Goal: Task Accomplishment & Management: Complete application form

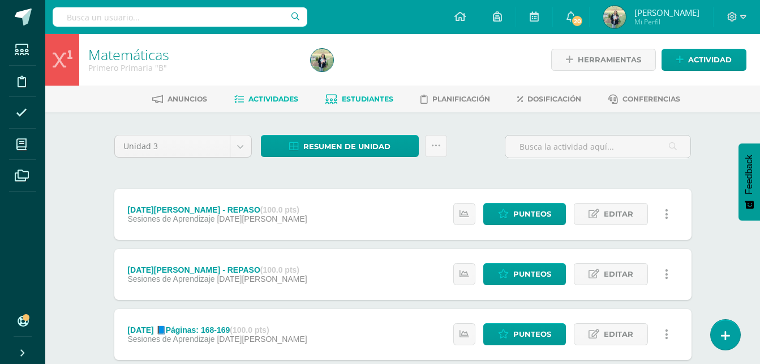
drag, startPoint x: 0, startPoint y: 0, endPoint x: 362, endPoint y: 100, distance: 375.9
click at [362, 100] on span "Estudiantes" at bounding box center [368, 99] width 52 height 8
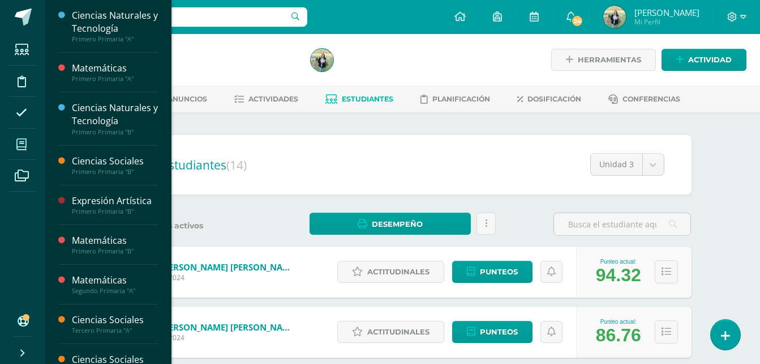
click at [21, 149] on icon at bounding box center [21, 144] width 10 height 11
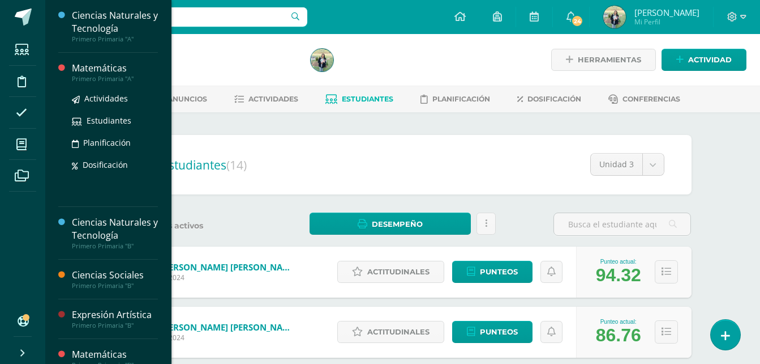
click at [94, 73] on div "Matemáticas" at bounding box center [115, 68] width 86 height 13
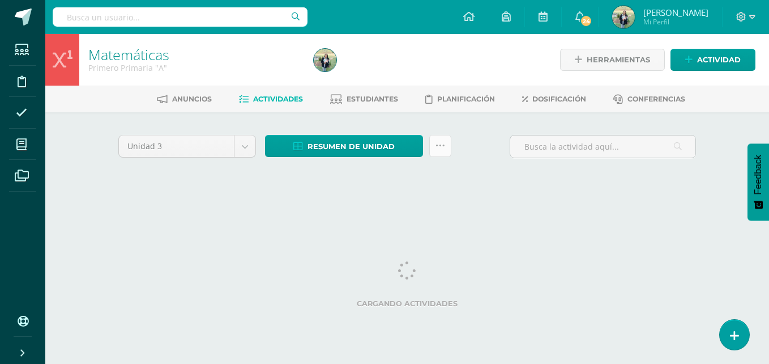
click at [436, 152] on link at bounding box center [440, 146] width 22 height 22
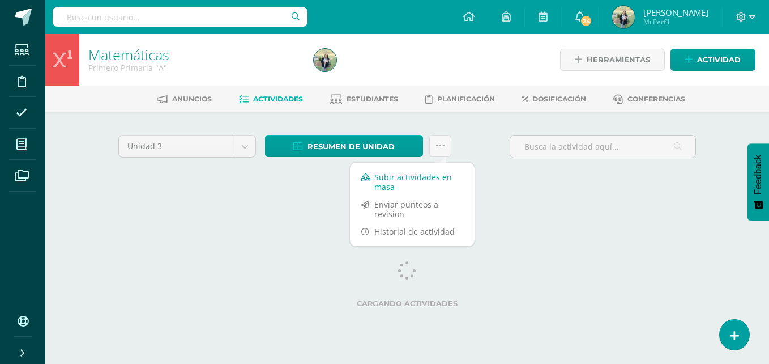
click at [407, 186] on link "Subir actividades en masa" at bounding box center [412, 181] width 125 height 27
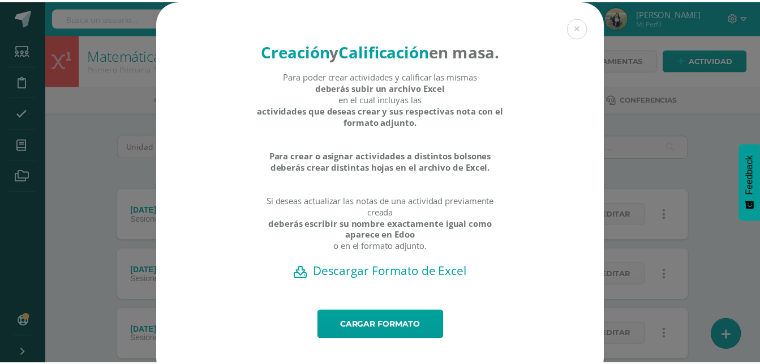
scroll to position [40, 0]
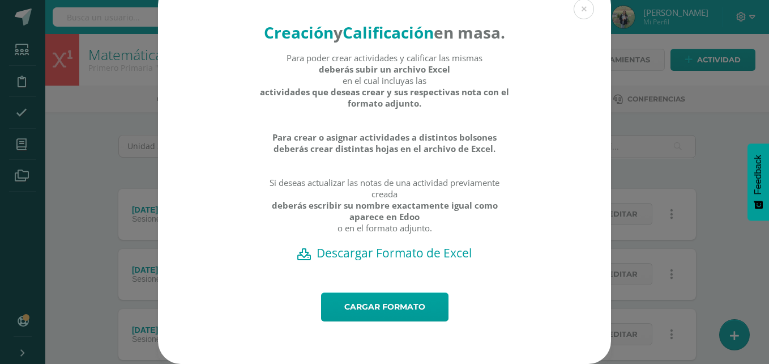
click at [373, 251] on h2 "Descargar Formato de Excel" at bounding box center [384, 253] width 413 height 16
click at [700, 118] on div "Creación y Calificación en masa. Para poder crear actividades y calificar las m…" at bounding box center [385, 173] width 760 height 382
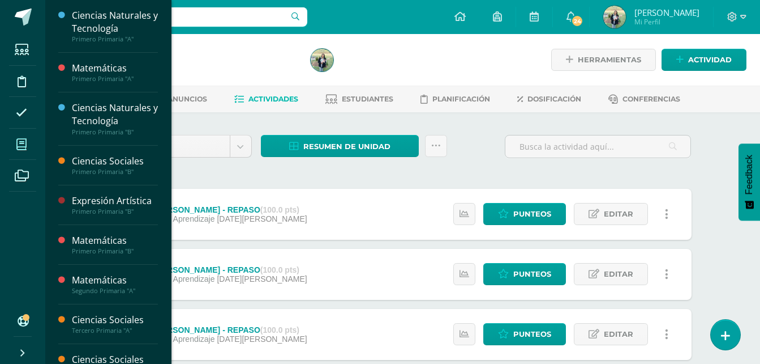
click at [21, 139] on icon at bounding box center [21, 144] width 10 height 11
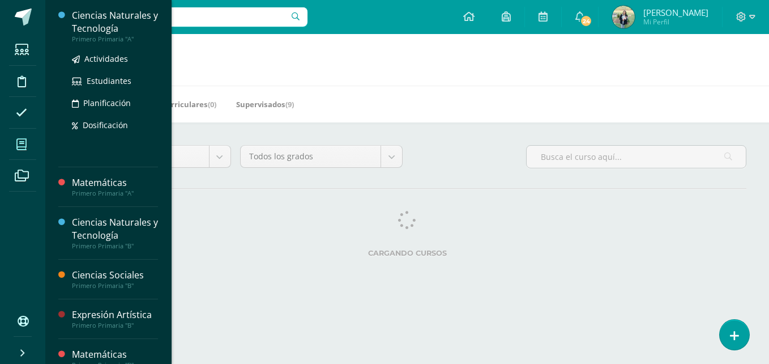
click at [108, 31] on div "Ciencias Naturales y Tecnología" at bounding box center [115, 22] width 86 height 26
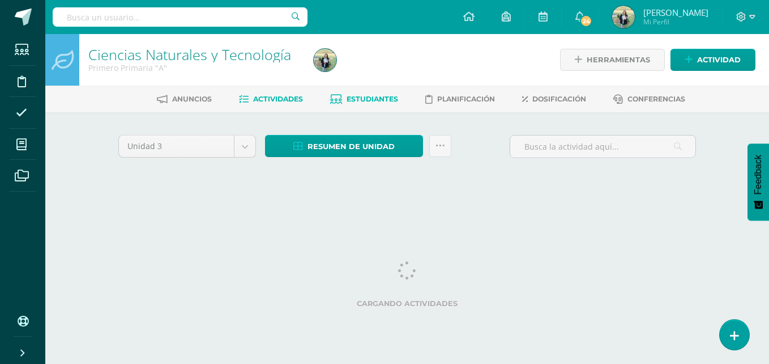
click at [366, 101] on span "Estudiantes" at bounding box center [373, 99] width 52 height 8
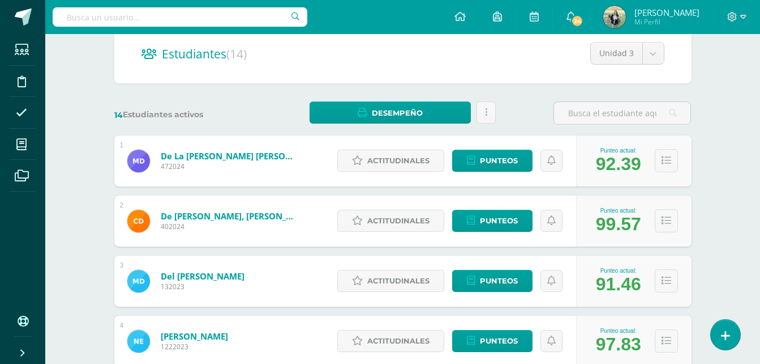
scroll to position [128, 0]
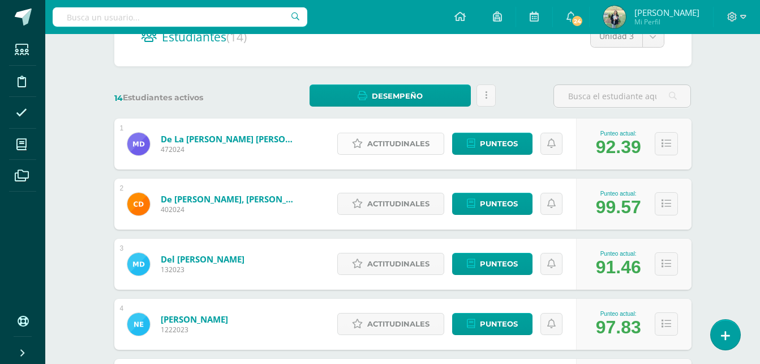
click at [390, 146] on span "Actitudinales" at bounding box center [398, 143] width 62 height 21
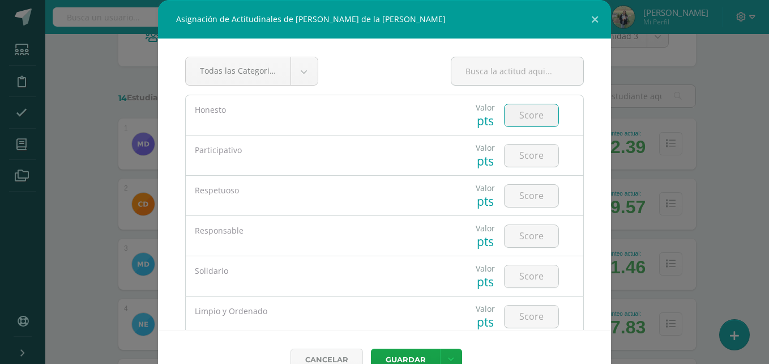
click at [520, 116] on input "number" at bounding box center [532, 115] width 54 height 22
type input "5"
click at [523, 151] on input "number" at bounding box center [532, 155] width 54 height 22
type input "5"
click at [524, 193] on input "number" at bounding box center [532, 196] width 54 height 22
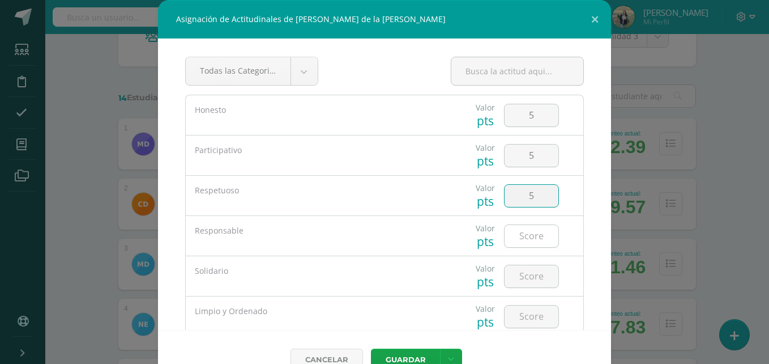
type input "5"
click at [530, 236] on input "5" at bounding box center [532, 236] width 54 height 22
type input "5"
click at [523, 281] on input "number" at bounding box center [532, 276] width 54 height 22
type input "5"
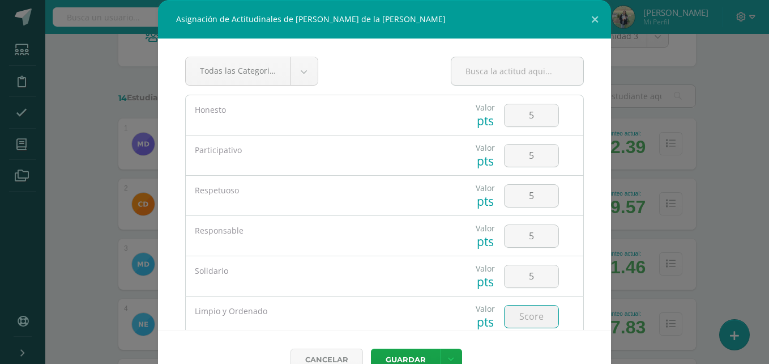
click at [515, 316] on input "number" at bounding box center [532, 316] width 54 height 22
type input "5"
click at [452, 356] on link at bounding box center [451, 359] width 22 height 22
click at [431, 314] on link "Guardar y poblar en todos mis cursos" at bounding box center [423, 316] width 125 height 27
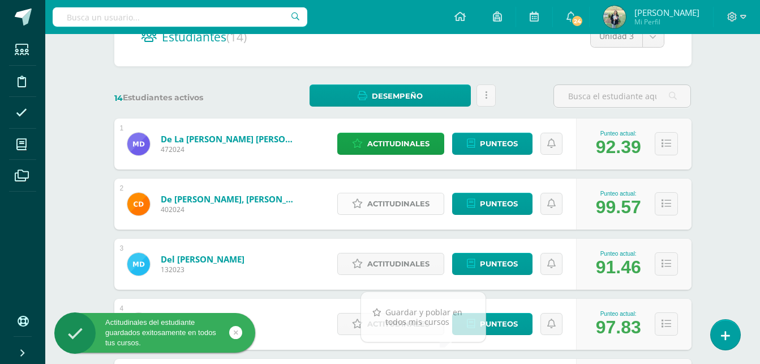
click at [400, 204] on span "Actitudinales" at bounding box center [398, 203] width 62 height 21
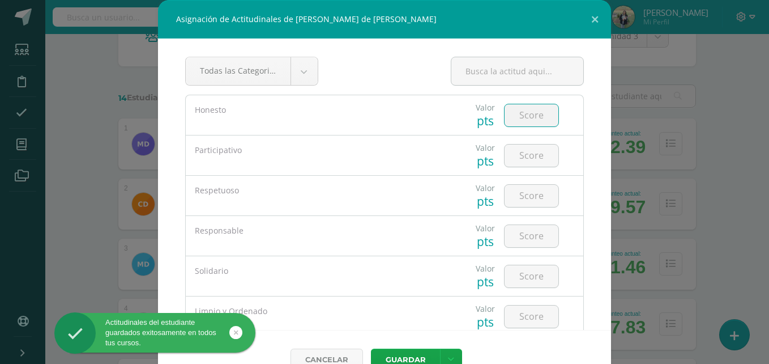
click at [524, 116] on input "number" at bounding box center [532, 115] width 54 height 22
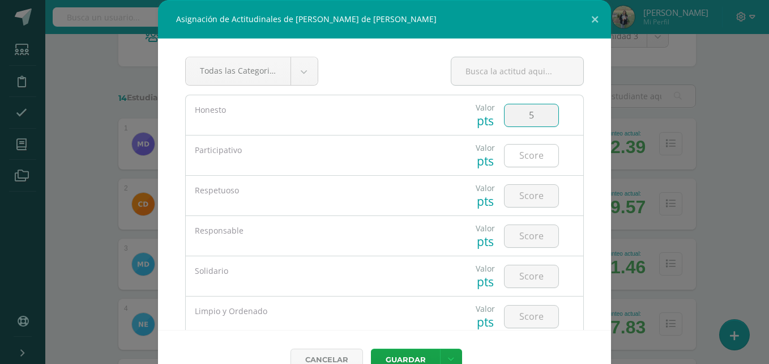
type input "5"
click at [524, 153] on input "number" at bounding box center [532, 155] width 54 height 22
type input "5"
click at [523, 191] on input "number" at bounding box center [532, 196] width 54 height 22
type input "2"
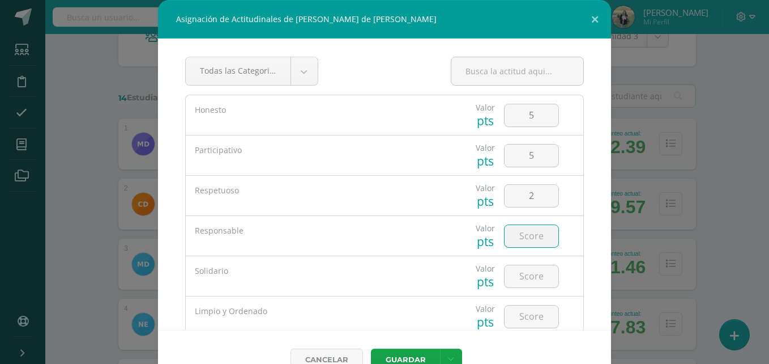
click at [522, 233] on input "number" at bounding box center [532, 236] width 54 height 22
type input "5"
click at [522, 279] on input "number" at bounding box center [532, 276] width 54 height 22
type input "2"
type input "5"
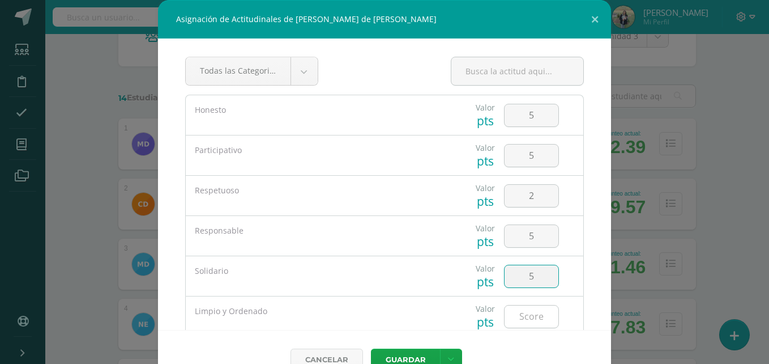
click at [518, 318] on input "number" at bounding box center [532, 316] width 54 height 22
type input "3"
click at [443, 353] on link at bounding box center [451, 359] width 22 height 22
click at [448, 358] on icon at bounding box center [451, 359] width 6 height 10
click at [419, 315] on link "Guardar y poblar en todos mis cursos" at bounding box center [423, 316] width 125 height 27
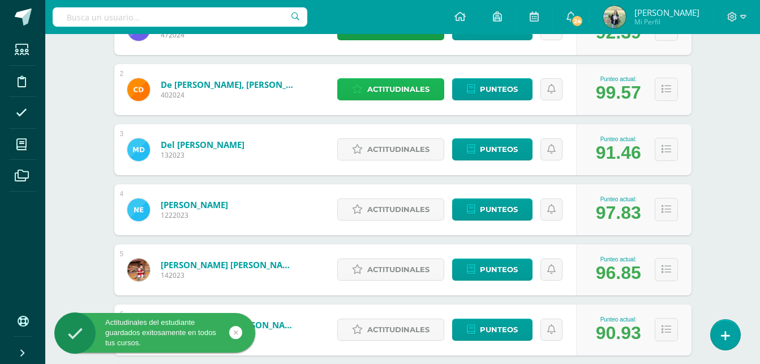
scroll to position [244, 0]
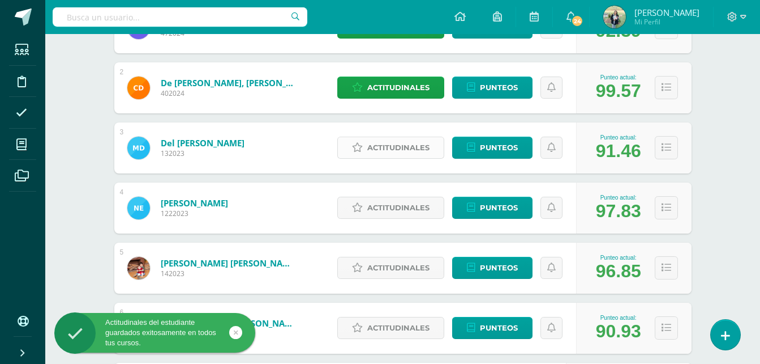
click at [382, 143] on span "Actitudinales" at bounding box center [398, 147] width 62 height 21
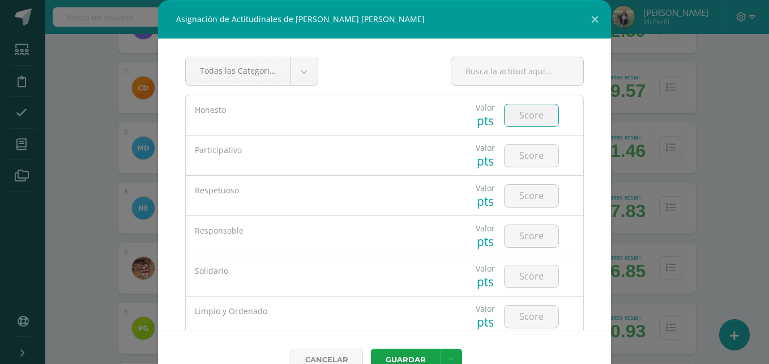
click at [533, 120] on input "number" at bounding box center [532, 115] width 54 height 22
type input "2"
click at [524, 152] on input "number" at bounding box center [532, 155] width 54 height 22
type input "5"
click at [525, 194] on input "number" at bounding box center [532, 196] width 54 height 22
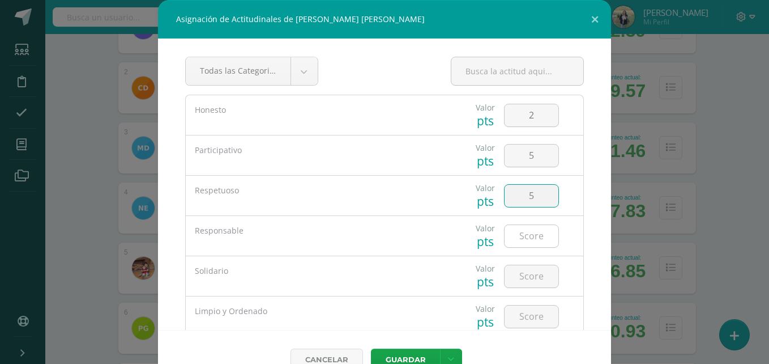
type input "5"
click at [524, 233] on input "number" at bounding box center [532, 236] width 54 height 22
type input "3"
type input "4"
click at [520, 273] on input "number" at bounding box center [532, 276] width 54 height 22
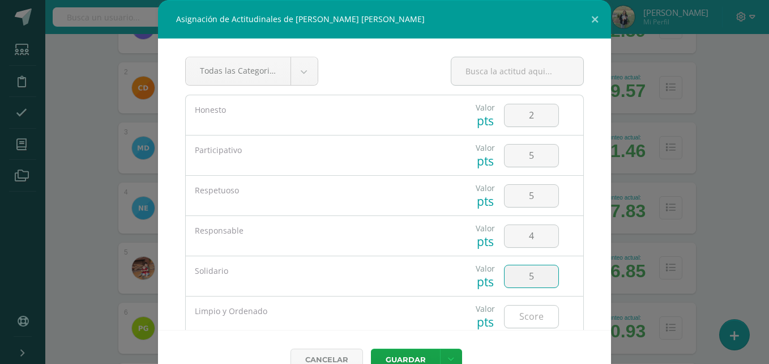
type input "5"
click at [530, 319] on input "number" at bounding box center [532, 316] width 54 height 22
type input "5"
click at [448, 354] on icon at bounding box center [451, 359] width 6 height 10
click at [426, 315] on link "Guardar y poblar en todos mis cursos" at bounding box center [423, 316] width 125 height 27
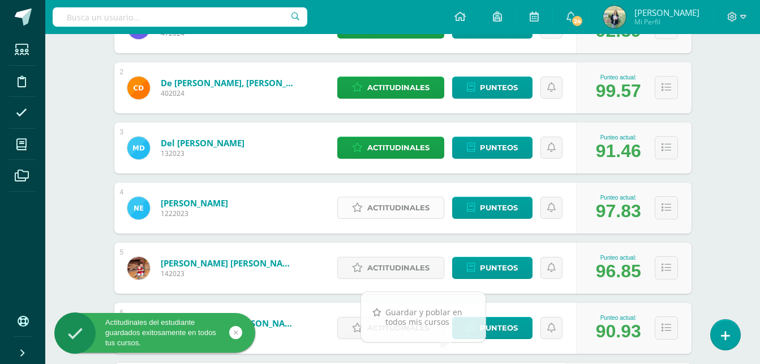
click at [405, 204] on span "Actitudinales" at bounding box center [398, 207] width 62 height 21
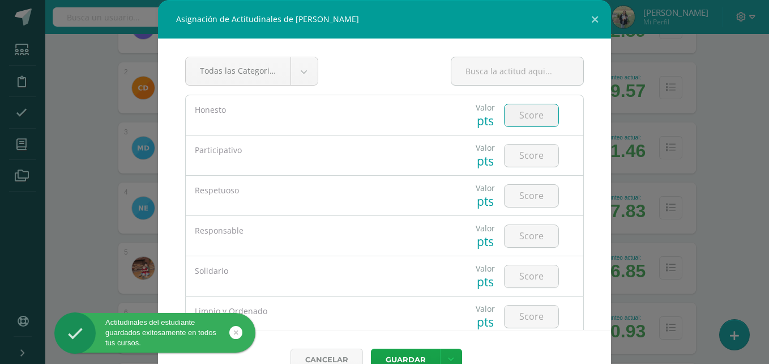
click at [520, 112] on input "number" at bounding box center [532, 115] width 54 height 22
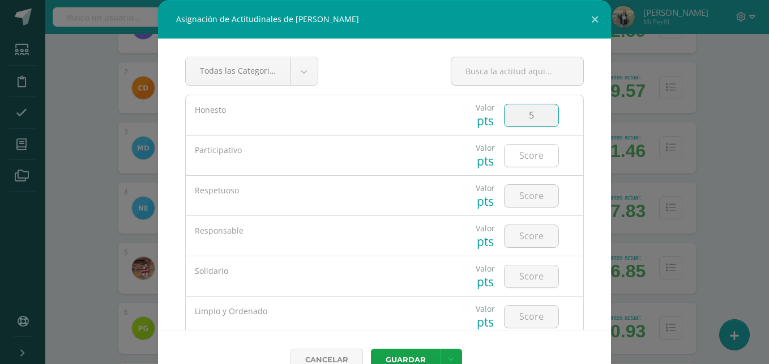
type input "5"
click at [522, 152] on input "number" at bounding box center [532, 155] width 54 height 22
type input "5"
click at [516, 192] on input "number" at bounding box center [532, 196] width 54 height 22
type input "5"
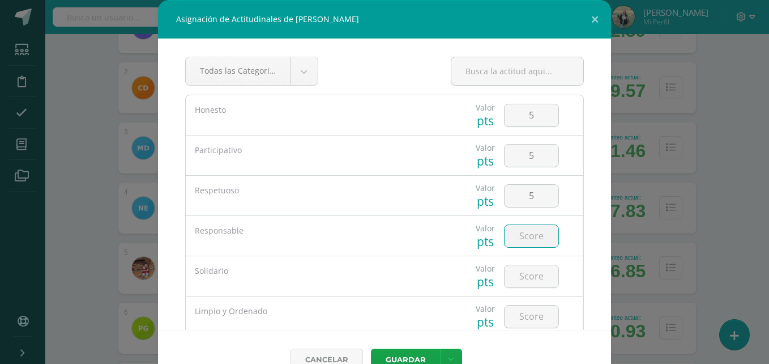
click at [515, 234] on input "number" at bounding box center [532, 236] width 54 height 22
type input "5"
click at [515, 272] on input "number" at bounding box center [532, 276] width 54 height 22
type input "5"
click at [518, 310] on input "number" at bounding box center [532, 316] width 54 height 22
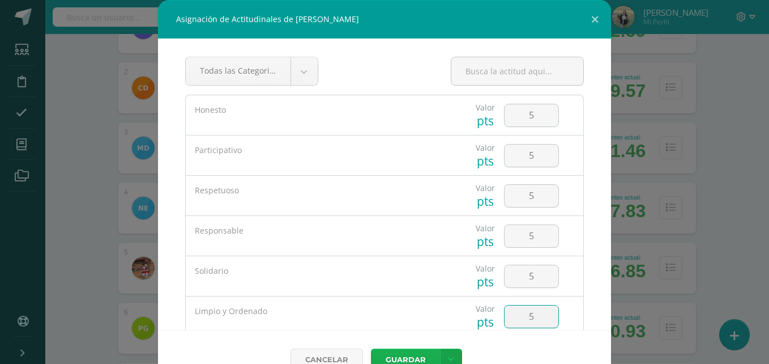
type input "5"
click at [420, 352] on button "Guardar" at bounding box center [405, 359] width 69 height 22
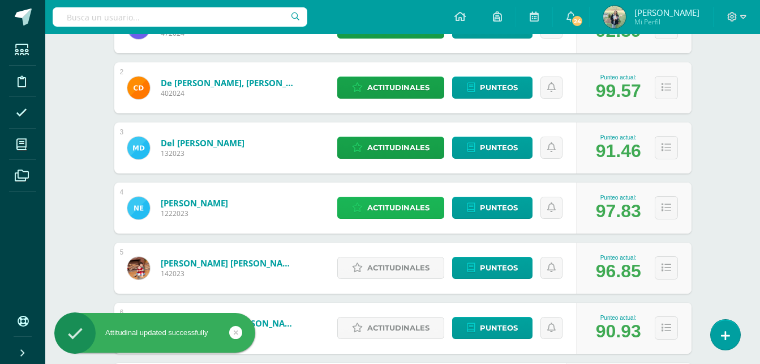
click at [385, 202] on span "Actitudinales" at bounding box center [398, 207] width 62 height 21
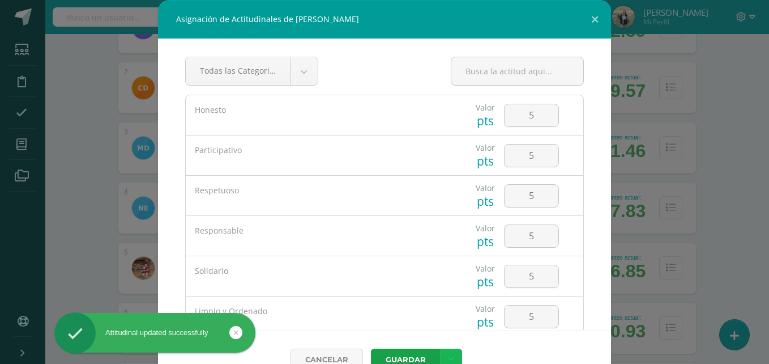
click at [442, 358] on link at bounding box center [451, 359] width 22 height 22
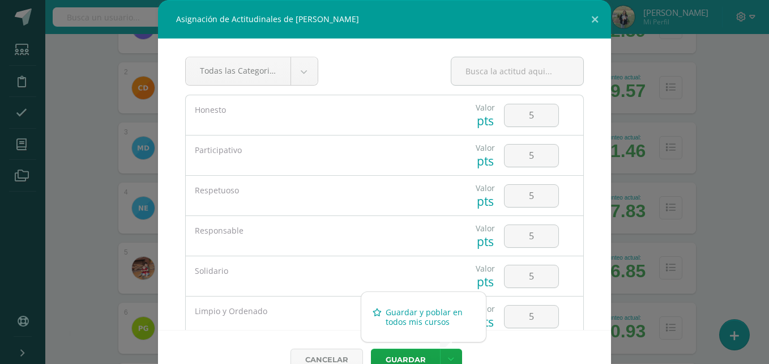
click at [423, 315] on link "Guardar y poblar en todos mis cursos" at bounding box center [423, 316] width 125 height 27
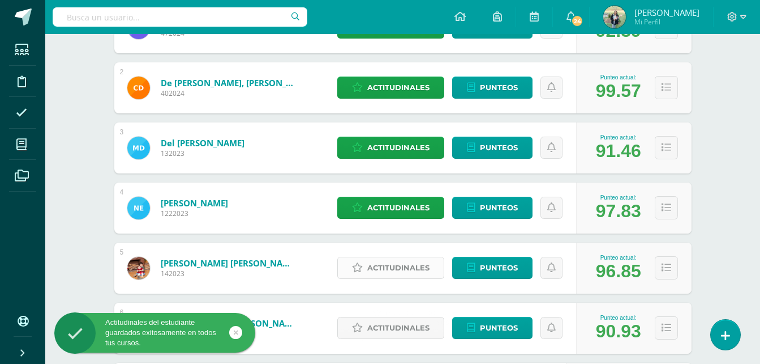
click at [396, 268] on span "Actitudinales" at bounding box center [398, 267] width 62 height 21
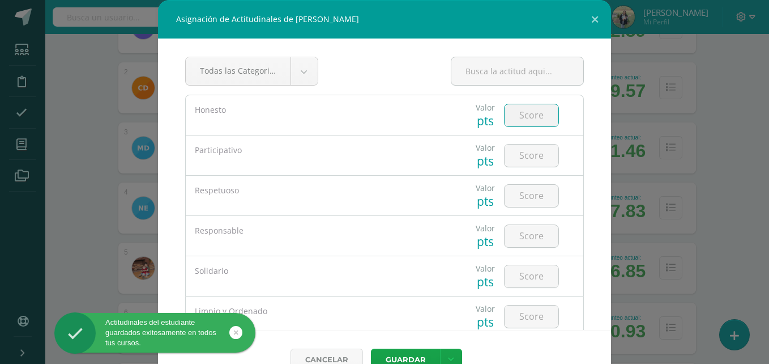
click at [515, 114] on input "number" at bounding box center [532, 115] width 54 height 22
type input "5"
click at [516, 152] on input "number" at bounding box center [532, 155] width 54 height 22
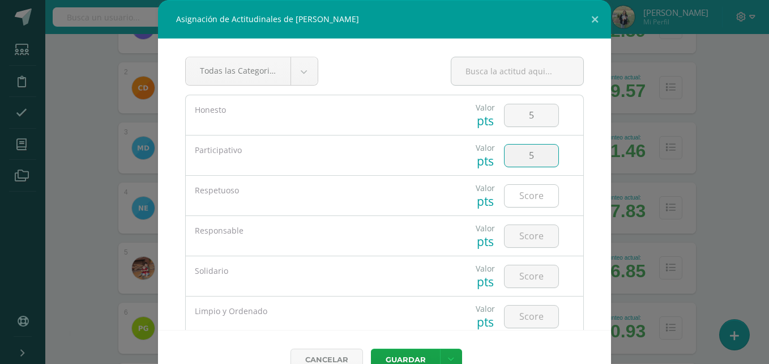
type input "5"
click at [518, 196] on input "number" at bounding box center [532, 196] width 54 height 22
type input "5"
click at [517, 245] on input "number" at bounding box center [532, 236] width 54 height 22
type input "5"
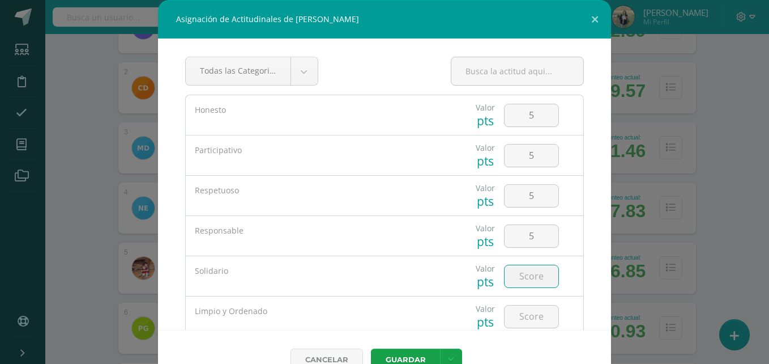
click at [514, 272] on input "number" at bounding box center [532, 276] width 54 height 22
type input "5"
click at [514, 314] on input "number" at bounding box center [532, 316] width 54 height 22
type input "5"
click at [448, 355] on icon at bounding box center [451, 359] width 6 height 10
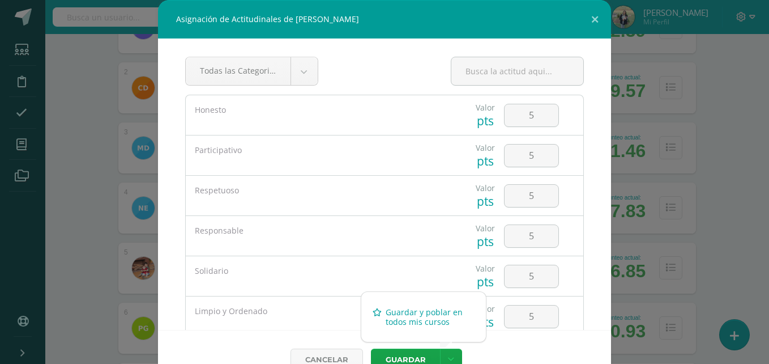
click at [431, 314] on link "Guardar y poblar en todos mis cursos" at bounding box center [423, 316] width 125 height 27
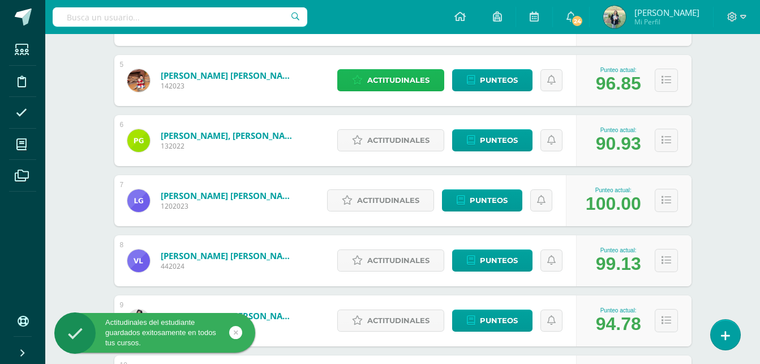
scroll to position [434, 0]
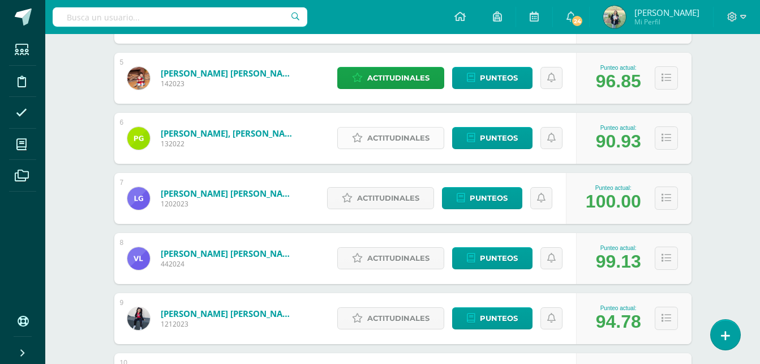
click at [419, 134] on span "Actitudinales" at bounding box center [398, 137] width 62 height 21
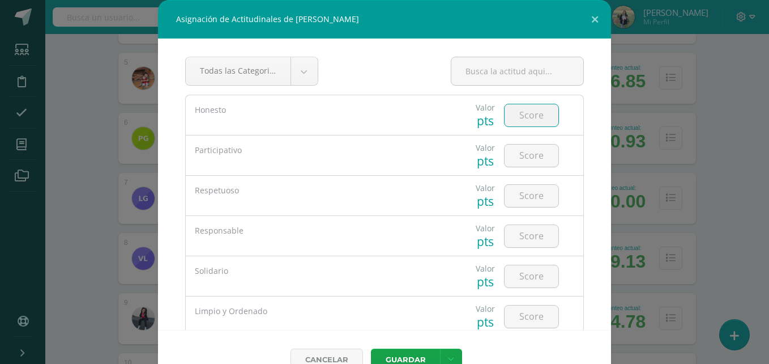
click at [514, 121] on input "number" at bounding box center [532, 115] width 54 height 22
type input "5"
click at [520, 158] on input "number" at bounding box center [532, 155] width 54 height 22
type input "5"
click at [521, 193] on input "number" at bounding box center [532, 196] width 54 height 22
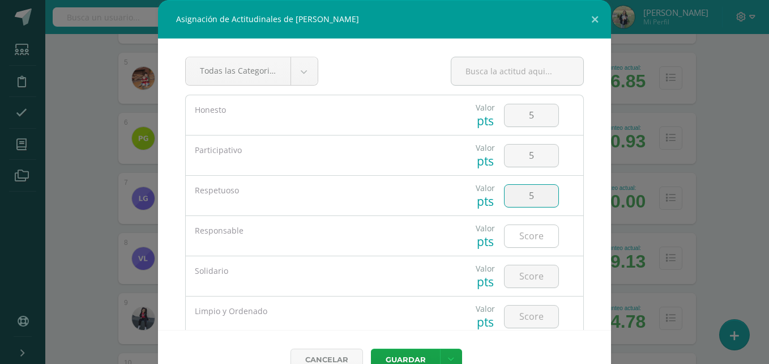
type input "5"
click at [520, 230] on input "number" at bounding box center [532, 236] width 54 height 22
type input "5"
click at [513, 274] on input "number" at bounding box center [532, 276] width 54 height 22
type input "5"
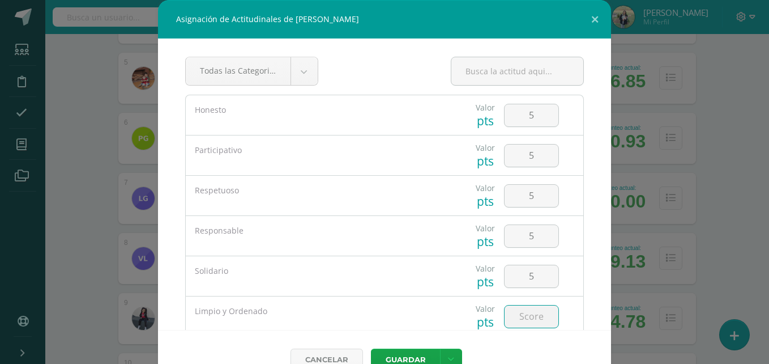
click at [512, 314] on input "number" at bounding box center [532, 316] width 54 height 22
type input "5"
click at [450, 356] on link at bounding box center [451, 359] width 22 height 22
click at [415, 317] on link "Guardar y poblar en todos mis cursos" at bounding box center [423, 316] width 125 height 27
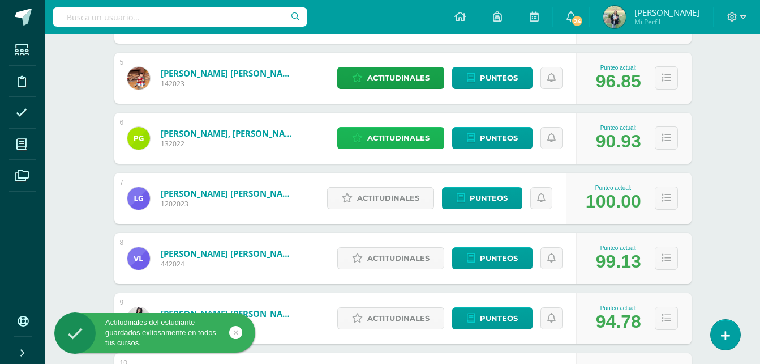
click at [413, 137] on span "Actitudinales" at bounding box center [398, 137] width 62 height 21
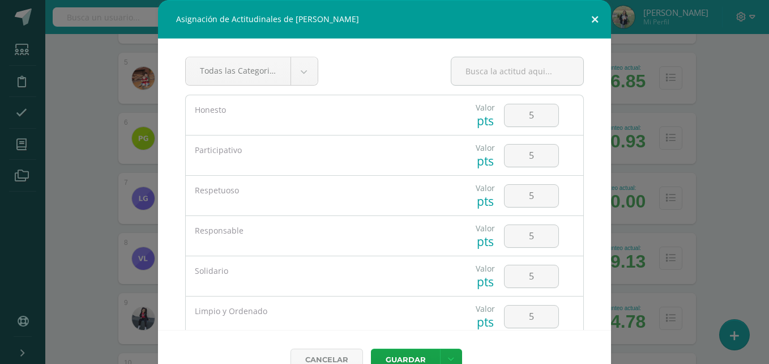
click at [588, 24] on button at bounding box center [595, 19] width 32 height 39
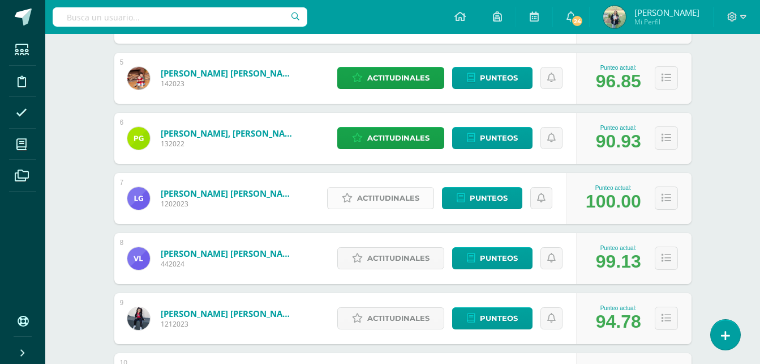
click at [394, 206] on span "Actitudinales" at bounding box center [388, 197] width 62 height 21
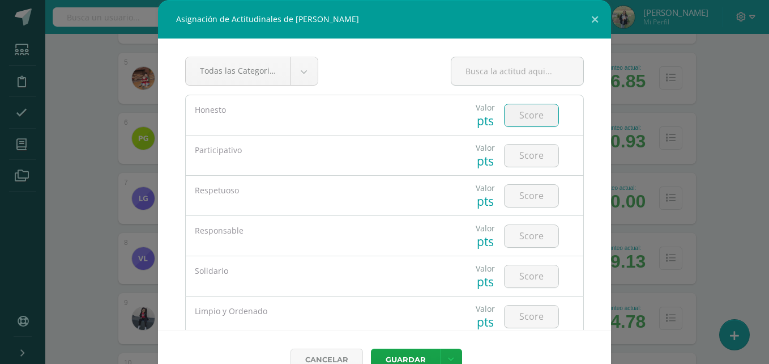
click at [527, 112] on input "number" at bounding box center [532, 115] width 54 height 22
type input "5"
click at [525, 159] on input "number" at bounding box center [532, 155] width 54 height 22
type input "5"
click at [521, 189] on input "number" at bounding box center [532, 196] width 54 height 22
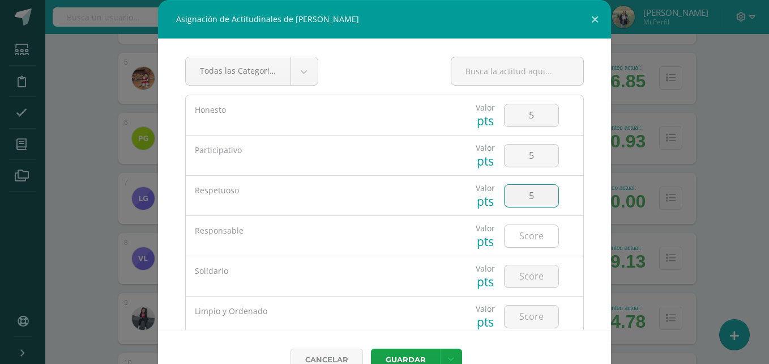
type input "5"
click at [518, 231] on input "5" at bounding box center [532, 236] width 54 height 22
type input "5"
click at [515, 270] on input "number" at bounding box center [532, 276] width 54 height 22
type input "5"
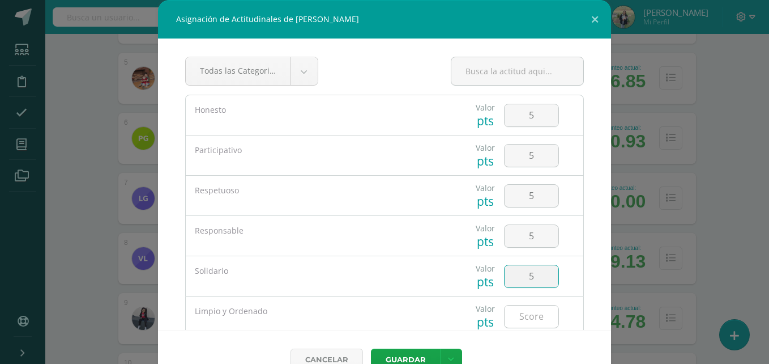
click at [516, 317] on input "number" at bounding box center [532, 316] width 54 height 22
type input "5"
click at [450, 357] on link at bounding box center [451, 359] width 22 height 22
click at [408, 317] on link "Guardar y poblar en todos mis cursos" at bounding box center [423, 316] width 125 height 27
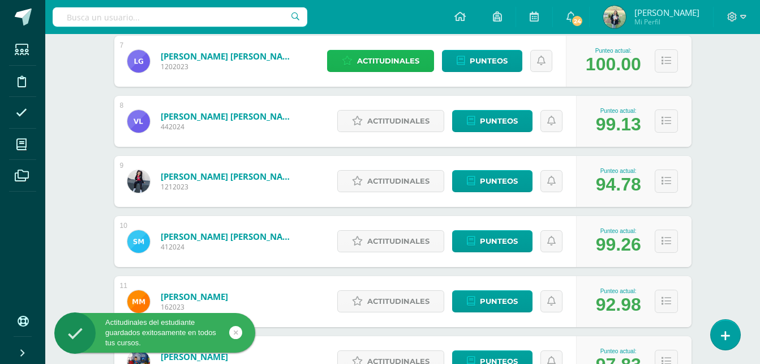
scroll to position [575, 0]
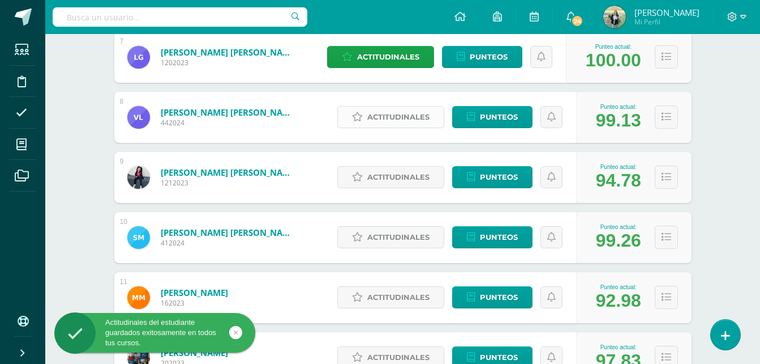
click at [408, 115] on span "Actitudinales" at bounding box center [398, 116] width 62 height 21
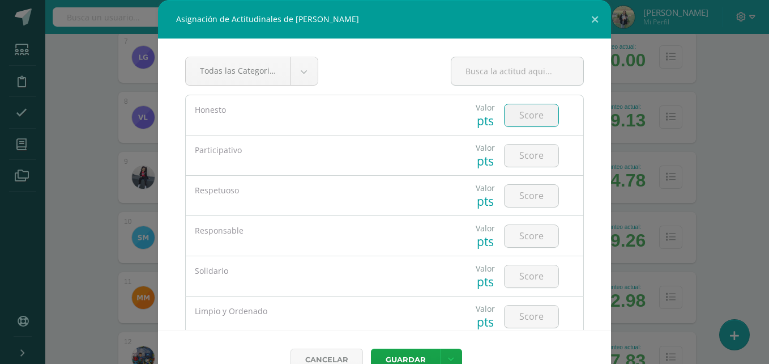
click at [530, 114] on input "number" at bounding box center [532, 115] width 54 height 22
type input "5"
click at [526, 152] on input "number" at bounding box center [532, 155] width 54 height 22
type input "5"
click at [520, 191] on input "number" at bounding box center [532, 196] width 54 height 22
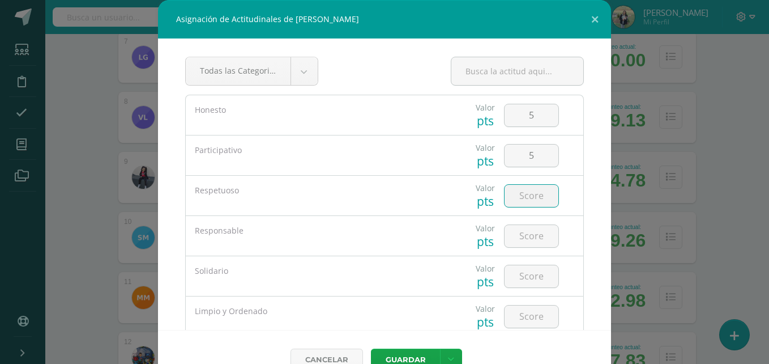
type input "5"
type input "4"
type input "5"
click at [517, 235] on input "number" at bounding box center [532, 236] width 54 height 22
type input "5"
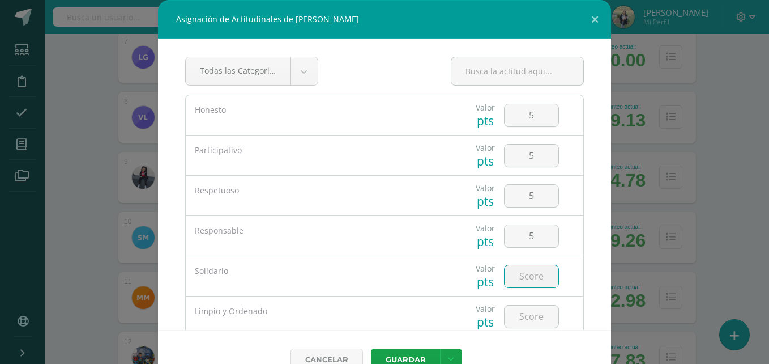
click at [516, 282] on input "number" at bounding box center [532, 276] width 54 height 22
type input "4"
click at [516, 315] on input "number" at bounding box center [532, 316] width 54 height 22
type input "4"
type input "5"
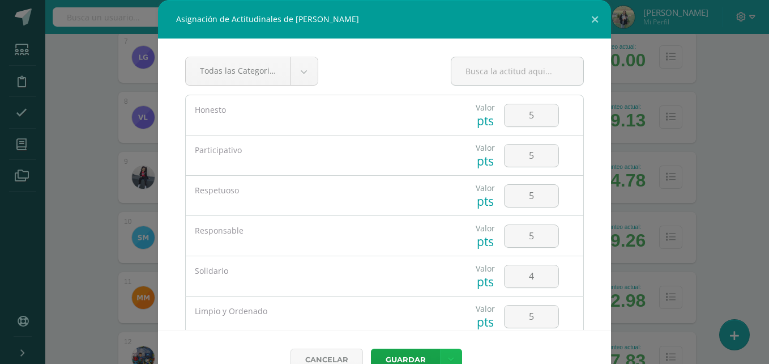
click at [448, 355] on icon at bounding box center [451, 359] width 6 height 10
click at [426, 314] on link "Guardar y poblar en todos mis cursos" at bounding box center [423, 316] width 125 height 27
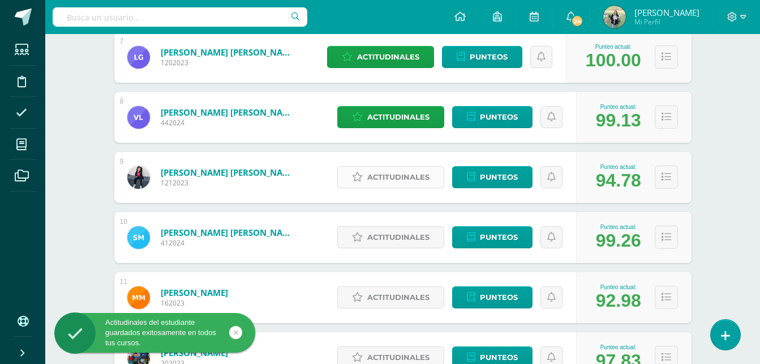
click at [386, 174] on span "Actitudinales" at bounding box center [398, 176] width 62 height 21
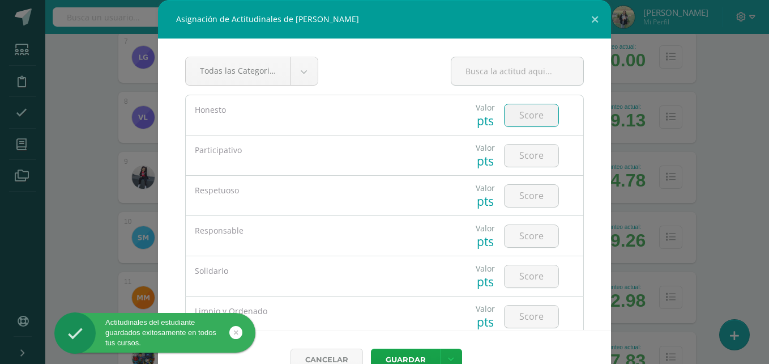
click at [520, 118] on input "number" at bounding box center [532, 115] width 54 height 22
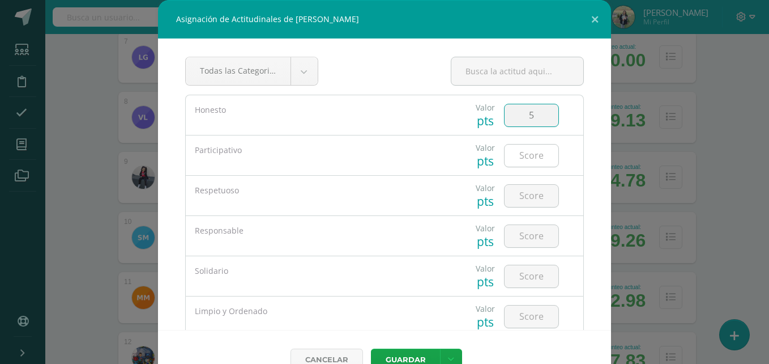
type input "5"
click at [520, 159] on input "number" at bounding box center [532, 155] width 54 height 22
type input "5"
click at [525, 195] on input "number" at bounding box center [532, 196] width 54 height 22
type input "5"
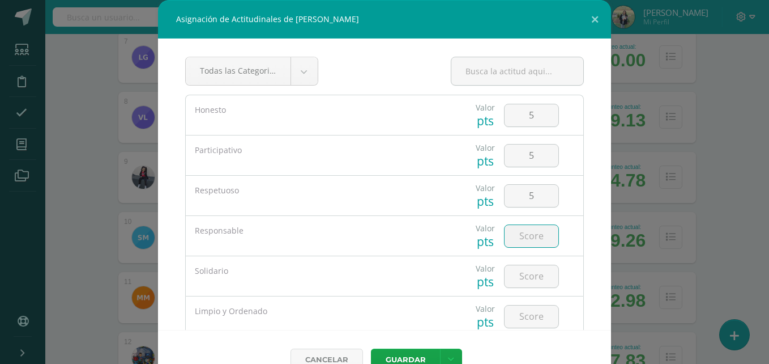
click at [520, 230] on input "number" at bounding box center [532, 236] width 54 height 22
type input "5"
click at [516, 276] on input "number" at bounding box center [532, 276] width 54 height 22
type input "5"
click at [520, 315] on input "number" at bounding box center [532, 316] width 54 height 22
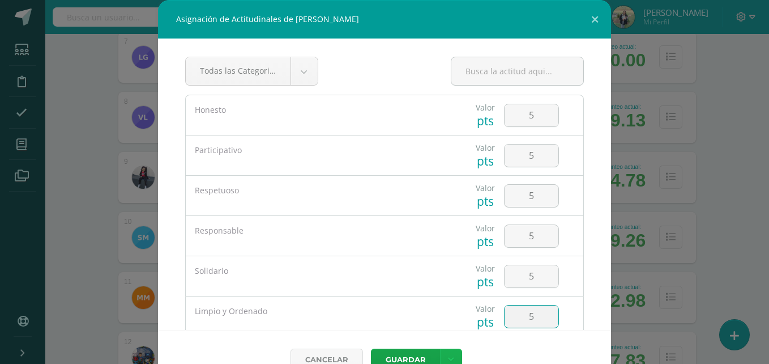
type input "5"
click at [448, 357] on icon at bounding box center [451, 359] width 6 height 10
click at [424, 313] on link "Guardar y poblar en todos mis cursos" at bounding box center [423, 316] width 125 height 27
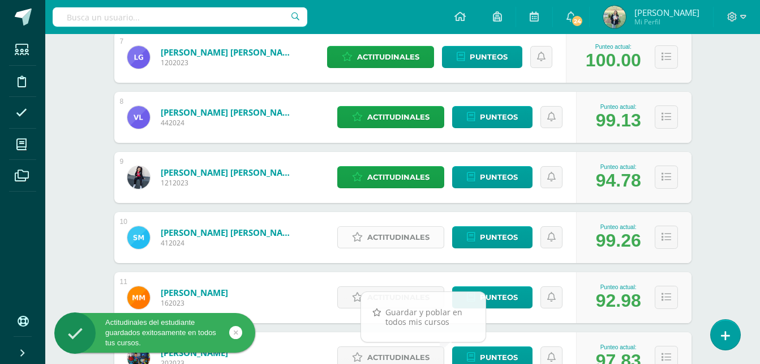
click at [402, 233] on span "Actitudinales" at bounding box center [398, 237] width 62 height 21
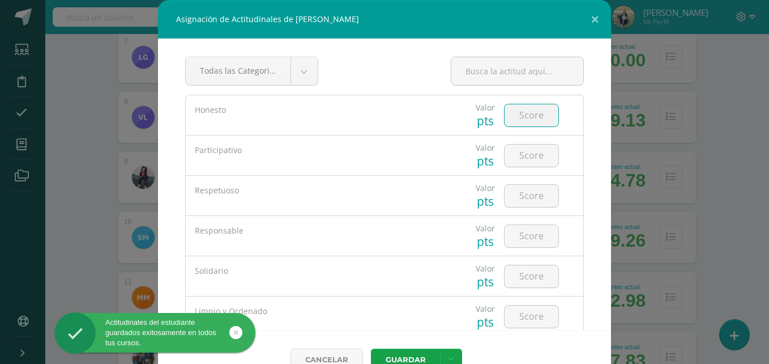
click at [514, 114] on input "number" at bounding box center [532, 115] width 54 height 22
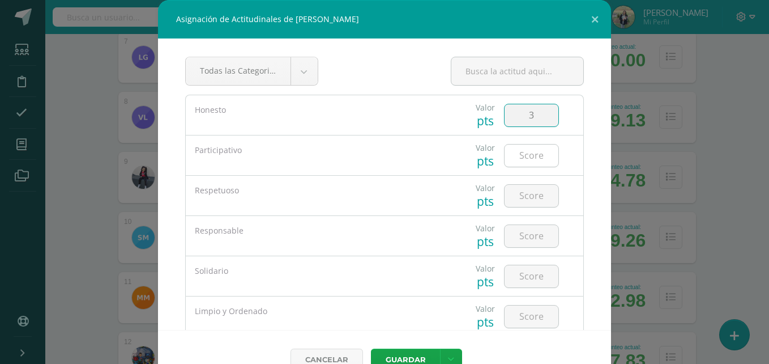
type input "3"
click at [518, 151] on input "number" at bounding box center [532, 155] width 54 height 22
type input "5"
click at [522, 195] on input "number" at bounding box center [532, 196] width 54 height 22
type input "4"
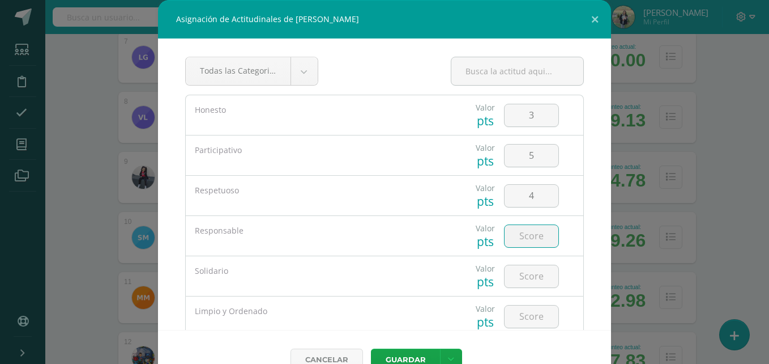
click at [519, 232] on input "number" at bounding box center [532, 236] width 54 height 22
type input "5"
click at [523, 279] on input "number" at bounding box center [532, 276] width 54 height 22
type input "4"
click at [522, 314] on input "number" at bounding box center [532, 316] width 54 height 22
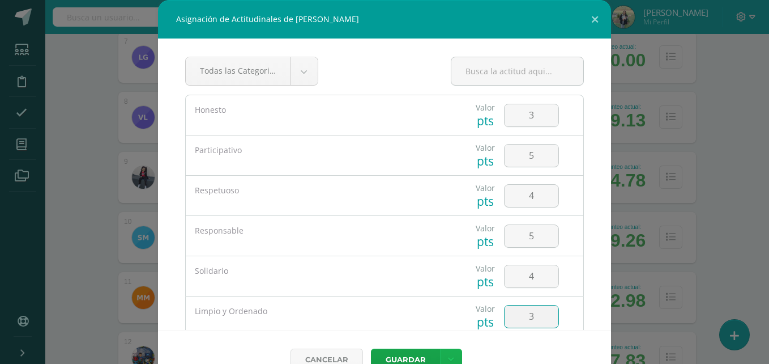
type input "3"
click at [448, 358] on icon at bounding box center [451, 359] width 6 height 10
click at [418, 314] on link "Guardar y poblar en todos mis cursos" at bounding box center [423, 316] width 125 height 27
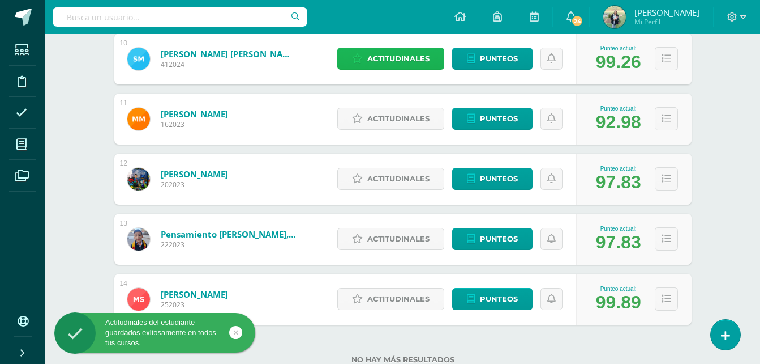
scroll to position [755, 0]
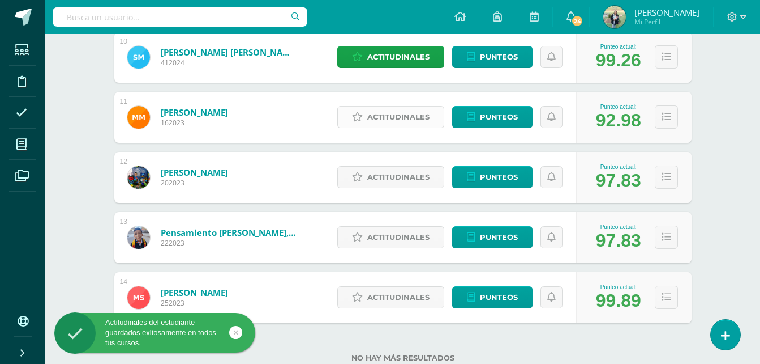
click at [388, 116] on span "Actitudinales" at bounding box center [398, 116] width 62 height 21
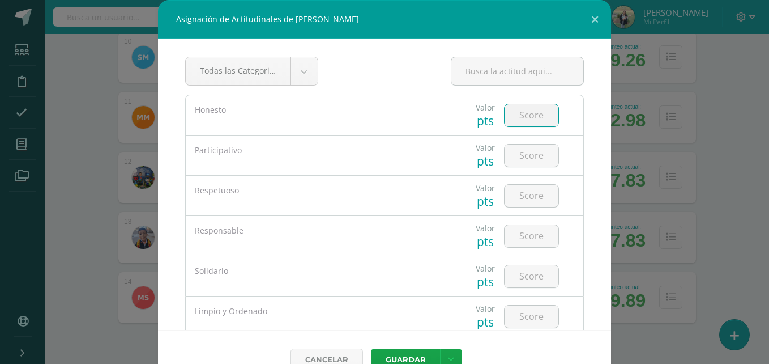
click at [528, 112] on input "number" at bounding box center [532, 115] width 54 height 22
type input "5"
click at [519, 152] on input "number" at bounding box center [532, 155] width 54 height 22
type input "5"
click at [525, 194] on input "number" at bounding box center [532, 196] width 54 height 22
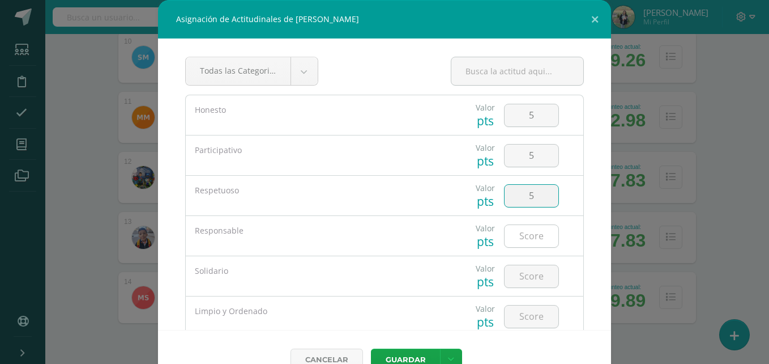
type input "5"
click at [511, 236] on input "number" at bounding box center [532, 236] width 54 height 22
type input "5"
click at [514, 272] on input "number" at bounding box center [532, 276] width 54 height 22
type input "5"
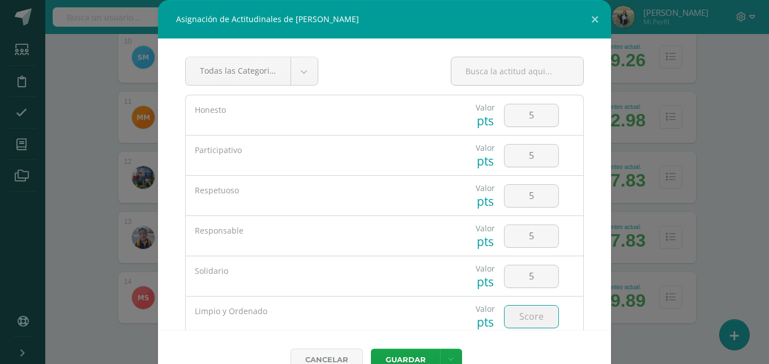
click at [508, 315] on input "number" at bounding box center [532, 316] width 54 height 22
type input "2"
click at [448, 356] on icon at bounding box center [451, 359] width 6 height 10
click at [421, 317] on link "Guardar y poblar en todos mis cursos" at bounding box center [423, 316] width 125 height 27
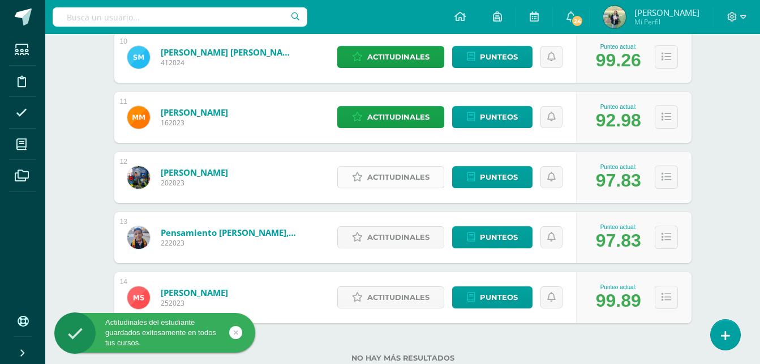
click at [393, 174] on span "Actitudinales" at bounding box center [398, 176] width 62 height 21
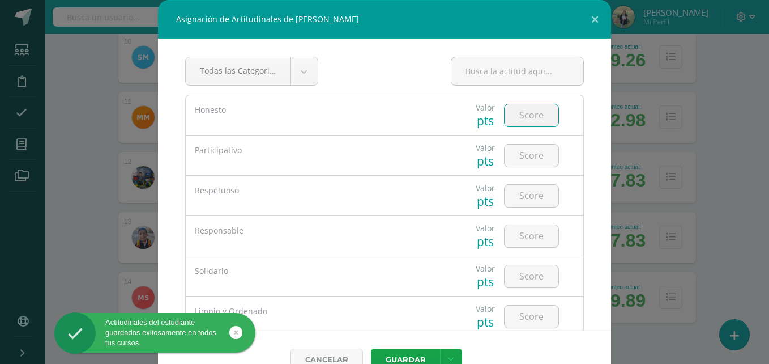
click at [511, 118] on input "number" at bounding box center [532, 115] width 54 height 22
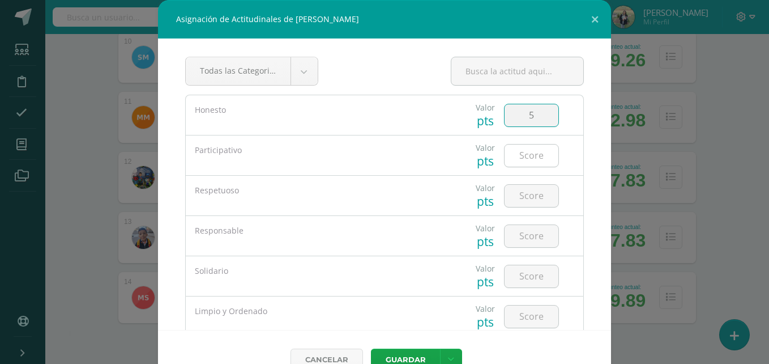
type input "5"
click at [521, 163] on input "number" at bounding box center [532, 155] width 54 height 22
type input "5"
click at [524, 193] on input "5" at bounding box center [532, 196] width 54 height 22
type input "5"
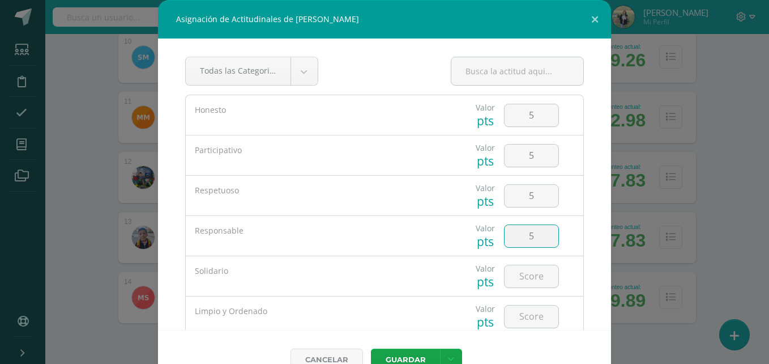
click at [525, 234] on input "5" at bounding box center [532, 236] width 54 height 22
type input "5"
click at [518, 270] on input "5" at bounding box center [532, 276] width 54 height 22
type input "5"
click at [511, 316] on input "5" at bounding box center [532, 316] width 54 height 22
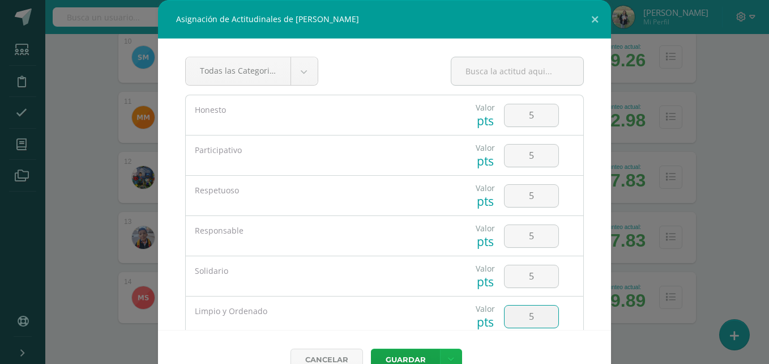
type input "5"
click at [450, 359] on link at bounding box center [451, 359] width 22 height 22
click at [416, 318] on link "Guardar y poblar en todos mis cursos" at bounding box center [423, 316] width 125 height 27
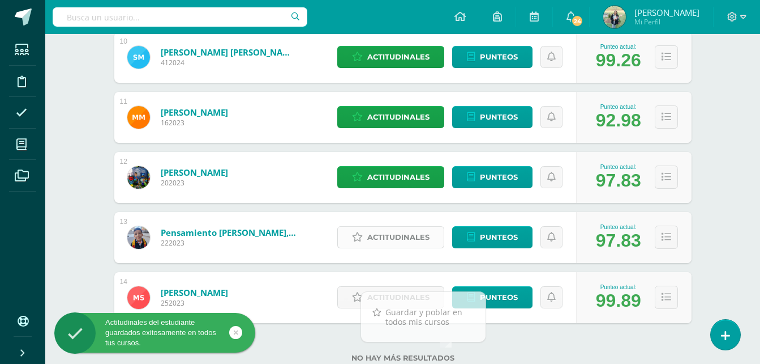
click at [388, 232] on span "Actitudinales" at bounding box center [398, 237] width 62 height 21
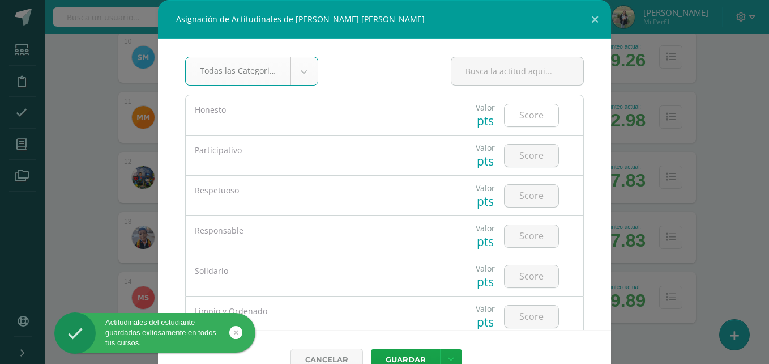
click at [518, 119] on input "number" at bounding box center [532, 115] width 54 height 22
type input "5"
click at [519, 153] on input "number" at bounding box center [532, 155] width 54 height 22
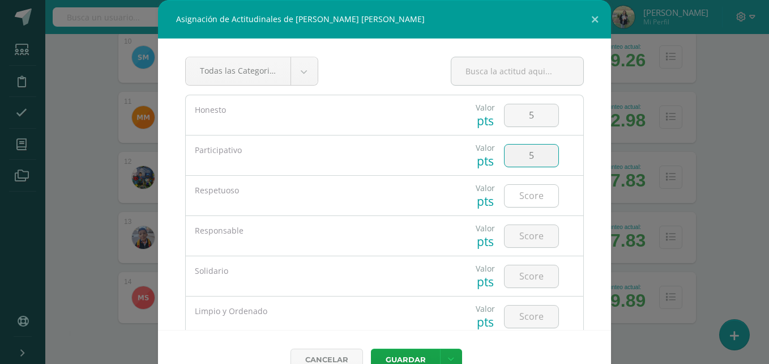
type input "5"
click at [519, 195] on input "number" at bounding box center [532, 196] width 54 height 22
type input "5"
click at [516, 234] on input "5" at bounding box center [532, 236] width 54 height 22
type input "5"
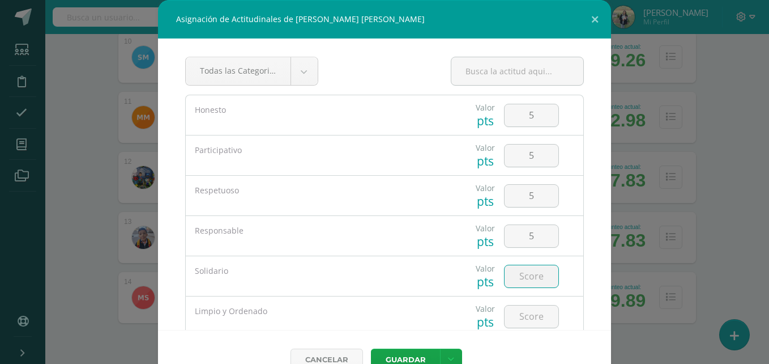
click at [518, 269] on input "number" at bounding box center [532, 276] width 54 height 22
type input "5"
click at [515, 316] on input "number" at bounding box center [532, 316] width 54 height 22
type input "5"
click at [452, 352] on link at bounding box center [451, 359] width 22 height 22
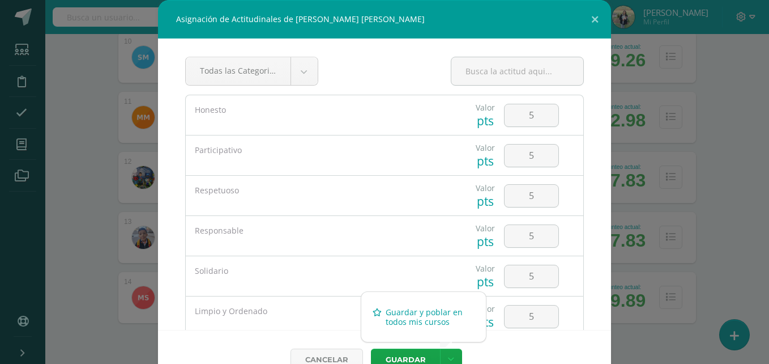
click at [430, 317] on link "Guardar y poblar en todos mis cursos" at bounding box center [423, 316] width 125 height 27
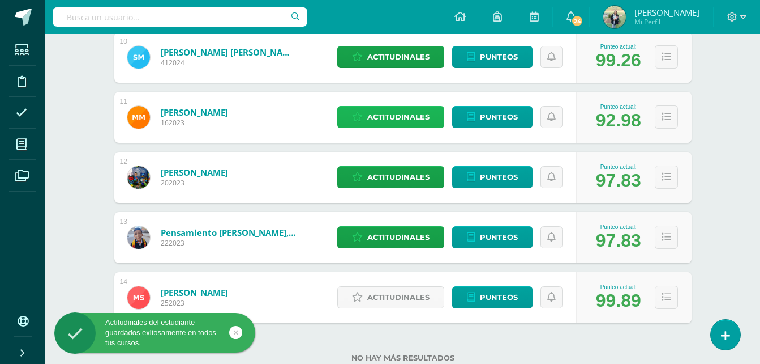
click at [408, 118] on span "Actitudinales" at bounding box center [398, 116] width 62 height 21
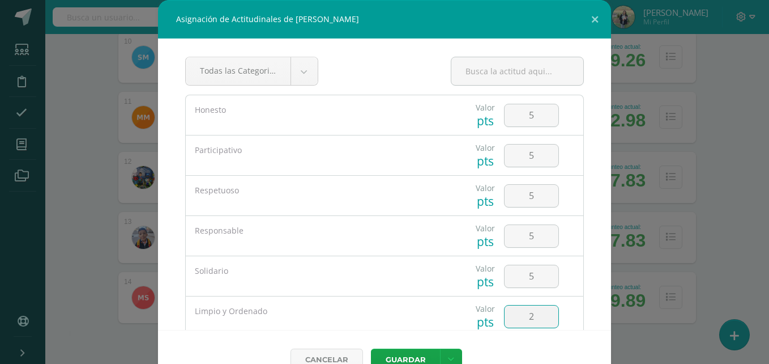
click at [523, 314] on input "2" at bounding box center [532, 316] width 54 height 22
type input "5"
click at [448, 356] on icon at bounding box center [451, 359] width 6 height 10
click at [428, 318] on link "Guardar y poblar en todos mis cursos" at bounding box center [423, 316] width 125 height 27
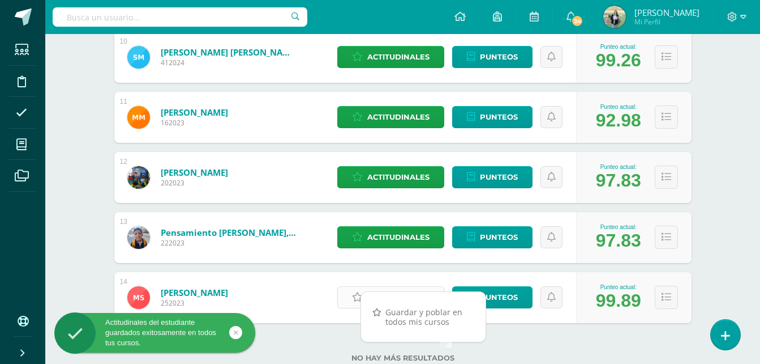
click at [352, 290] on link "Actitudinales" at bounding box center [390, 297] width 107 height 22
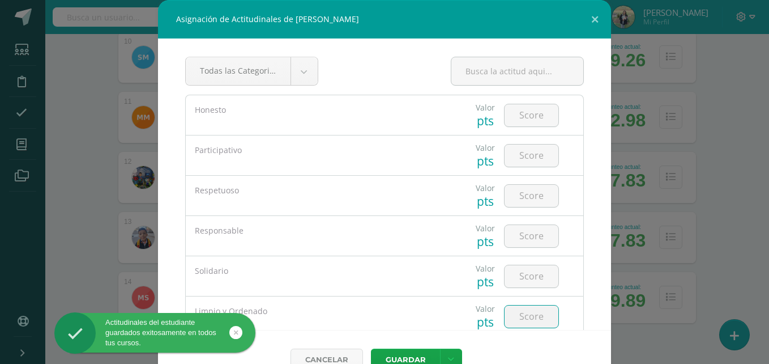
click at [519, 314] on input "number" at bounding box center [532, 316] width 54 height 22
type input "4"
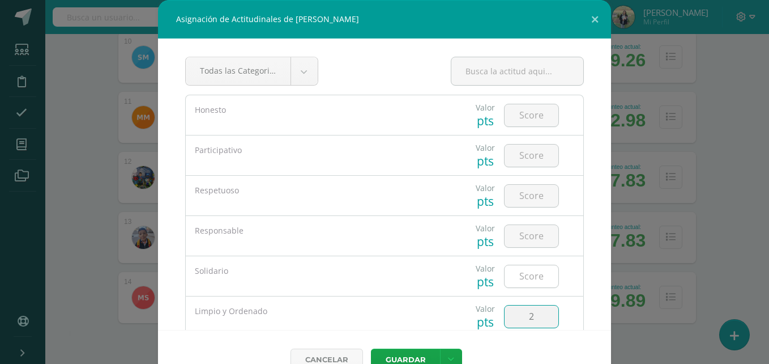
type input "2"
click at [520, 279] on input "number" at bounding box center [532, 276] width 54 height 22
type input "5"
click at [522, 236] on input "number" at bounding box center [532, 236] width 54 height 22
type input "5"
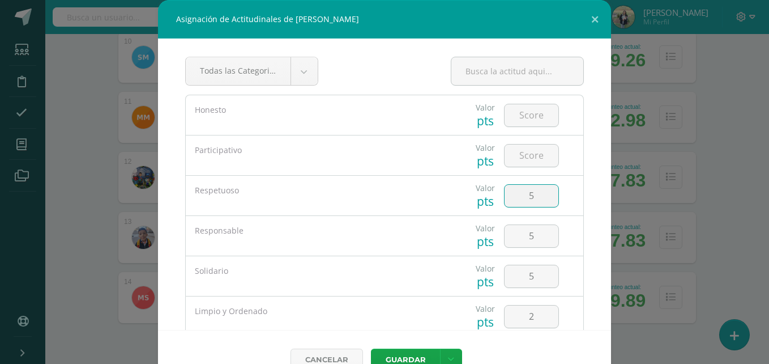
click at [511, 199] on input "5" at bounding box center [532, 196] width 54 height 22
type input "5"
click at [516, 155] on input "number" at bounding box center [532, 155] width 54 height 22
type input "5"
click at [520, 117] on input "number" at bounding box center [532, 115] width 54 height 22
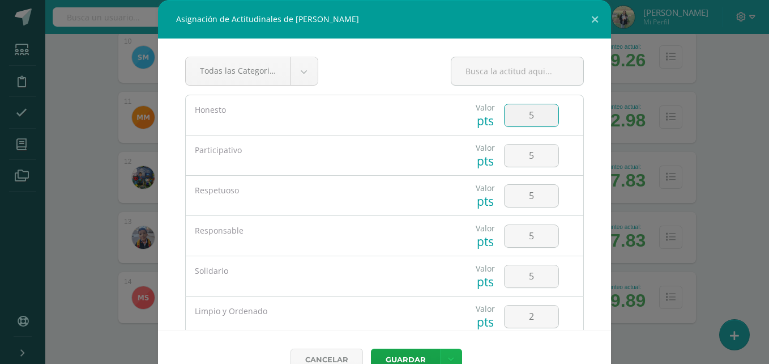
type input "5"
click at [448, 356] on icon at bounding box center [451, 359] width 6 height 10
click at [421, 321] on link "Guardar y poblar en todos mis cursos" at bounding box center [423, 316] width 125 height 27
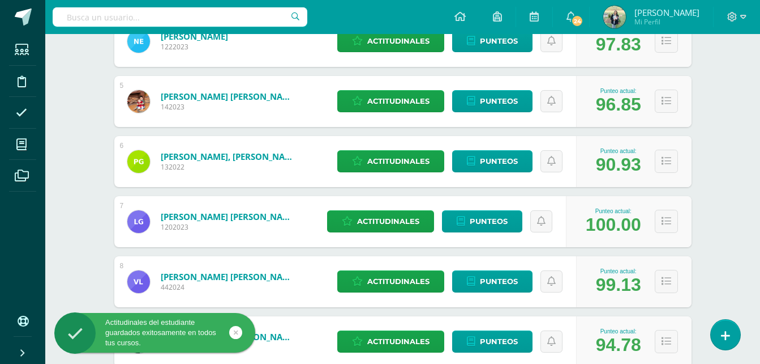
scroll to position [405, 0]
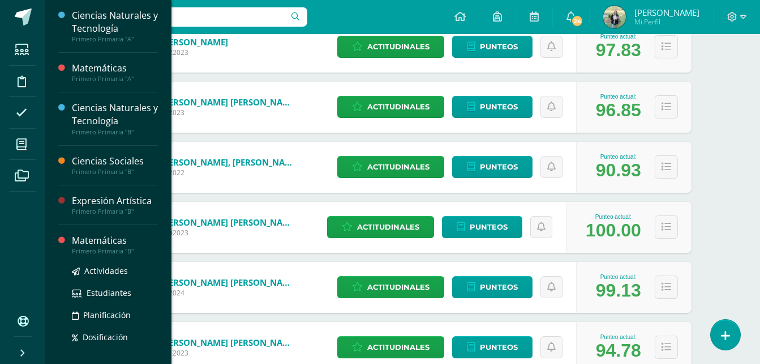
click at [120, 235] on div "Matemáticas" at bounding box center [115, 240] width 86 height 13
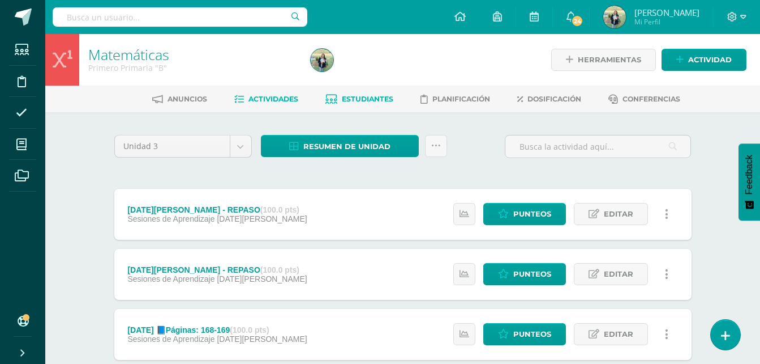
click at [372, 99] on span "Estudiantes" at bounding box center [368, 99] width 52 height 8
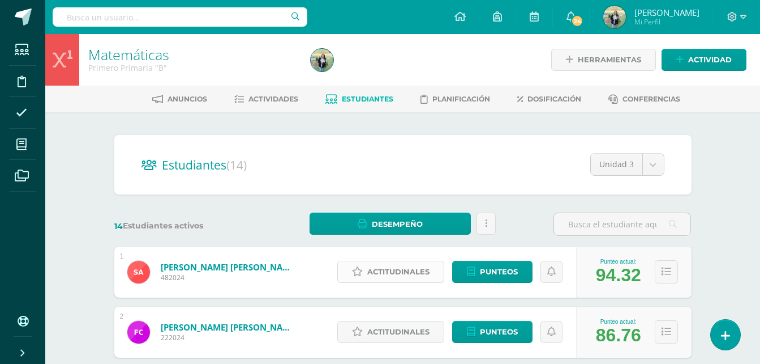
click at [400, 275] on span "Actitudinales" at bounding box center [398, 271] width 62 height 21
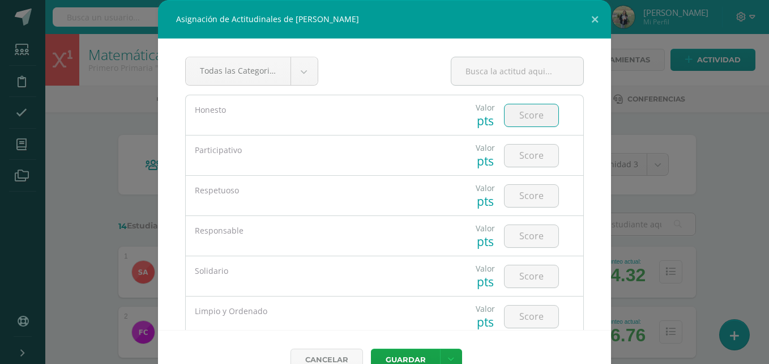
click at [509, 122] on input "number" at bounding box center [532, 115] width 54 height 22
type input "5"
click at [510, 153] on input "number" at bounding box center [532, 155] width 54 height 22
type input "5"
click at [513, 196] on input "number" at bounding box center [532, 196] width 54 height 22
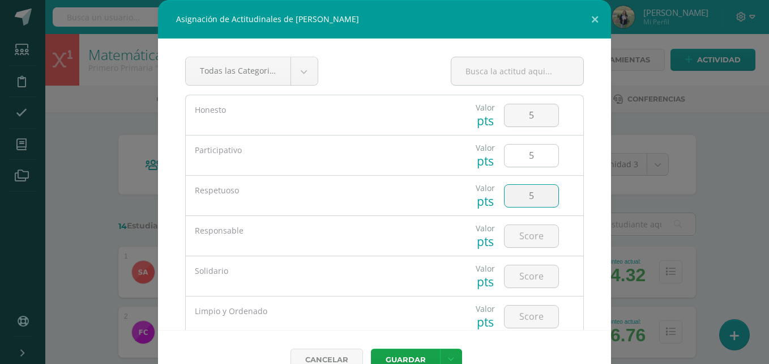
type input "5"
click at [532, 161] on input "5" at bounding box center [532, 155] width 54 height 22
type input "4"
click at [522, 234] on input "number" at bounding box center [532, 236] width 54 height 22
type input "5"
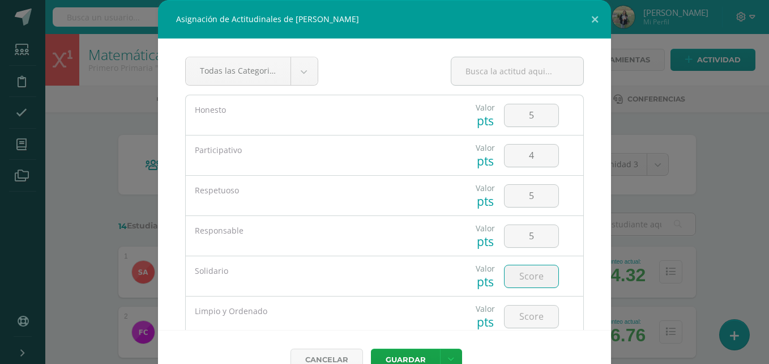
click at [520, 274] on input "number" at bounding box center [532, 276] width 54 height 22
type input "5"
click at [516, 315] on input "number" at bounding box center [532, 316] width 54 height 22
type input "5"
click at [448, 359] on icon at bounding box center [451, 359] width 6 height 10
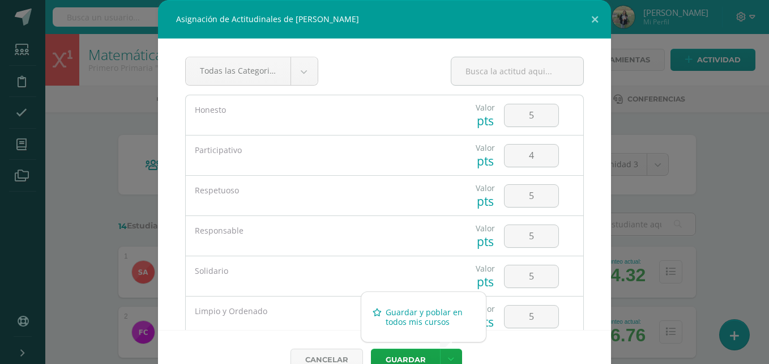
click at [423, 318] on link "Guardar y poblar en todos mis cursos" at bounding box center [423, 316] width 125 height 27
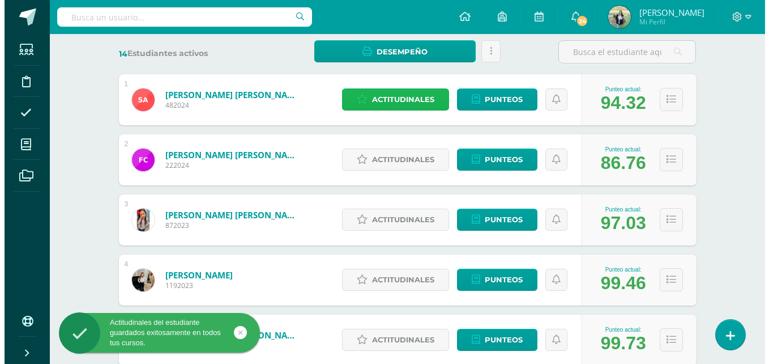
scroll to position [177, 0]
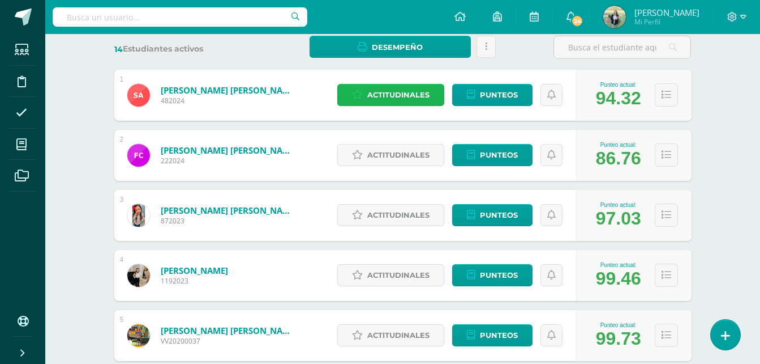
click at [337, 84] on link "Actitudinales" at bounding box center [390, 95] width 107 height 22
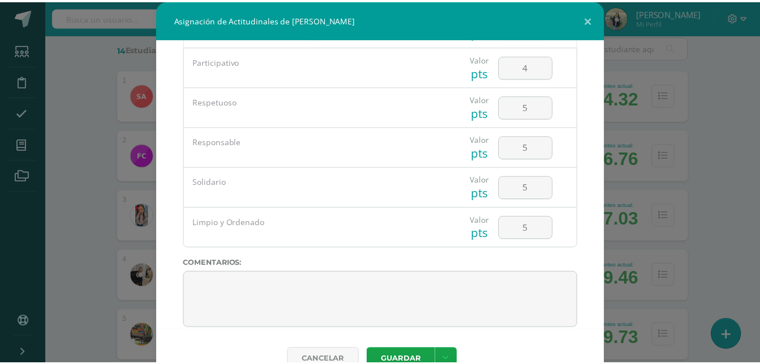
scroll to position [105, 0]
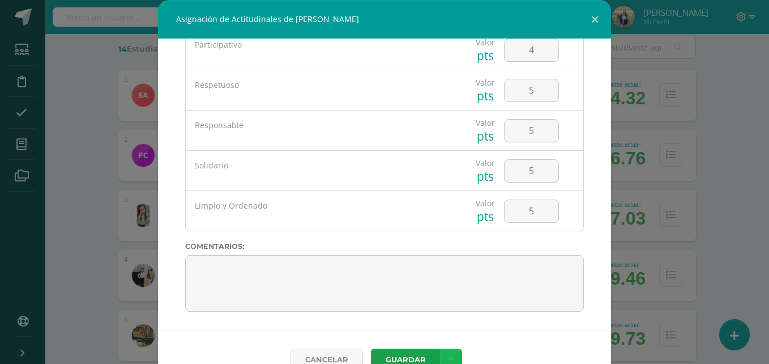
click at [448, 358] on icon at bounding box center [451, 359] width 6 height 10
click at [423, 315] on link "Guardar y poblar en todos mis cursos" at bounding box center [423, 316] width 125 height 27
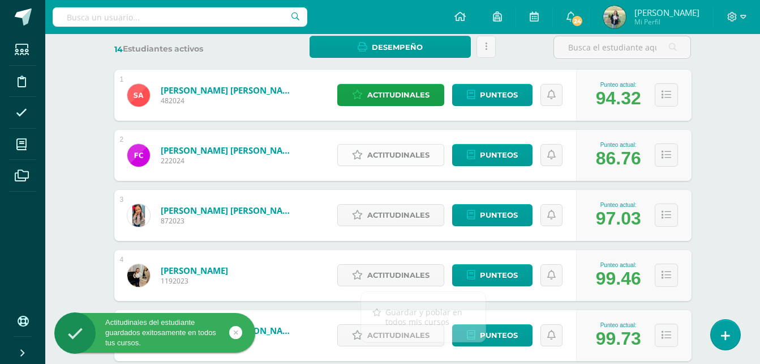
click at [387, 154] on span "Actitudinales" at bounding box center [398, 154] width 62 height 21
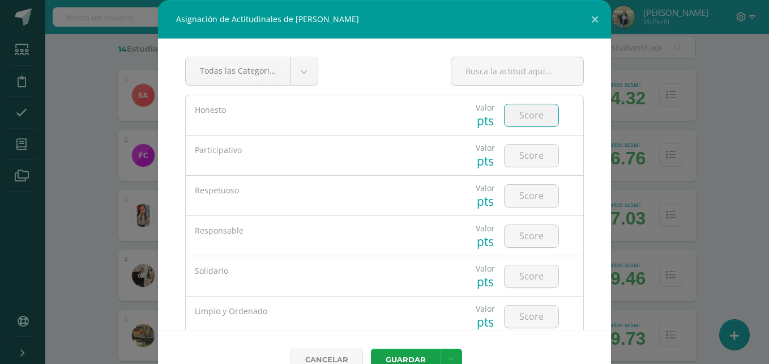
click at [515, 117] on input "number" at bounding box center [532, 115] width 54 height 22
type input "5"
click at [524, 158] on input "number" at bounding box center [532, 155] width 54 height 22
type input "5"
click at [523, 191] on input "number" at bounding box center [532, 196] width 54 height 22
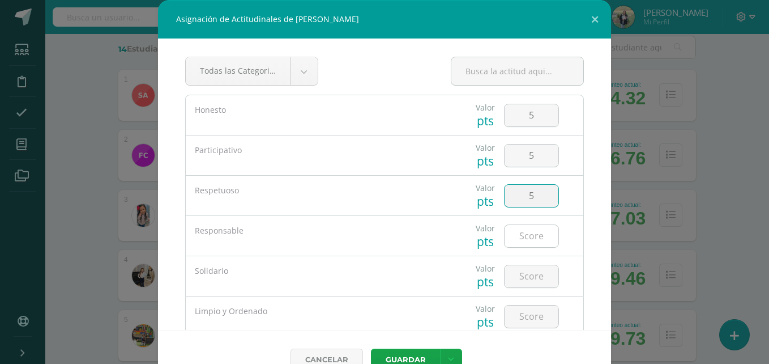
type input "5"
click at [522, 234] on input "number" at bounding box center [532, 236] width 54 height 22
type input "5"
click at [522, 277] on input "number" at bounding box center [532, 276] width 54 height 22
type input "5"
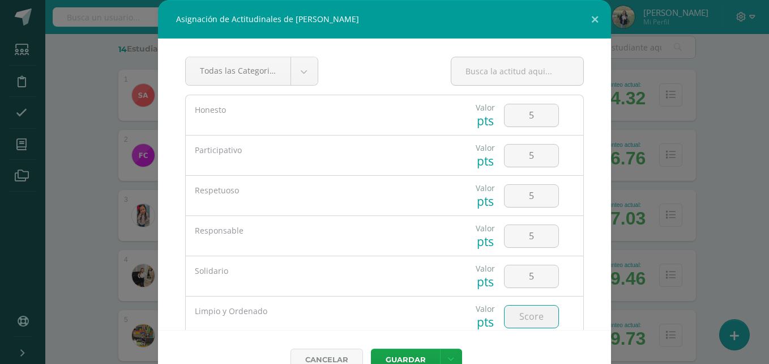
click at [518, 311] on input "number" at bounding box center [532, 316] width 54 height 22
type input "5"
click at [447, 353] on link at bounding box center [451, 359] width 22 height 22
click at [428, 315] on link "Guardar y poblar en todos mis cursos" at bounding box center [423, 316] width 125 height 27
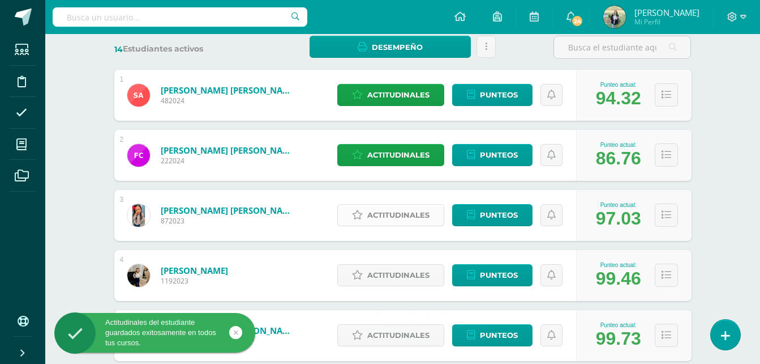
click at [387, 213] on span "Actitudinales" at bounding box center [398, 214] width 62 height 21
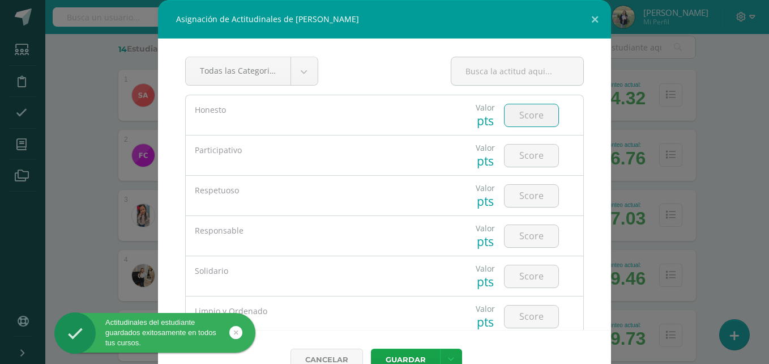
click at [531, 118] on input "number" at bounding box center [532, 115] width 54 height 22
type input "5"
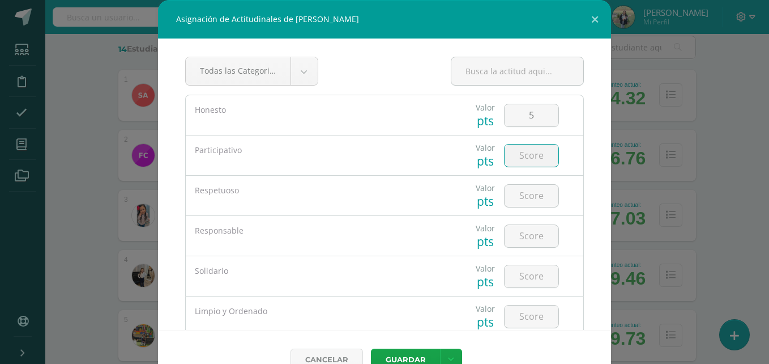
click at [527, 152] on input "number" at bounding box center [532, 155] width 54 height 22
type input "5"
click at [524, 114] on input "5" at bounding box center [532, 115] width 54 height 22
type input "3"
click at [519, 202] on input "number" at bounding box center [532, 196] width 54 height 22
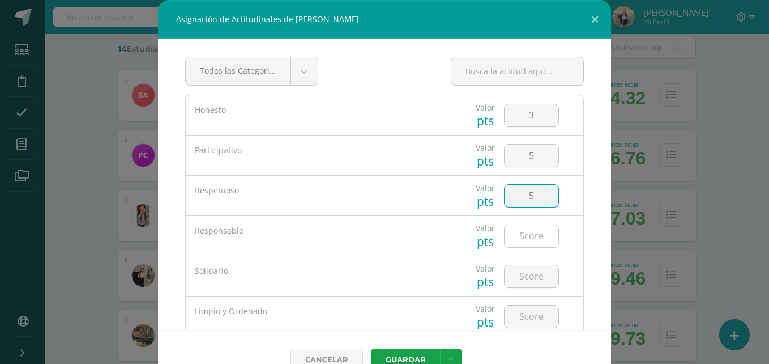
type input "5"
click at [523, 238] on input "number" at bounding box center [532, 236] width 54 height 22
type input "5"
click at [512, 277] on input "number" at bounding box center [532, 276] width 54 height 22
type input "5"
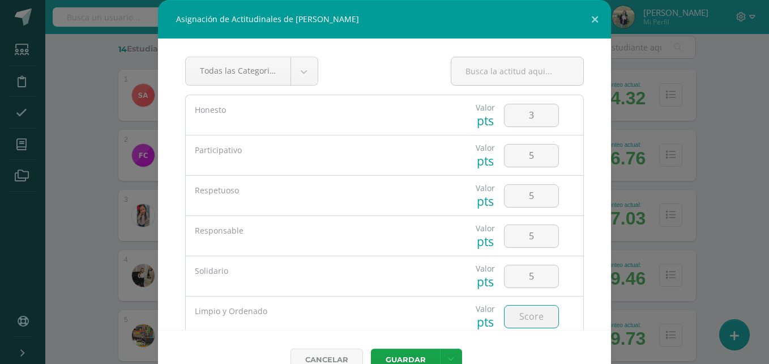
click at [517, 322] on input "number" at bounding box center [532, 316] width 54 height 22
type input "5"
click at [448, 356] on icon at bounding box center [451, 359] width 6 height 10
click at [431, 310] on link "Guardar y poblar en todos mis cursos" at bounding box center [423, 316] width 125 height 27
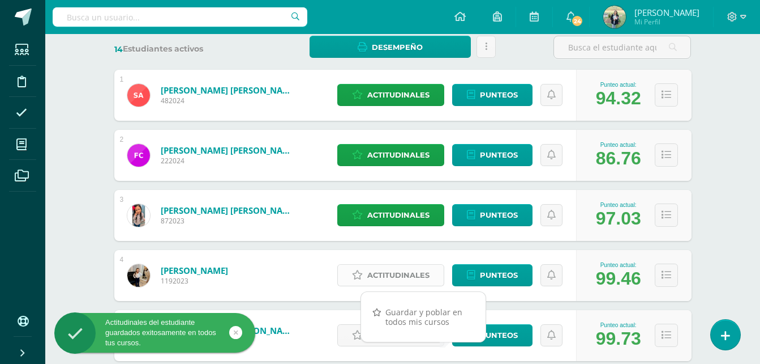
click at [400, 272] on span "Actitudinales" at bounding box center [398, 274] width 62 height 21
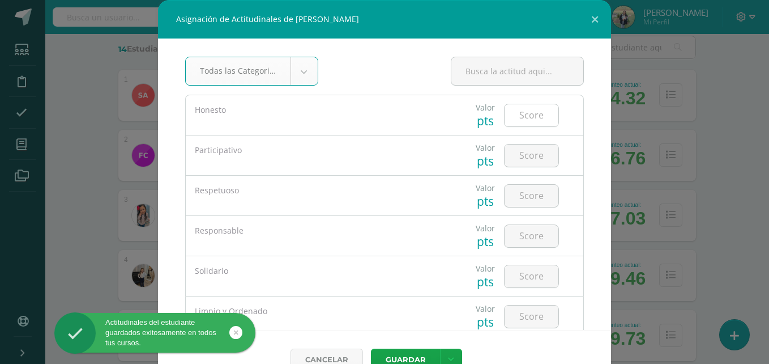
click at [520, 121] on input "number" at bounding box center [532, 115] width 54 height 22
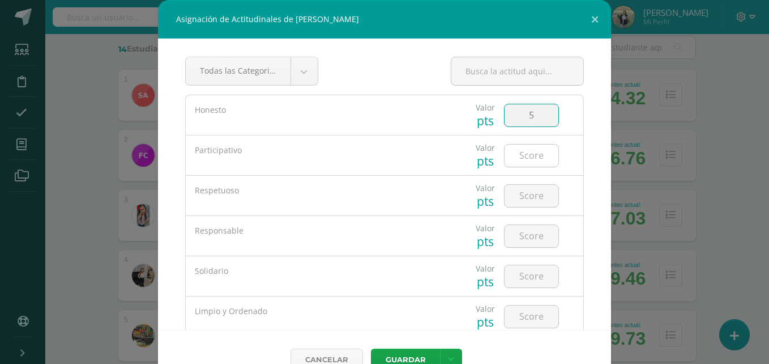
type input "5"
click at [520, 153] on input "number" at bounding box center [532, 155] width 54 height 22
type input "5"
click at [525, 193] on input "number" at bounding box center [532, 196] width 54 height 22
type input "5"
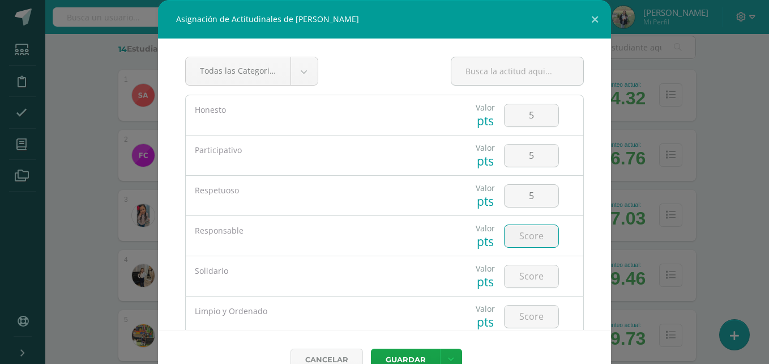
click at [517, 236] on input "number" at bounding box center [532, 236] width 54 height 22
type input "5"
click at [518, 272] on input "number" at bounding box center [532, 276] width 54 height 22
type input "5"
click at [515, 314] on input "number" at bounding box center [532, 316] width 54 height 22
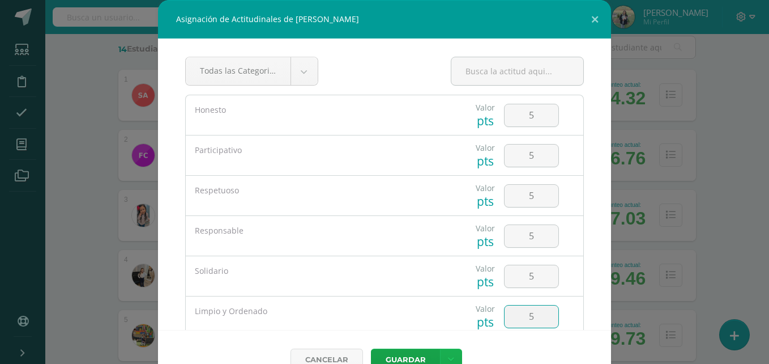
type input "5"
click at [447, 353] on link at bounding box center [451, 359] width 22 height 22
click at [426, 318] on link "Guardar y poblar en todos mis cursos" at bounding box center [423, 316] width 125 height 27
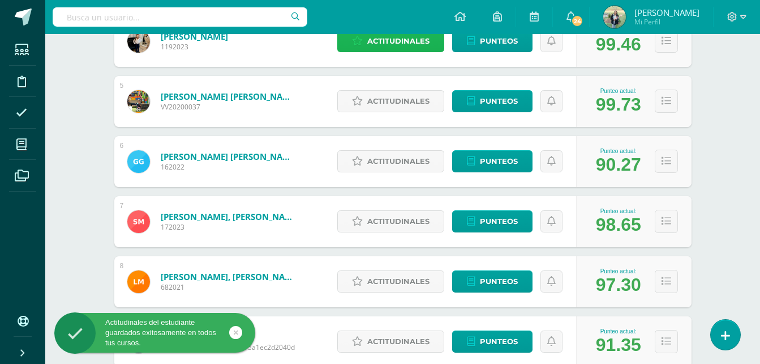
scroll to position [421, 0]
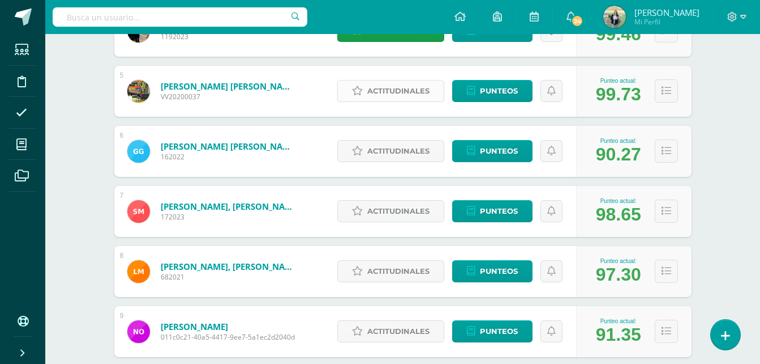
click at [392, 90] on span "Actitudinales" at bounding box center [398, 90] width 62 height 21
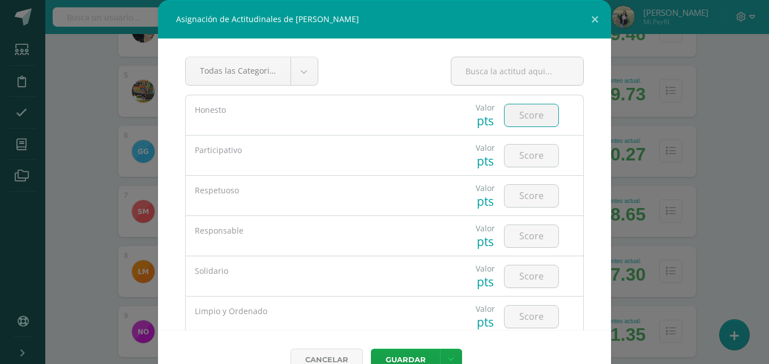
click at [508, 114] on input "number" at bounding box center [532, 115] width 54 height 22
type input "5"
click at [513, 164] on input "number" at bounding box center [532, 155] width 54 height 22
type input "5"
click at [518, 195] on input "number" at bounding box center [532, 196] width 54 height 22
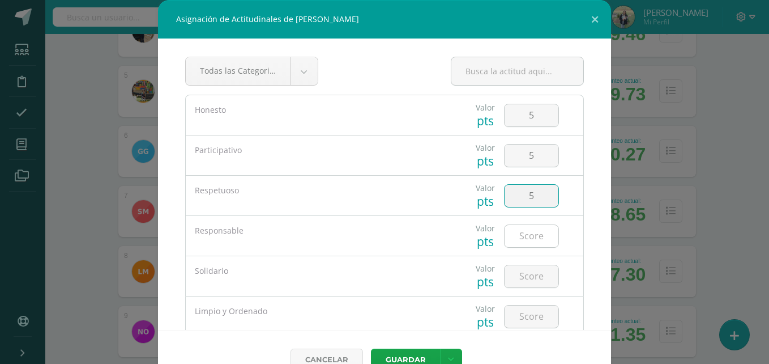
type input "5"
click at [516, 234] on input "number" at bounding box center [532, 236] width 54 height 22
type input "5"
click at [520, 273] on input "number" at bounding box center [532, 276] width 54 height 22
type input "5"
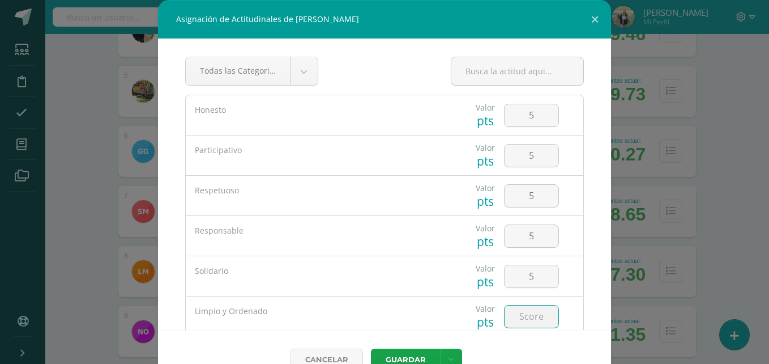
click at [519, 315] on input "number" at bounding box center [532, 316] width 54 height 22
type input "5"
click at [450, 358] on link at bounding box center [451, 359] width 22 height 22
click at [420, 320] on link "Guardar y poblar en todos mis cursos" at bounding box center [423, 316] width 125 height 27
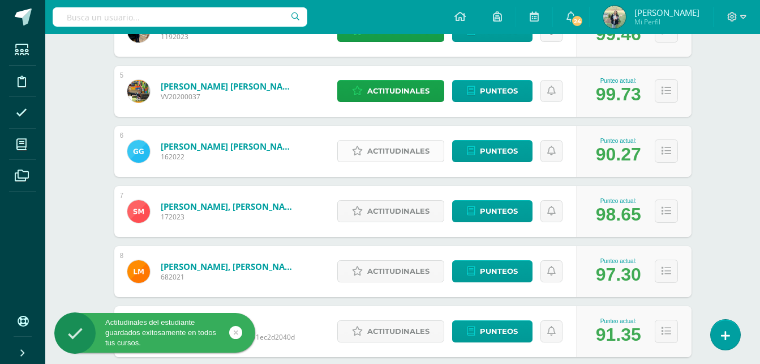
click at [396, 149] on span "Actitudinales" at bounding box center [398, 150] width 62 height 21
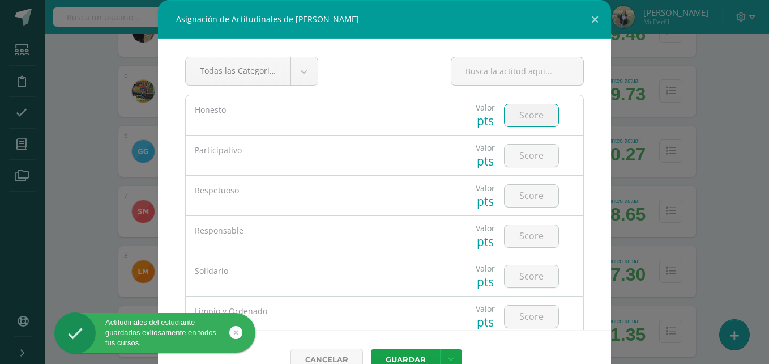
click at [514, 113] on input "number" at bounding box center [532, 115] width 54 height 22
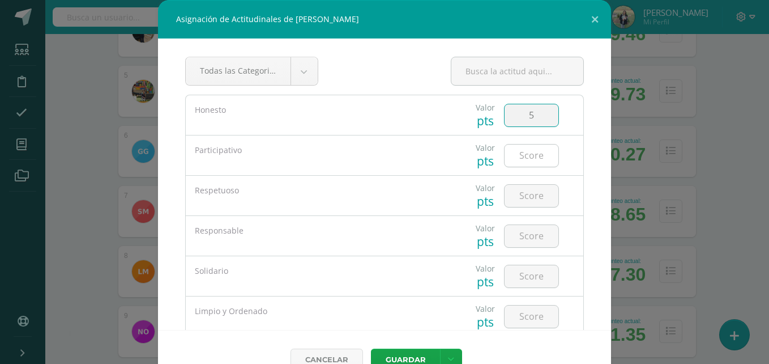
type input "5"
click at [513, 154] on input "number" at bounding box center [532, 155] width 54 height 22
type input "5"
click at [514, 194] on input "number" at bounding box center [532, 196] width 54 height 22
type input "5"
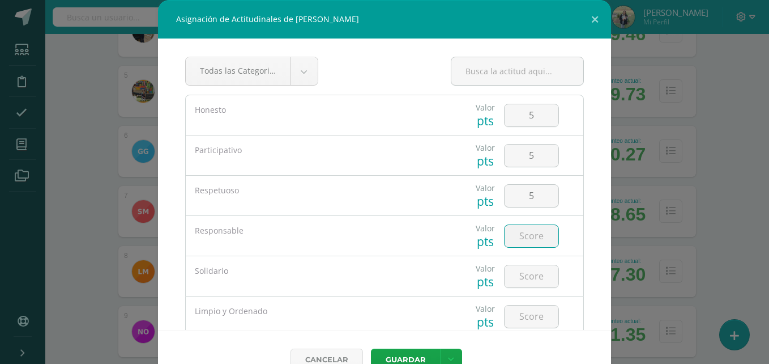
click at [514, 231] on input "number" at bounding box center [532, 236] width 54 height 22
type input "5"
click at [520, 276] on input "number" at bounding box center [532, 276] width 54 height 22
type input "3"
click at [516, 314] on input "number" at bounding box center [532, 316] width 54 height 22
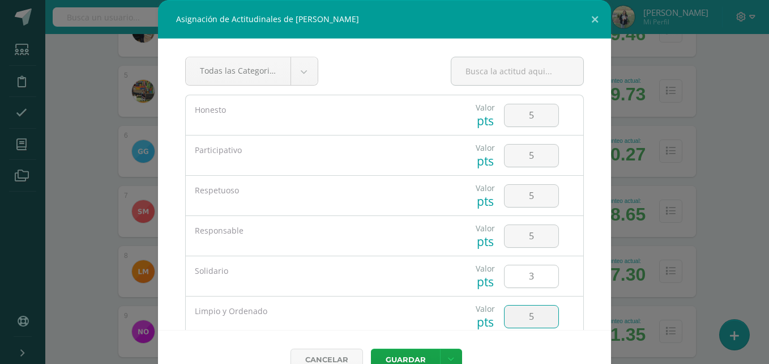
type input "5"
click at [524, 278] on input "3" at bounding box center [532, 276] width 54 height 22
type input "5"
click at [448, 359] on icon at bounding box center [451, 359] width 6 height 10
click at [426, 319] on link "Guardar y poblar en todos mis cursos" at bounding box center [423, 316] width 125 height 27
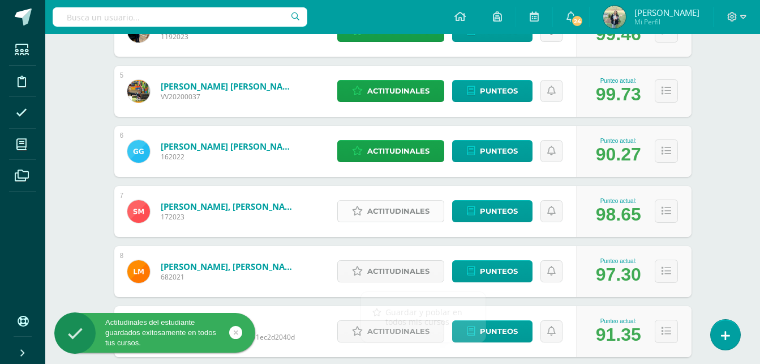
click at [396, 206] on span "Actitudinales" at bounding box center [398, 210] width 62 height 21
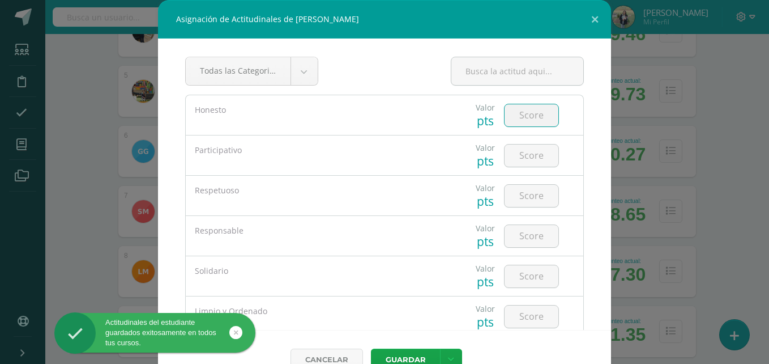
click at [520, 111] on input "number" at bounding box center [532, 115] width 54 height 22
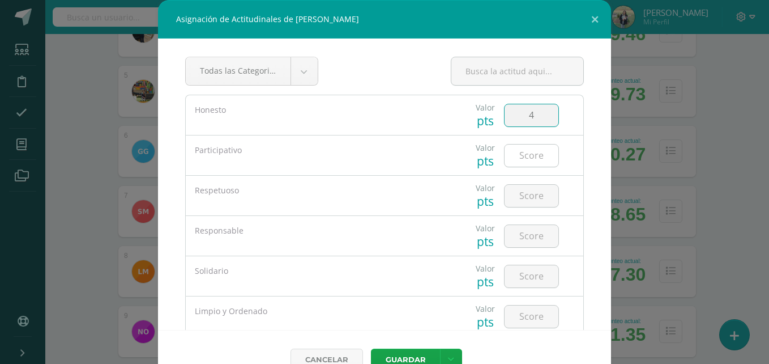
type input "4"
click at [525, 151] on input "number" at bounding box center [532, 155] width 54 height 22
type input "5"
click at [523, 192] on input "number" at bounding box center [532, 196] width 54 height 22
type input "3"
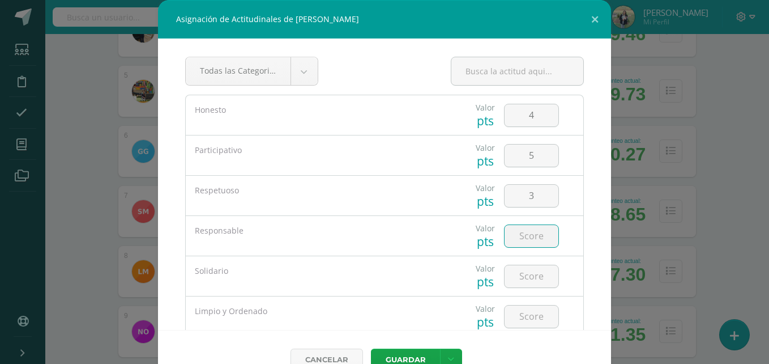
click at [518, 237] on input "number" at bounding box center [532, 236] width 54 height 22
type input "5"
click at [523, 275] on input "number" at bounding box center [532, 276] width 54 height 22
type input "3"
click at [510, 319] on input "number" at bounding box center [532, 316] width 54 height 22
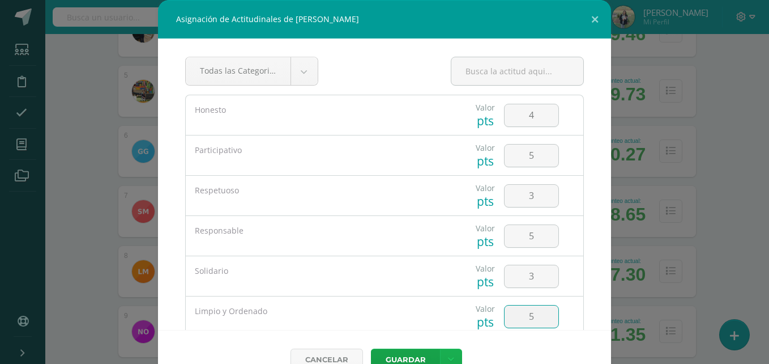
type input "5"
click at [451, 356] on link at bounding box center [451, 359] width 22 height 22
click at [428, 314] on link "Guardar y poblar en todos mis cursos" at bounding box center [423, 316] width 125 height 27
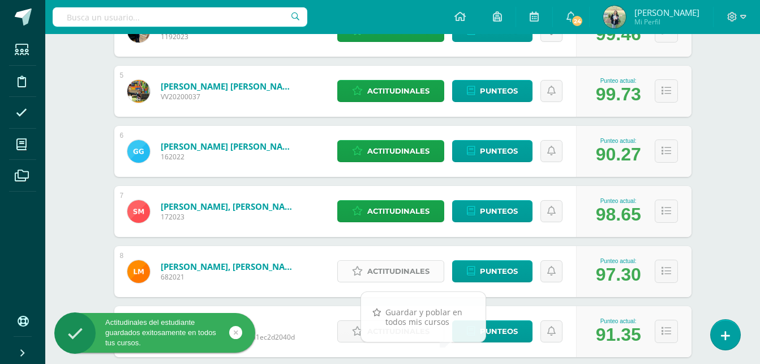
click at [405, 268] on span "Actitudinales" at bounding box center [398, 270] width 62 height 21
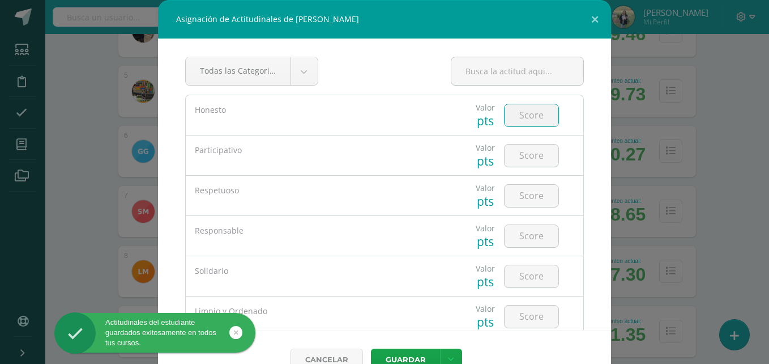
click at [516, 112] on input "number" at bounding box center [532, 115] width 54 height 22
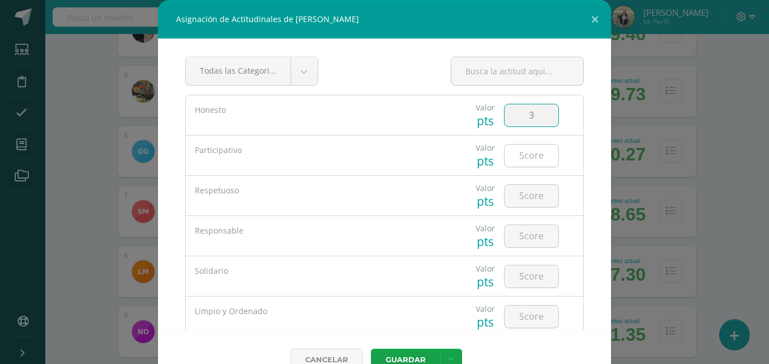
type input "3"
click at [524, 153] on input "number" at bounding box center [532, 155] width 54 height 22
type input "5"
click at [524, 191] on input "number" at bounding box center [532, 196] width 54 height 22
type input "3"
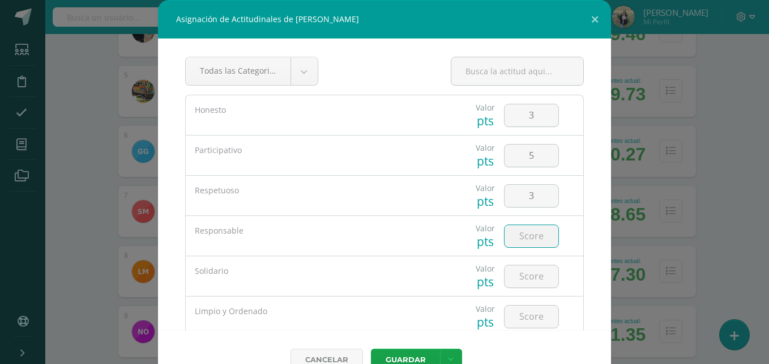
click at [524, 233] on input "number" at bounding box center [532, 236] width 54 height 22
type input "5"
click at [519, 275] on input "number" at bounding box center [532, 276] width 54 height 22
type input "3"
click at [511, 317] on input "number" at bounding box center [532, 316] width 54 height 22
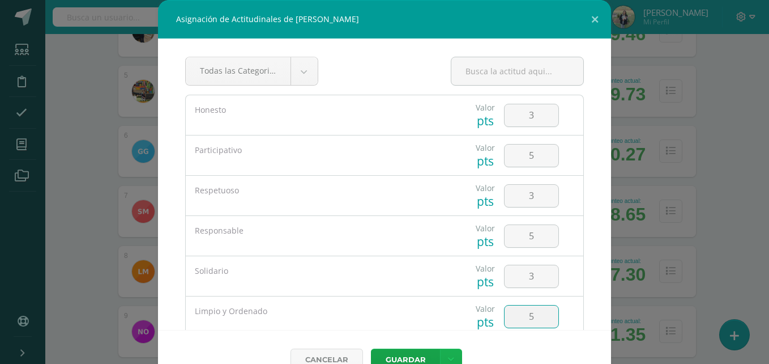
type input "5"
click at [448, 358] on icon at bounding box center [451, 359] width 6 height 10
click at [412, 325] on link "Guardar y poblar en todos mis cursos" at bounding box center [423, 316] width 125 height 27
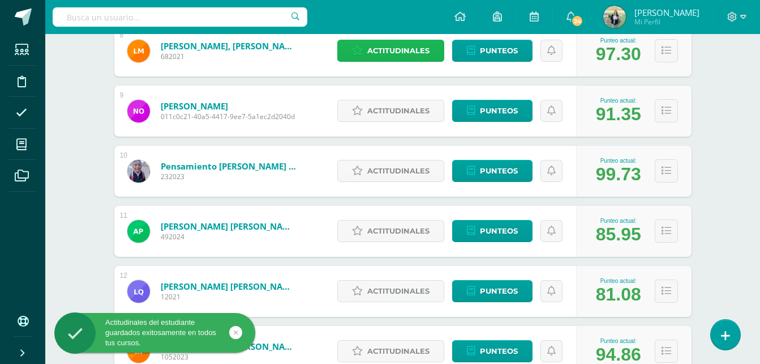
scroll to position [651, 0]
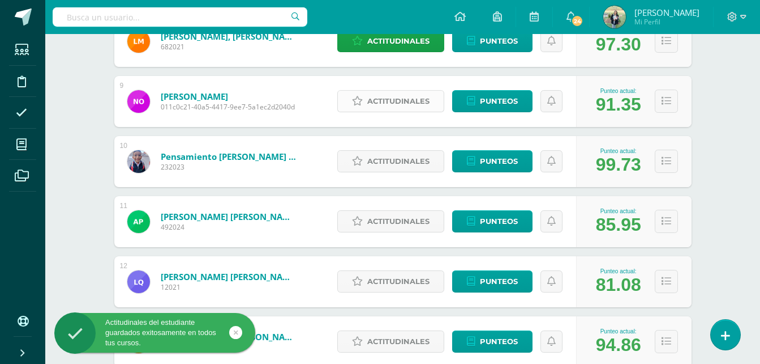
click at [409, 97] on span "Actitudinales" at bounding box center [398, 101] width 62 height 21
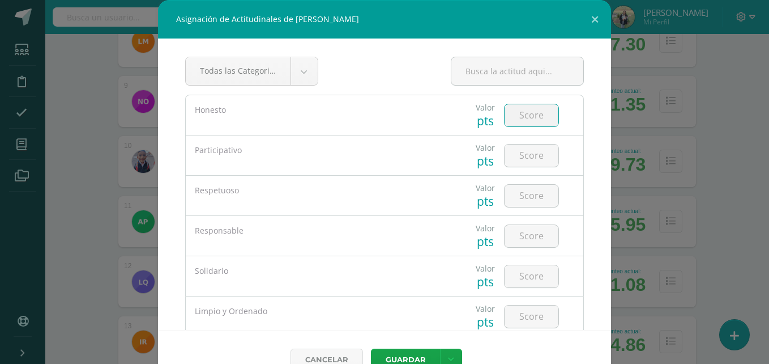
click at [519, 115] on input "number" at bounding box center [532, 115] width 54 height 22
type input "3"
click at [523, 151] on input "number" at bounding box center [532, 155] width 54 height 22
type input "5"
click at [525, 193] on input "number" at bounding box center [532, 196] width 54 height 22
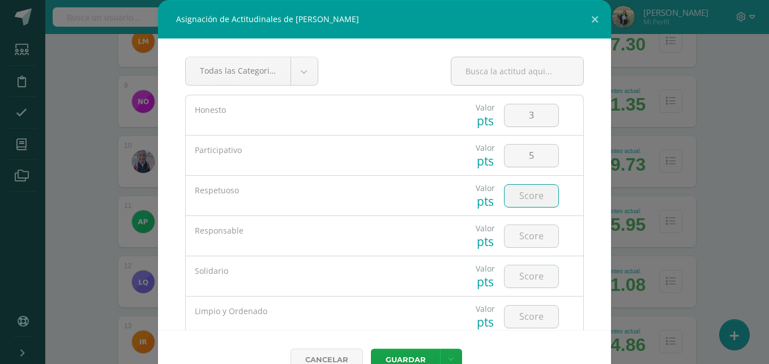
type input "5"
type input "3"
click at [520, 234] on input "number" at bounding box center [532, 236] width 54 height 22
type input "5"
click at [519, 276] on input "number" at bounding box center [532, 276] width 54 height 22
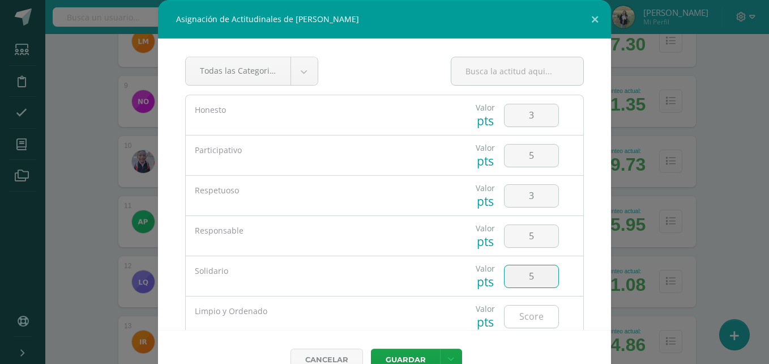
type input "5"
click at [524, 318] on input "number" at bounding box center [532, 316] width 54 height 22
type input "3"
click at [448, 357] on icon at bounding box center [451, 359] width 6 height 10
click at [417, 311] on link "Guardar y poblar en todos mis cursos" at bounding box center [423, 316] width 125 height 27
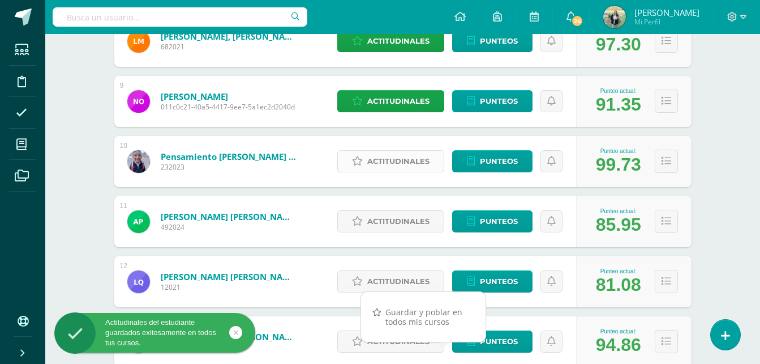
click at [387, 160] on span "Actitudinales" at bounding box center [398, 161] width 62 height 21
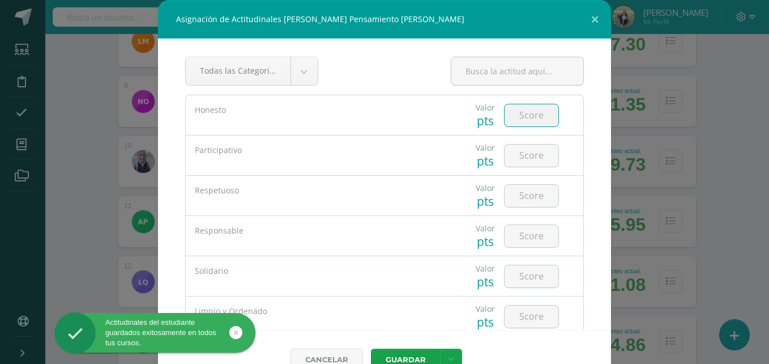
click at [519, 114] on input "number" at bounding box center [532, 115] width 54 height 22
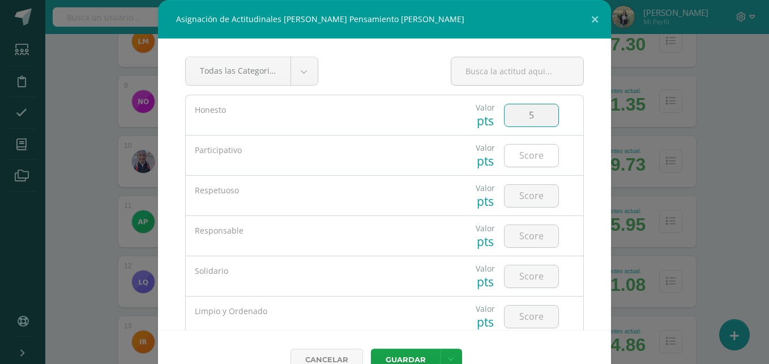
type input "5"
click at [520, 153] on input "number" at bounding box center [532, 155] width 54 height 22
type input "5"
click at [518, 193] on input "number" at bounding box center [532, 196] width 54 height 22
type input "5"
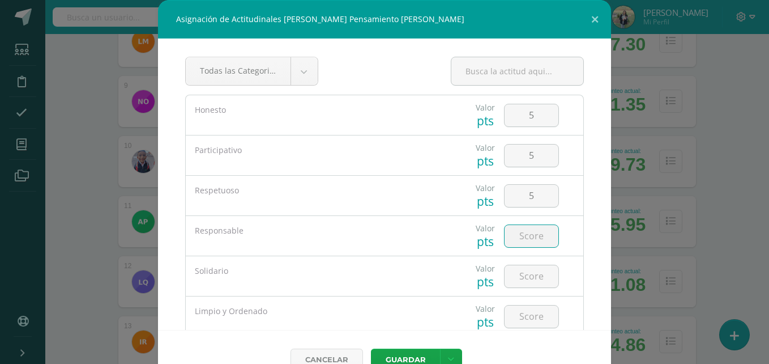
click at [513, 232] on input "number" at bounding box center [532, 236] width 54 height 22
type input "5"
click at [520, 272] on input "number" at bounding box center [532, 276] width 54 height 22
type input "5"
click at [520, 320] on input "number" at bounding box center [532, 316] width 54 height 22
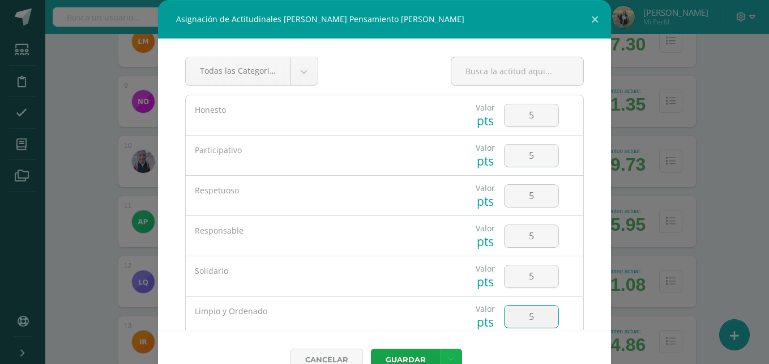
type input "5"
click at [449, 353] on link at bounding box center [451, 359] width 22 height 22
click at [424, 314] on link "Guardar y poblar en todos mis cursos" at bounding box center [423, 316] width 125 height 27
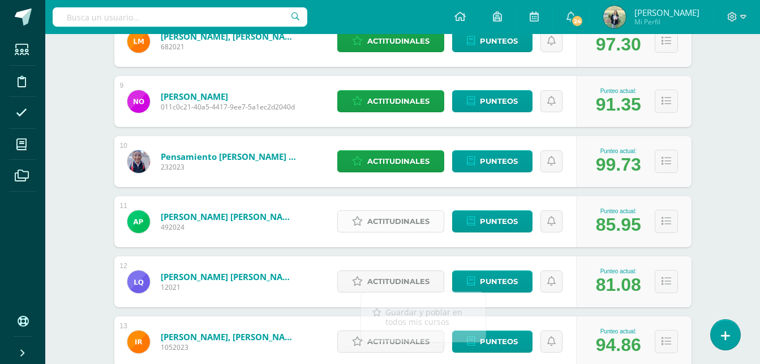
click at [393, 218] on span "Actitudinales" at bounding box center [398, 221] width 62 height 21
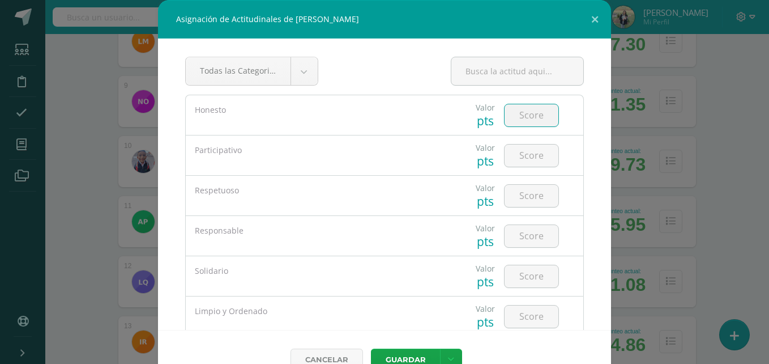
click at [526, 117] on input "number" at bounding box center [532, 115] width 54 height 22
type input "5"
click at [528, 154] on input "number" at bounding box center [532, 155] width 54 height 22
type input "5"
click at [527, 189] on input "number" at bounding box center [532, 196] width 54 height 22
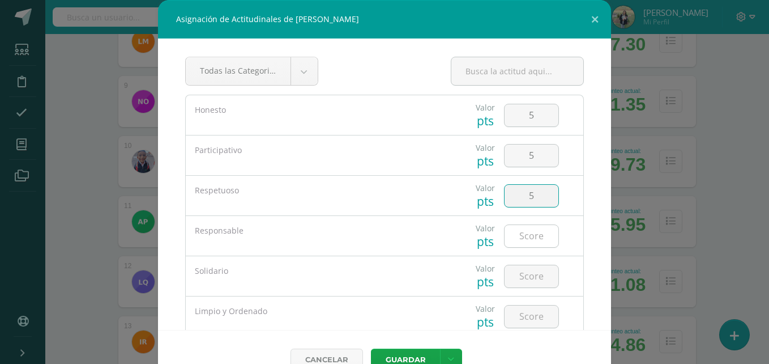
type input "5"
click at [526, 230] on input "number" at bounding box center [532, 236] width 54 height 22
type input "4"
click at [511, 275] on input "number" at bounding box center [532, 276] width 54 height 22
type input "5"
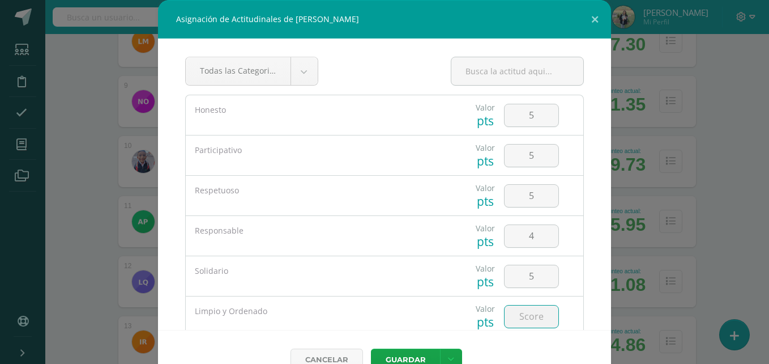
click at [518, 313] on input "number" at bounding box center [532, 316] width 54 height 22
type input "5"
click at [445, 352] on link at bounding box center [451, 359] width 22 height 22
click at [426, 319] on link "Guardar y poblar en todos mis cursos" at bounding box center [423, 316] width 125 height 27
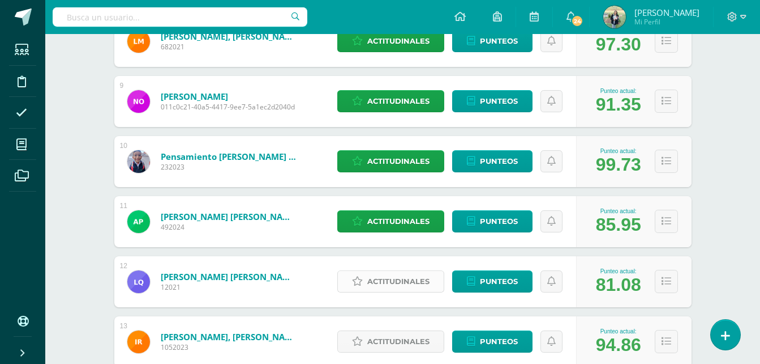
click at [394, 278] on span "Actitudinales" at bounding box center [398, 281] width 62 height 21
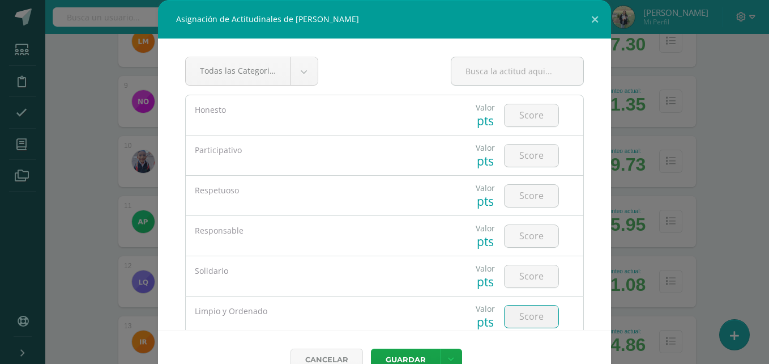
click at [515, 317] on input "number" at bounding box center [532, 316] width 54 height 22
type input "4"
click at [517, 275] on input "number" at bounding box center [532, 276] width 54 height 22
type input "5"
click at [518, 238] on input "number" at bounding box center [532, 236] width 54 height 22
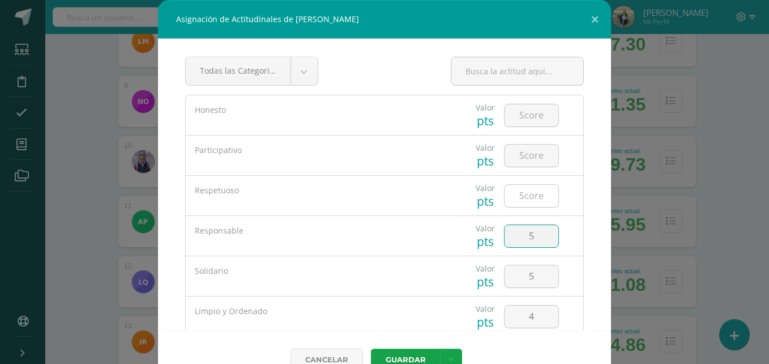
type input "5"
click at [517, 199] on input "number" at bounding box center [532, 196] width 54 height 22
type input "5"
click at [514, 156] on input "number" at bounding box center [532, 155] width 54 height 22
type input "5"
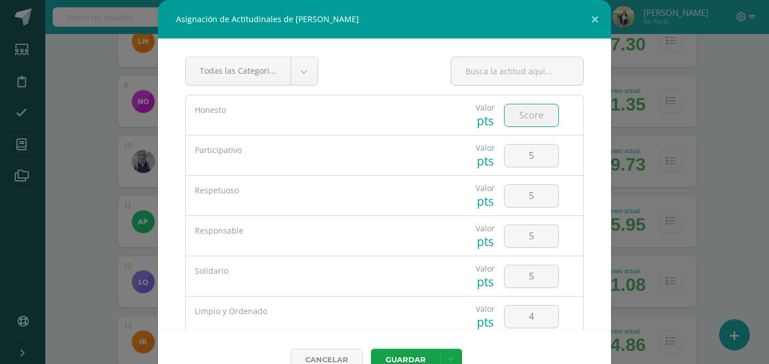
click at [521, 118] on input "number" at bounding box center [532, 115] width 54 height 22
type input "5"
click at [448, 357] on icon at bounding box center [451, 359] width 6 height 10
click at [425, 318] on link "Guardar y poblar en todos mis cursos" at bounding box center [423, 316] width 125 height 27
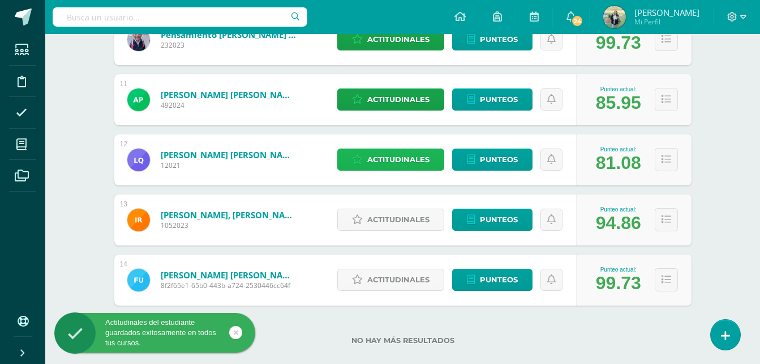
scroll to position [789, 0]
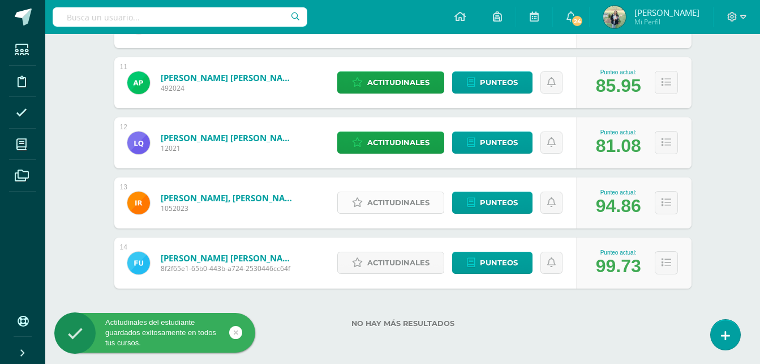
click at [395, 199] on span "Actitudinales" at bounding box center [398, 202] width 62 height 21
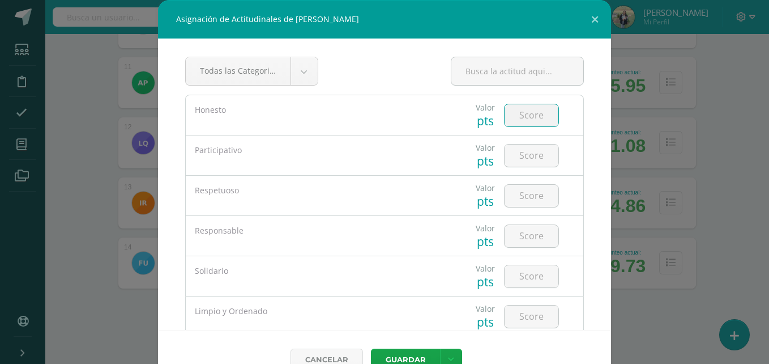
click at [524, 119] on input "number" at bounding box center [532, 115] width 54 height 22
type input "5"
click at [524, 152] on input "number" at bounding box center [532, 155] width 54 height 22
type input "5"
click at [525, 194] on input "number" at bounding box center [532, 196] width 54 height 22
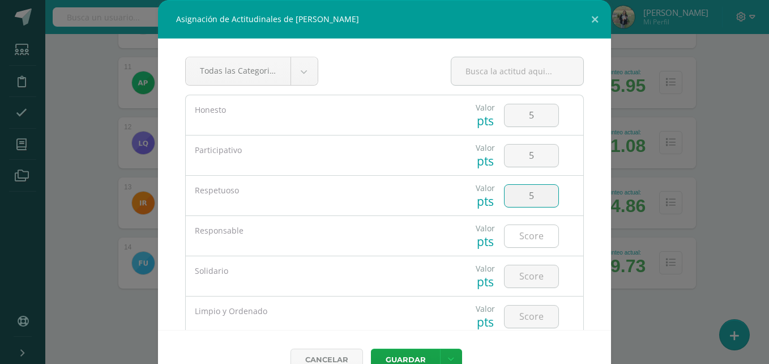
type input "5"
click at [515, 242] on input "number" at bounding box center [532, 236] width 54 height 22
type input "5"
click at [517, 282] on input "number" at bounding box center [532, 276] width 54 height 22
type input "5"
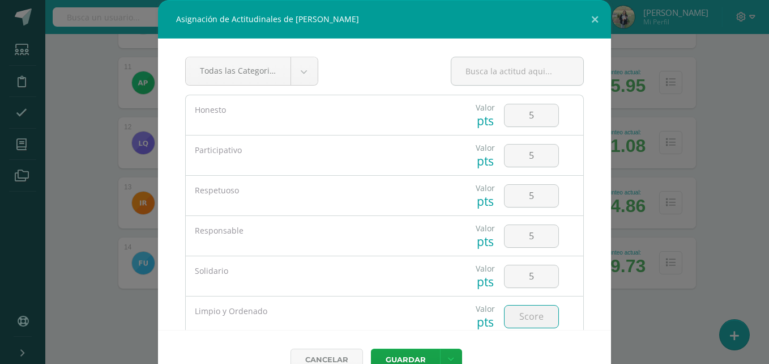
click at [521, 318] on input "number" at bounding box center [532, 316] width 54 height 22
type input "4"
click at [450, 354] on link at bounding box center [451, 359] width 22 height 22
click at [434, 318] on link "Guardar y poblar en todos mis cursos" at bounding box center [423, 316] width 125 height 27
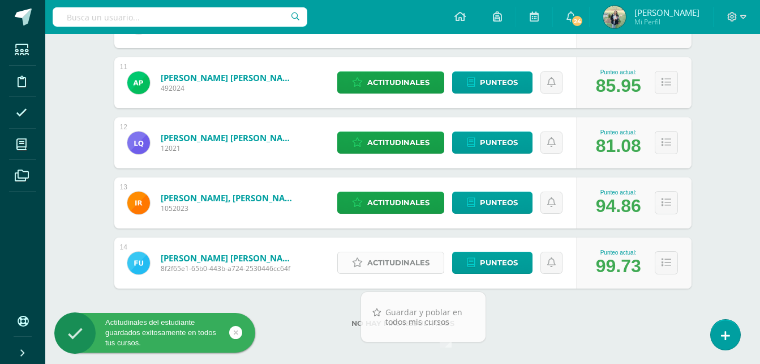
click at [390, 260] on span "Actitudinales" at bounding box center [398, 262] width 62 height 21
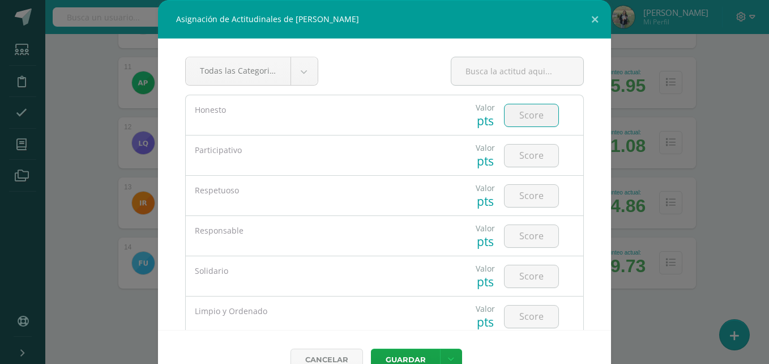
click at [514, 113] on input "number" at bounding box center [532, 115] width 54 height 22
type input "5"
click at [519, 151] on input "number" at bounding box center [532, 155] width 54 height 22
type input "5"
click at [516, 192] on input "number" at bounding box center [532, 196] width 54 height 22
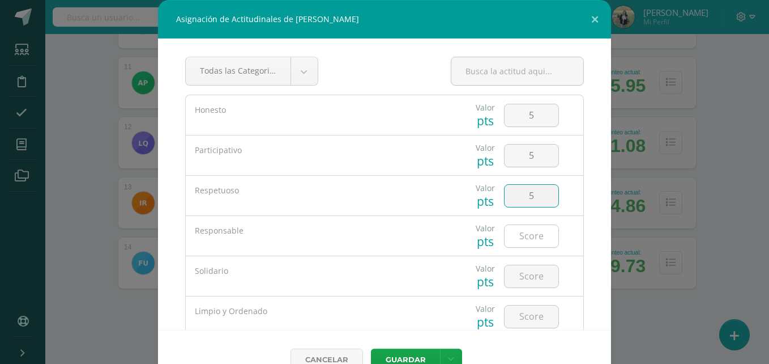
type input "5"
click at [518, 233] on input "number" at bounding box center [532, 236] width 54 height 22
type input "5"
click at [518, 272] on input "number" at bounding box center [532, 276] width 54 height 22
type input "5"
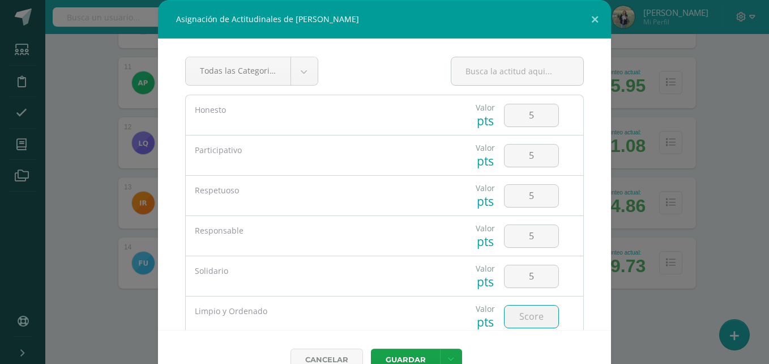
click at [516, 320] on input "number" at bounding box center [532, 316] width 54 height 22
type input "5"
click at [448, 358] on icon at bounding box center [451, 359] width 6 height 10
click at [405, 313] on link "Guardar y poblar en todos mis cursos" at bounding box center [423, 316] width 125 height 27
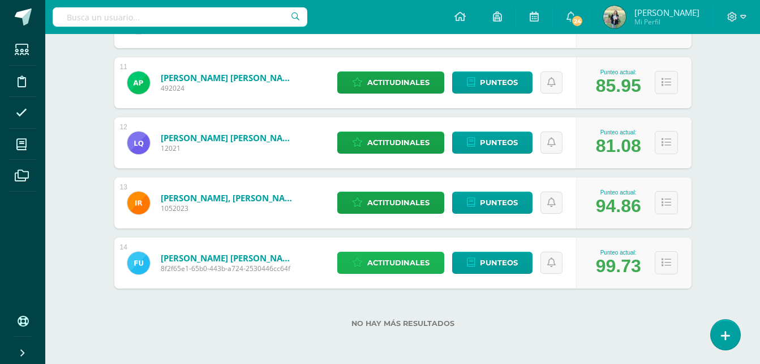
scroll to position [0, 0]
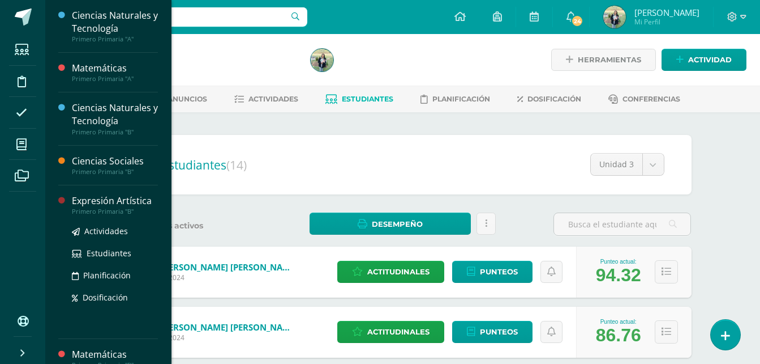
click at [110, 201] on div "Expresión Artística" at bounding box center [115, 200] width 86 height 13
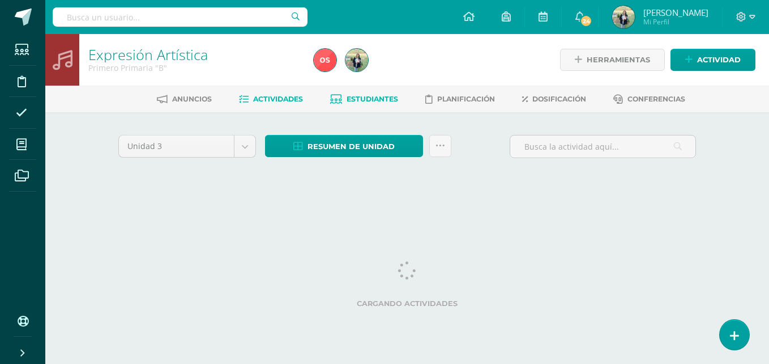
click at [366, 96] on span "Estudiantes" at bounding box center [373, 99] width 52 height 8
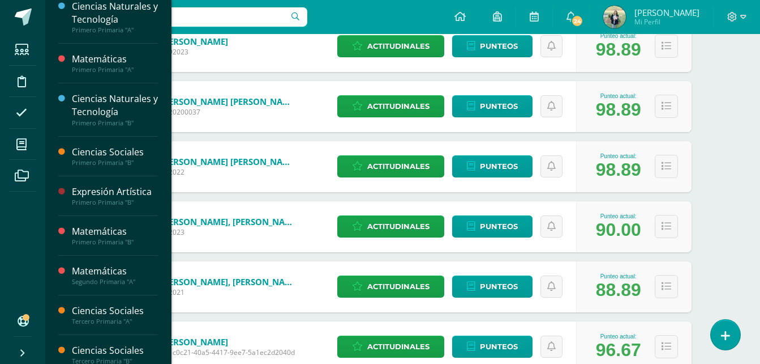
scroll to position [20, 0]
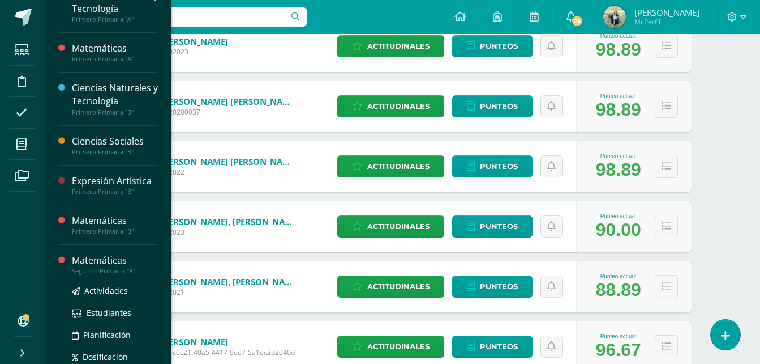
click at [100, 265] on div "Matemáticas" at bounding box center [115, 260] width 86 height 13
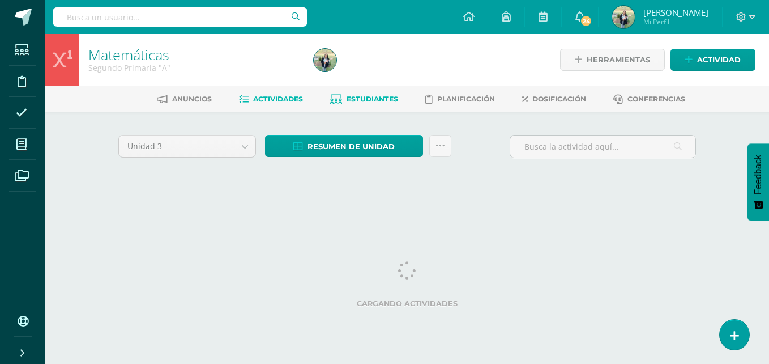
click at [366, 100] on span "Estudiantes" at bounding box center [373, 99] width 52 height 8
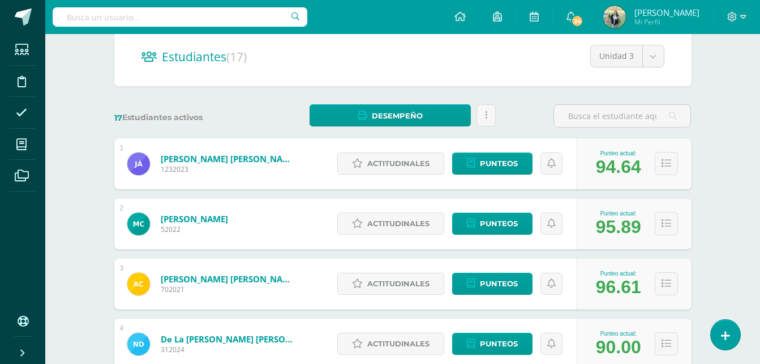
scroll to position [126, 0]
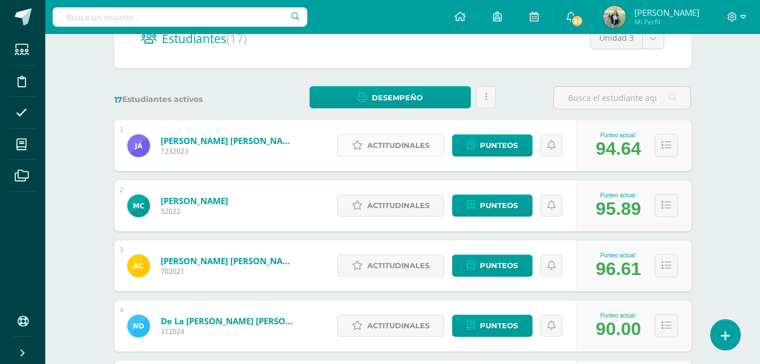
click at [404, 140] on span "Actitudinales" at bounding box center [398, 145] width 62 height 21
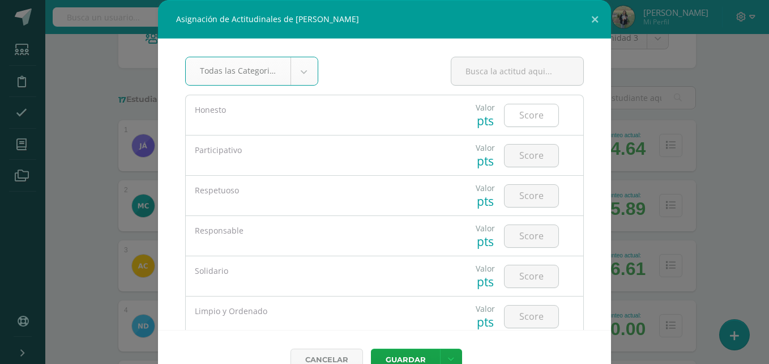
click at [517, 113] on input "number" at bounding box center [532, 115] width 54 height 22
type input "5"
click at [520, 320] on input "number" at bounding box center [532, 316] width 54 height 22
type input "5"
click at [521, 280] on input "number" at bounding box center [532, 276] width 54 height 22
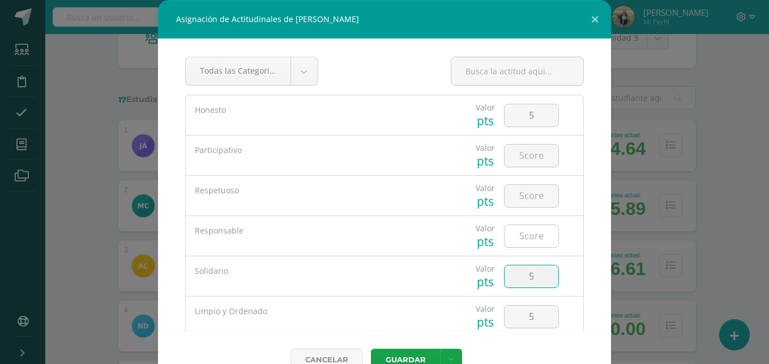
type input "5"
click at [522, 236] on input "number" at bounding box center [532, 236] width 54 height 22
type input "5"
click at [523, 195] on input "number" at bounding box center [532, 196] width 54 height 22
type input "5"
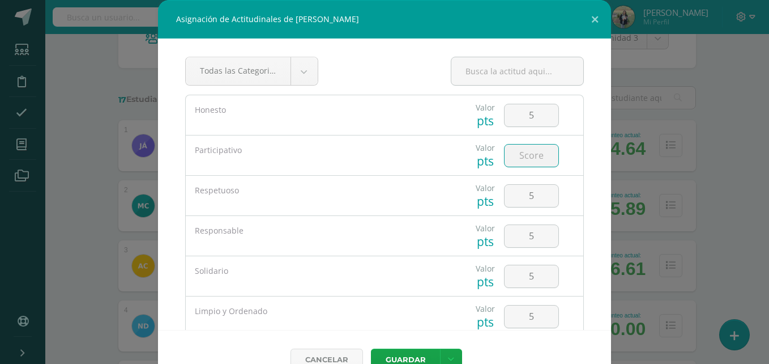
click at [518, 157] on input "number" at bounding box center [532, 155] width 54 height 22
type input "5"
click at [403, 361] on button "Guardar" at bounding box center [405, 359] width 69 height 22
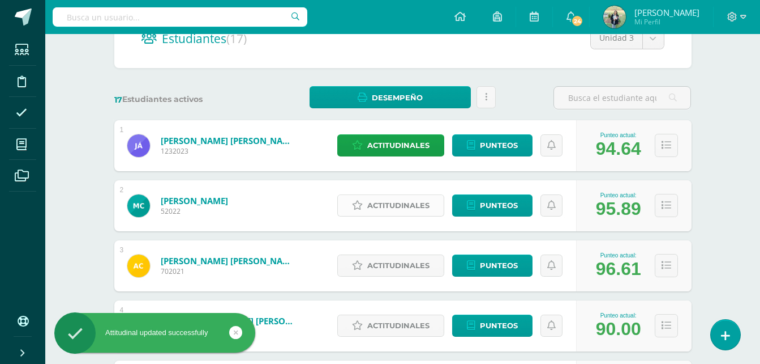
click at [417, 203] on span "Actitudinales" at bounding box center [398, 205] width 62 height 21
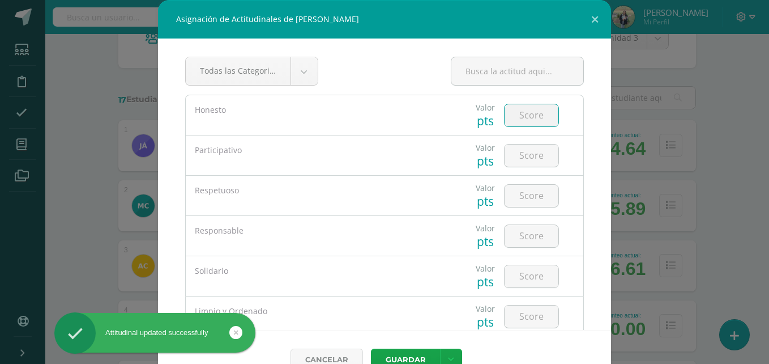
click at [518, 120] on input "number" at bounding box center [532, 115] width 54 height 22
type input "5"
click at [524, 154] on input "number" at bounding box center [532, 155] width 54 height 22
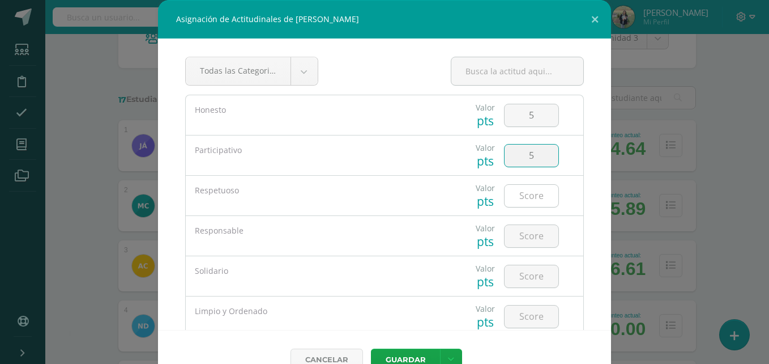
type input "5"
click at [524, 193] on input "number" at bounding box center [532, 196] width 54 height 22
type input "5"
click at [522, 235] on input "number" at bounding box center [532, 236] width 54 height 22
type input "5"
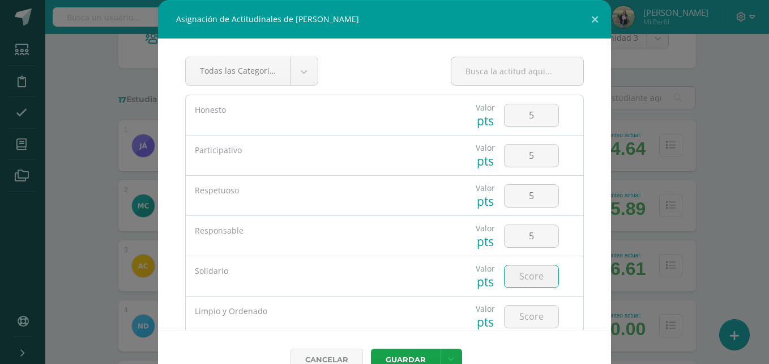
click at [522, 275] on input "number" at bounding box center [532, 276] width 54 height 22
type input "5"
click at [518, 313] on input "number" at bounding box center [532, 316] width 54 height 22
type input "5"
click at [422, 350] on button "Guardar" at bounding box center [405, 359] width 69 height 22
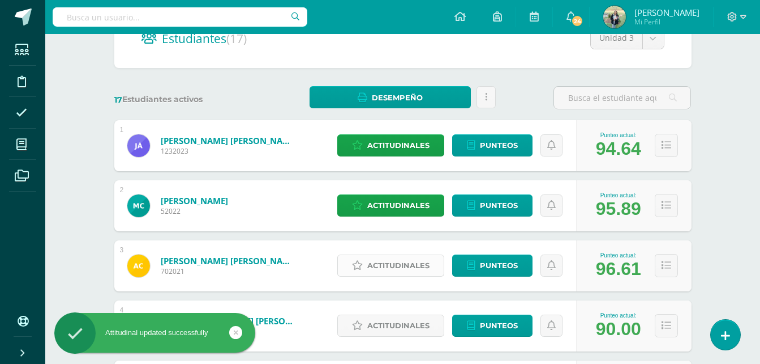
click at [378, 267] on span "Actitudinales" at bounding box center [398, 265] width 62 height 21
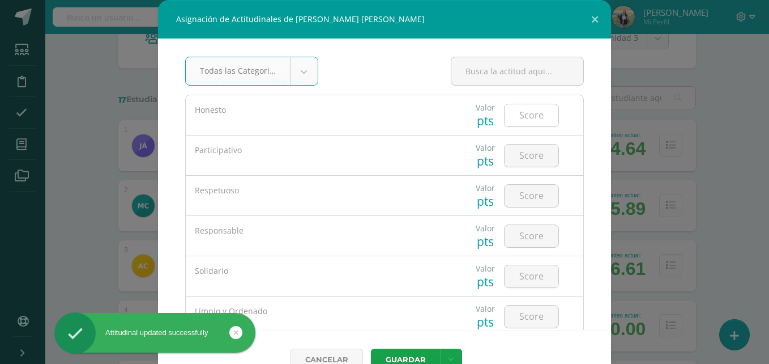
click at [512, 113] on input "number" at bounding box center [532, 115] width 54 height 22
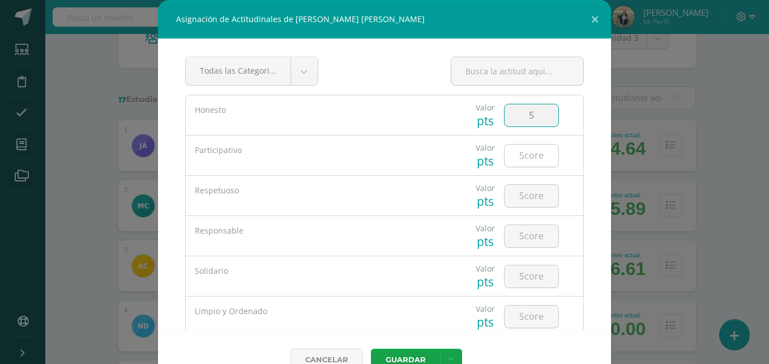
type input "5"
click at [517, 153] on input "number" at bounding box center [532, 155] width 54 height 22
type input "5"
click at [522, 200] on input "number" at bounding box center [532, 196] width 54 height 22
type input "5"
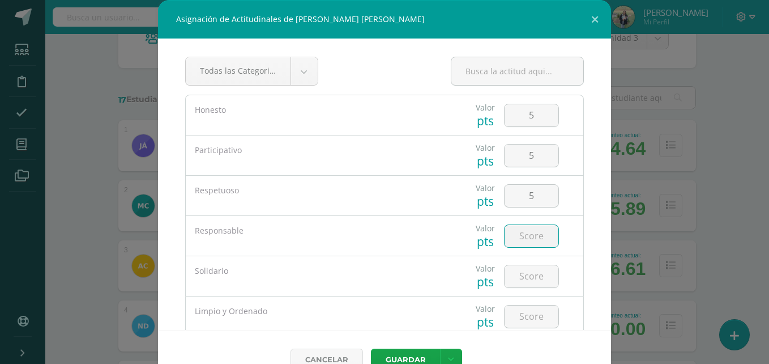
click at [531, 238] on input "number" at bounding box center [532, 236] width 54 height 22
type input "5"
click at [534, 273] on input "number" at bounding box center [532, 276] width 54 height 22
type input "4"
click at [520, 317] on input "number" at bounding box center [532, 316] width 54 height 22
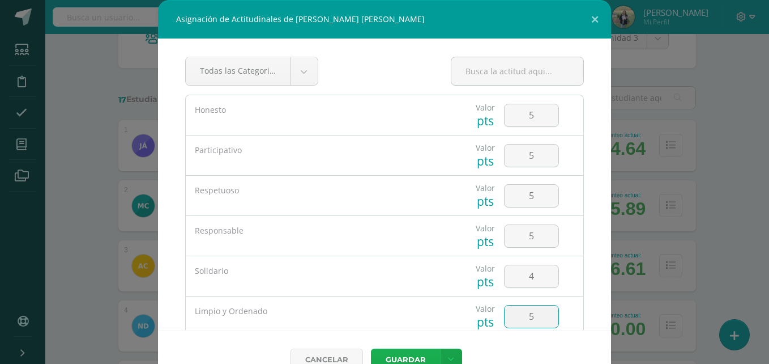
type input "5"
click at [411, 353] on button "Guardar" at bounding box center [405, 359] width 69 height 22
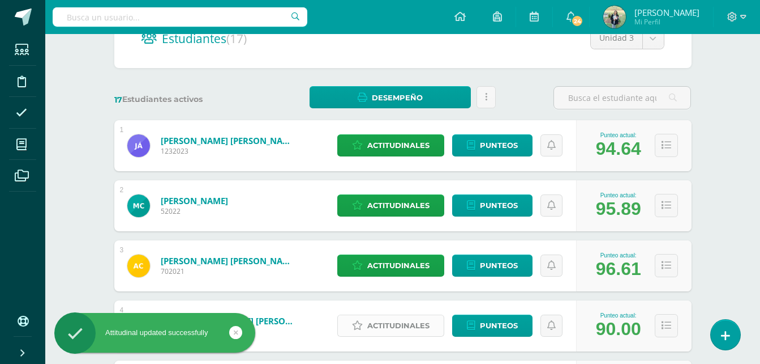
click at [395, 323] on span "Actitudinales" at bounding box center [398, 325] width 62 height 21
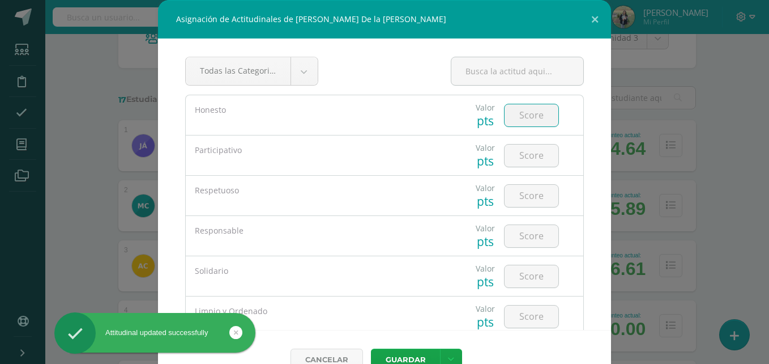
click at [518, 111] on input "number" at bounding box center [532, 115] width 54 height 22
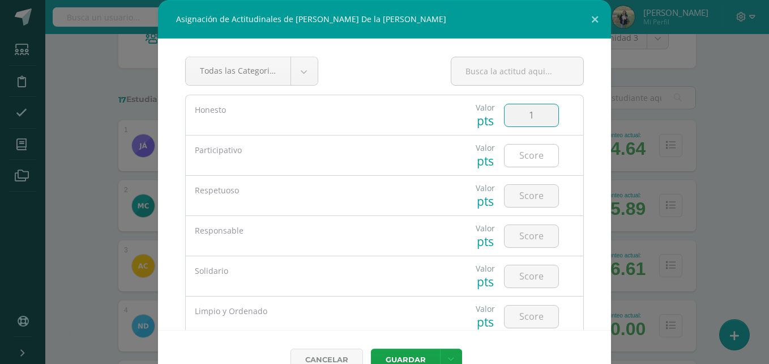
type input "1"
click at [518, 161] on input "number" at bounding box center [532, 155] width 54 height 22
type input "5"
click at [518, 191] on input "number" at bounding box center [532, 196] width 54 height 22
type input "1"
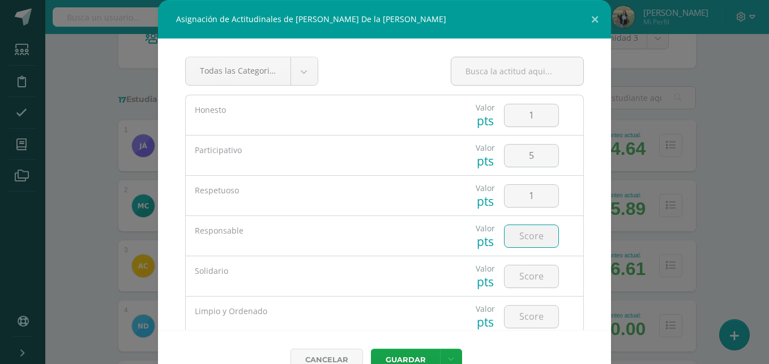
click at [519, 235] on input "number" at bounding box center [532, 236] width 54 height 22
type input "5"
click at [519, 273] on input "number" at bounding box center [532, 276] width 54 height 22
type input "1"
type input "3"
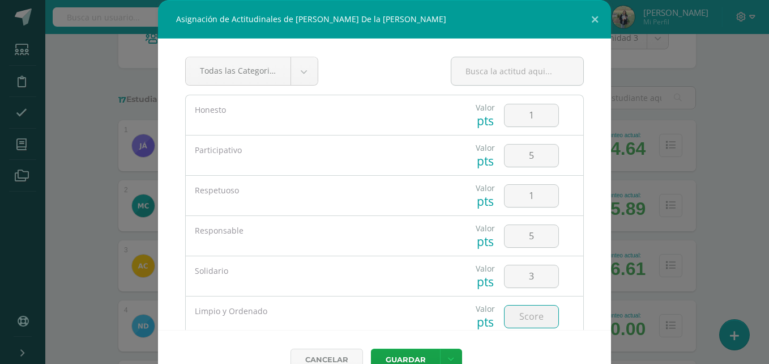
click at [519, 316] on input "number" at bounding box center [532, 316] width 54 height 22
type input "5"
click at [448, 354] on icon at bounding box center [451, 359] width 6 height 10
click at [426, 314] on link "Guardar y poblar en todos mis cursos" at bounding box center [423, 316] width 125 height 27
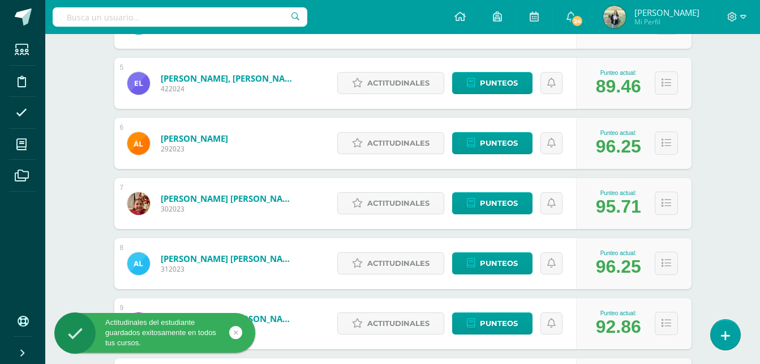
scroll to position [431, 0]
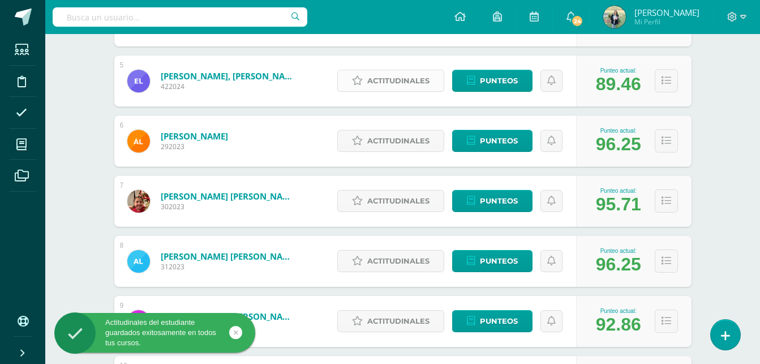
click at [401, 78] on span "Actitudinales" at bounding box center [398, 80] width 62 height 21
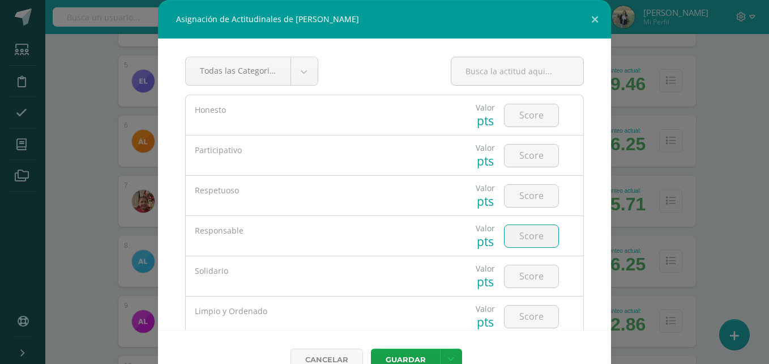
click at [513, 239] on input "number" at bounding box center [532, 236] width 54 height 22
type input "4"
click at [525, 195] on input "number" at bounding box center [532, 196] width 54 height 22
type input "5"
click at [536, 156] on input "number" at bounding box center [532, 155] width 54 height 22
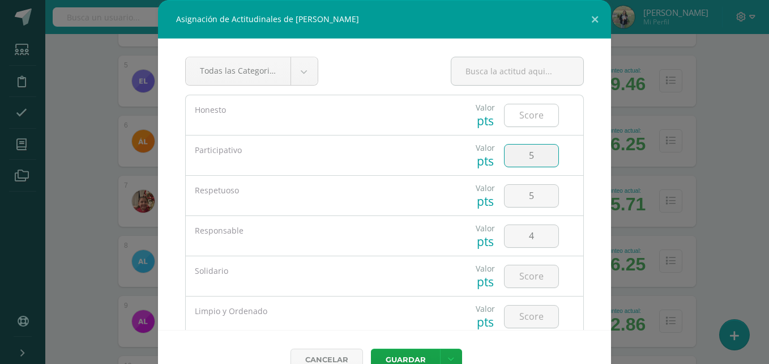
type input "5"
click at [525, 116] on input "number" at bounding box center [532, 115] width 54 height 22
type input "5"
click at [511, 271] on input "number" at bounding box center [532, 276] width 54 height 22
type input "5"
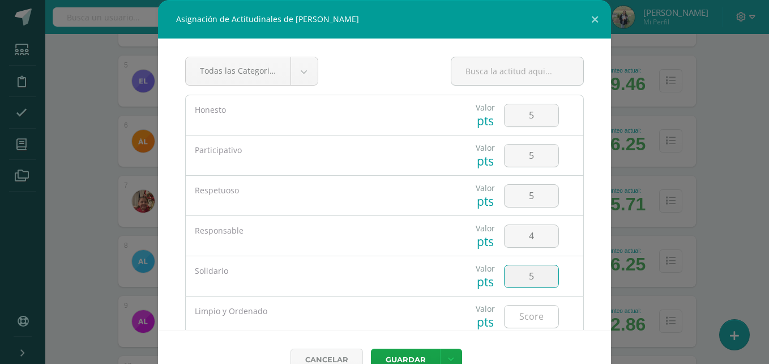
click at [512, 315] on input "number" at bounding box center [532, 316] width 54 height 22
type input "5"
click at [529, 237] on input "4" at bounding box center [532, 236] width 54 height 22
type input "4"
type input "5"
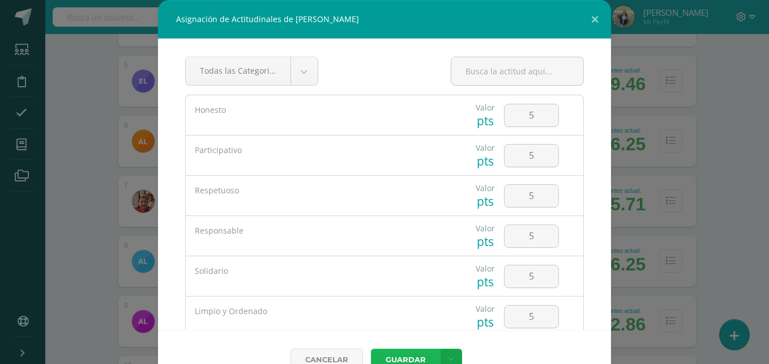
click at [406, 356] on button "Guardar" at bounding box center [405, 359] width 69 height 22
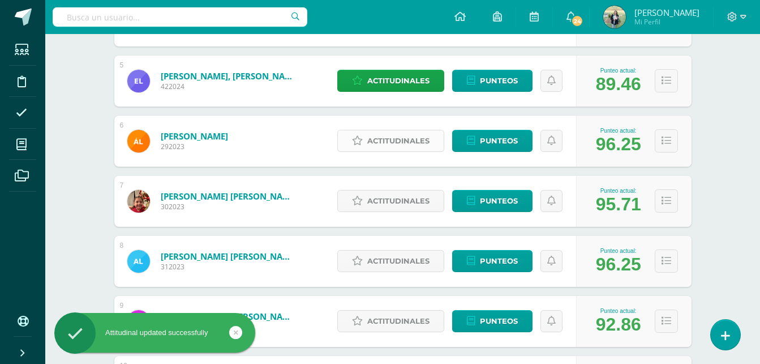
click at [378, 137] on span "Actitudinales" at bounding box center [398, 140] width 62 height 21
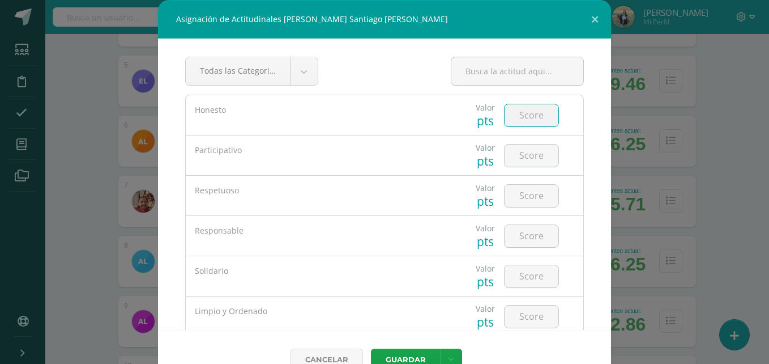
click at [527, 117] on input "number" at bounding box center [532, 115] width 54 height 22
type input "5"
click at [514, 159] on input "number" at bounding box center [532, 155] width 54 height 22
type input "5"
click at [516, 194] on input "number" at bounding box center [532, 196] width 54 height 22
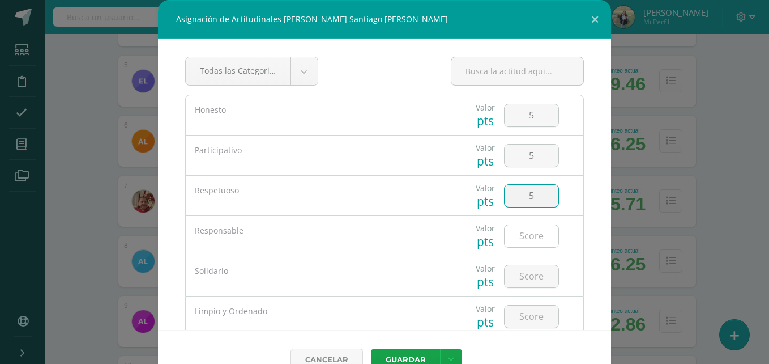
type input "5"
click at [523, 244] on input "number" at bounding box center [532, 236] width 54 height 22
type input "5"
click at [525, 279] on input "5" at bounding box center [532, 276] width 54 height 22
type input "5"
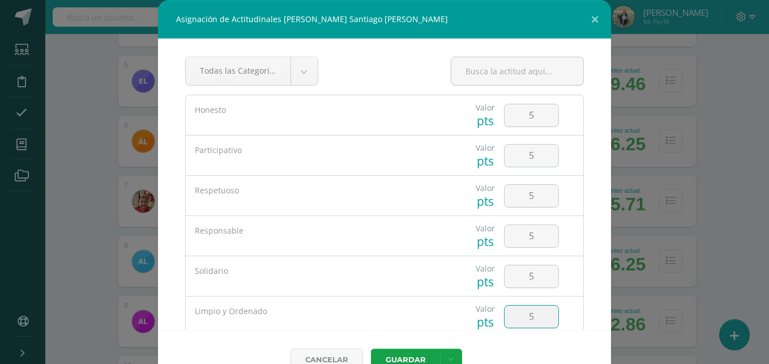
click at [522, 307] on input "5" at bounding box center [532, 316] width 54 height 22
type input "5"
click at [418, 353] on button "Guardar" at bounding box center [405, 359] width 69 height 22
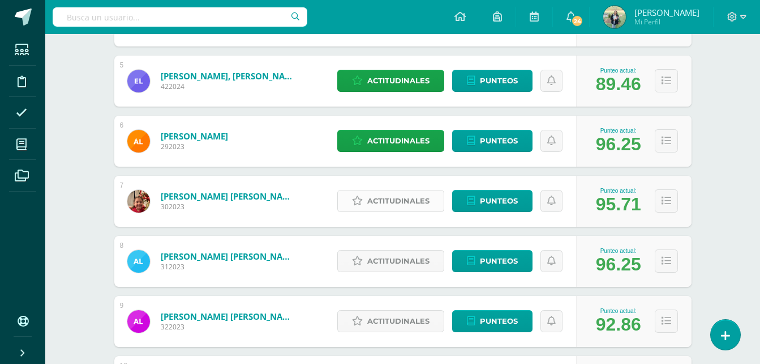
click at [400, 203] on span "Actitudinales" at bounding box center [398, 200] width 62 height 21
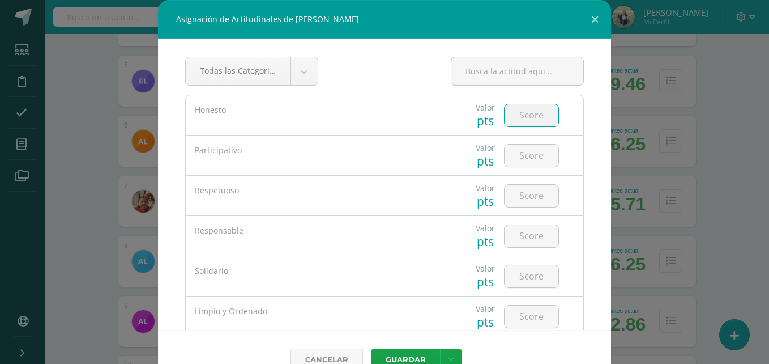
click at [525, 122] on input "number" at bounding box center [532, 115] width 54 height 22
type input "5"
click at [525, 156] on input "number" at bounding box center [532, 155] width 54 height 22
type input "5"
click at [524, 196] on input "number" at bounding box center [532, 196] width 54 height 22
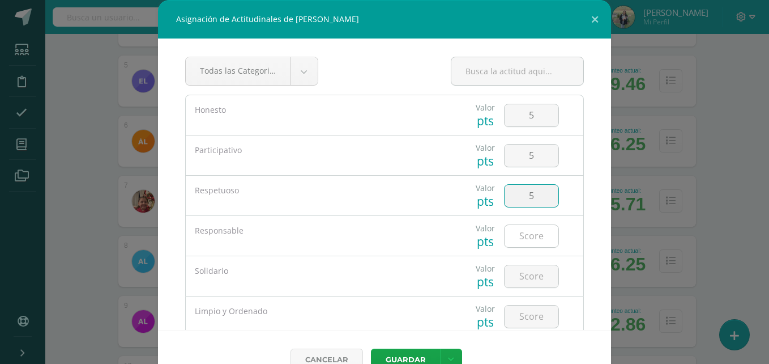
type input "5"
click at [523, 237] on input "number" at bounding box center [532, 236] width 54 height 22
type input "5"
click at [519, 272] on input "number" at bounding box center [532, 276] width 54 height 22
type input "4"
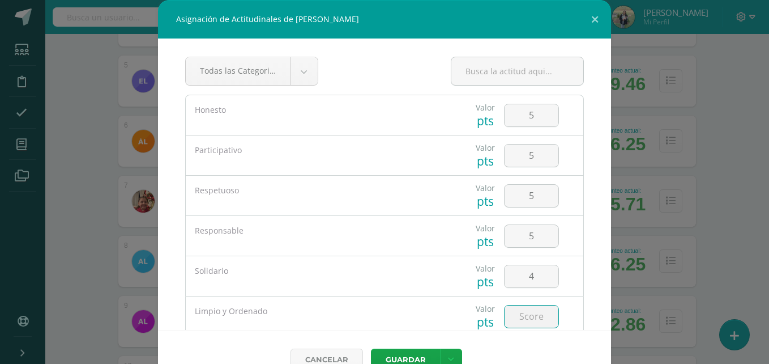
click at [512, 315] on input "number" at bounding box center [532, 316] width 54 height 22
type input "5"
click at [419, 357] on button "Guardar" at bounding box center [405, 359] width 69 height 22
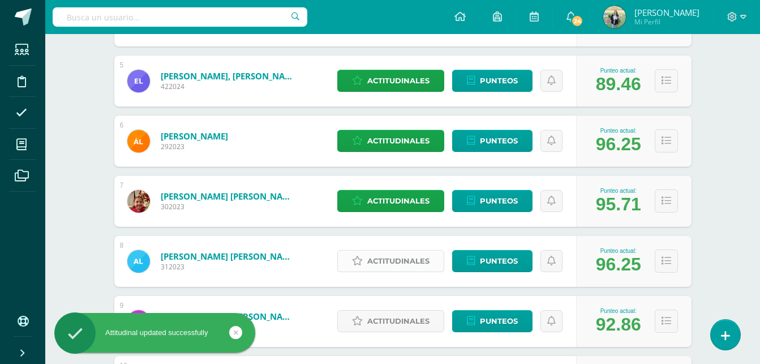
click at [386, 258] on span "Actitudinales" at bounding box center [398, 260] width 62 height 21
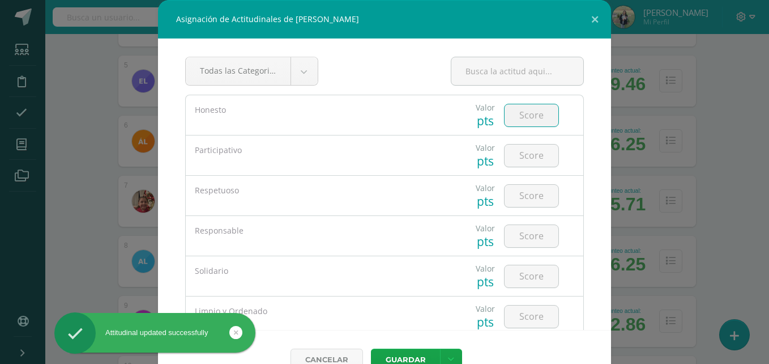
click at [527, 118] on input "number" at bounding box center [532, 115] width 54 height 22
type input "5"
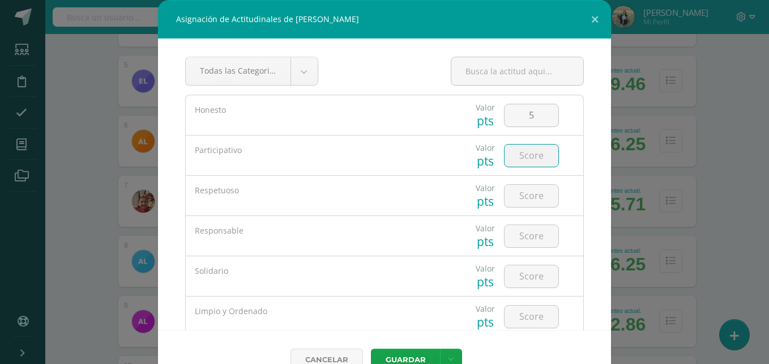
click at [534, 152] on input "number" at bounding box center [532, 155] width 54 height 22
type input "5"
click at [529, 193] on input "number" at bounding box center [532, 196] width 54 height 22
type input "3"
click at [516, 237] on input "number" at bounding box center [532, 236] width 54 height 22
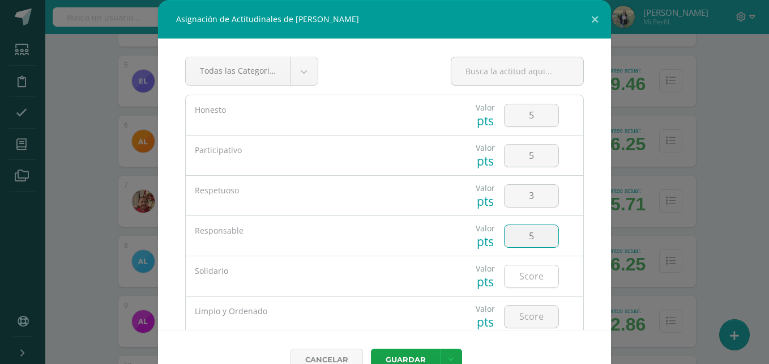
type input "5"
click at [519, 272] on input "number" at bounding box center [532, 276] width 54 height 22
type input "3"
click at [511, 315] on input "number" at bounding box center [532, 316] width 54 height 22
type input "5"
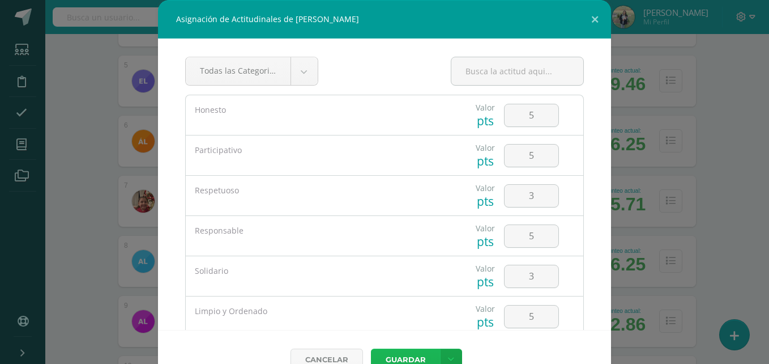
click at [416, 355] on button "Guardar" at bounding box center [405, 359] width 69 height 22
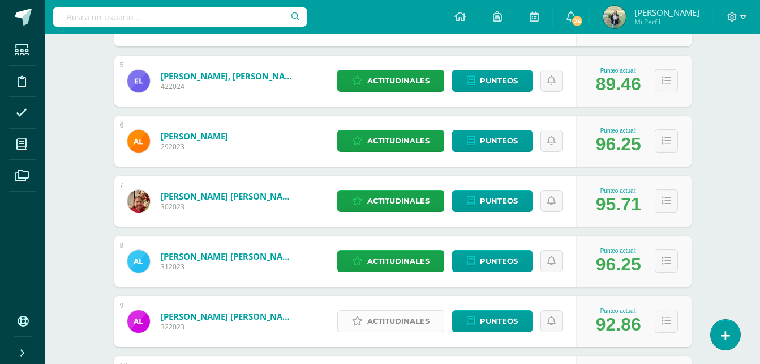
click at [396, 317] on span "Actitudinales" at bounding box center [398, 320] width 62 height 21
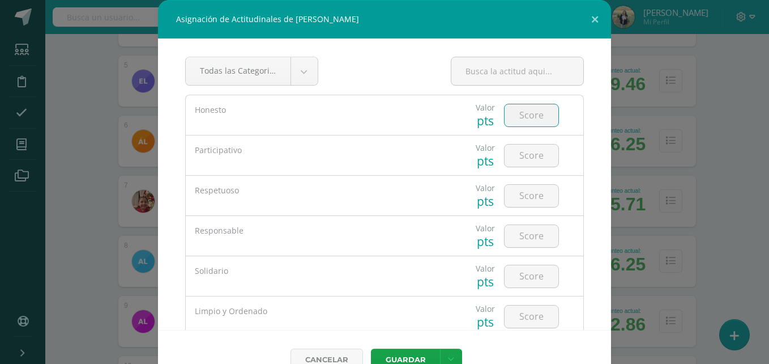
click at [511, 114] on input "number" at bounding box center [532, 115] width 54 height 22
type input "5"
click at [510, 155] on input "number" at bounding box center [532, 155] width 54 height 22
type input "5"
click at [519, 191] on input "number" at bounding box center [532, 196] width 54 height 22
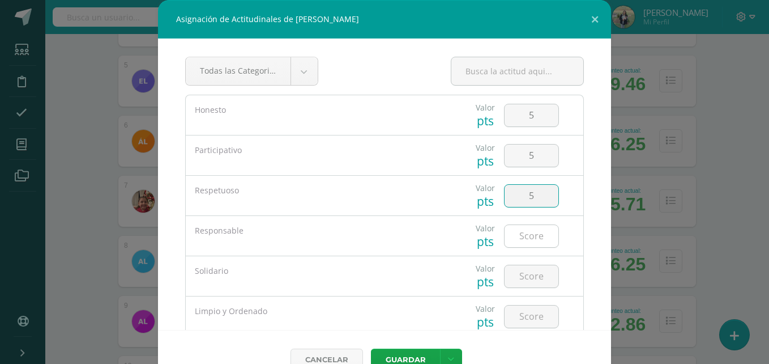
type input "5"
click at [522, 232] on input "number" at bounding box center [532, 236] width 54 height 22
type input "5"
click at [517, 271] on input "number" at bounding box center [532, 276] width 54 height 22
type input "5"
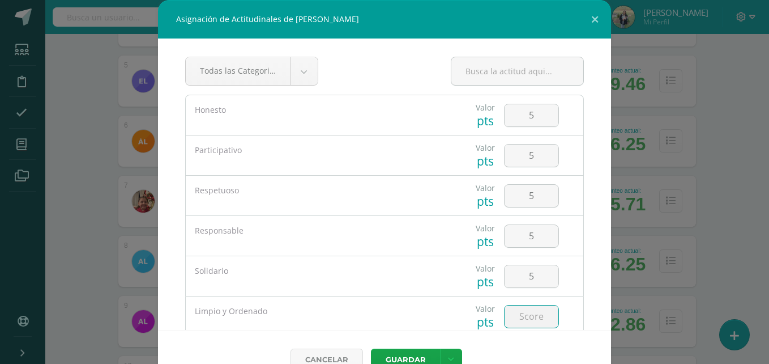
click at [519, 323] on input "number" at bounding box center [532, 316] width 54 height 22
type input "5"
click at [409, 352] on button "Guardar" at bounding box center [405, 359] width 69 height 22
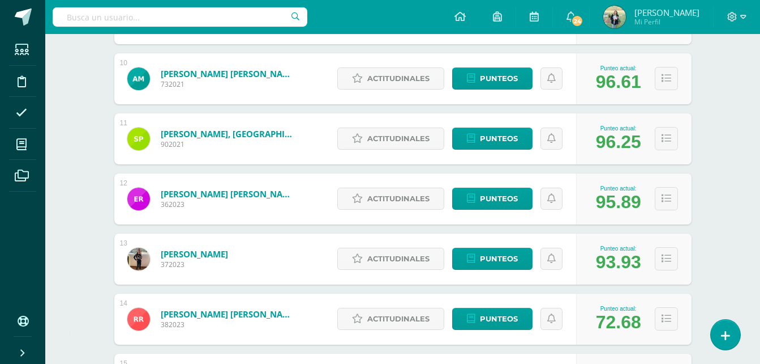
scroll to position [736, 0]
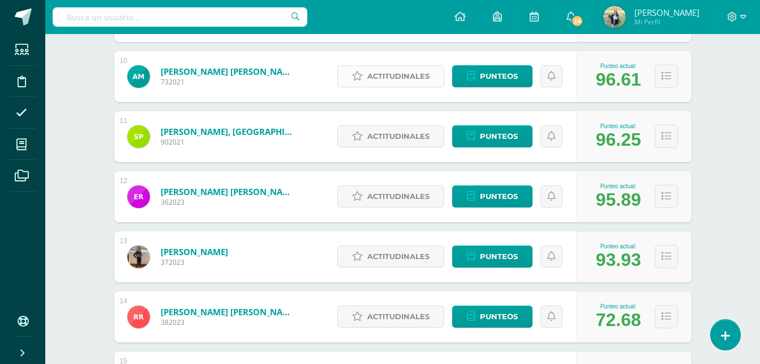
click at [382, 78] on span "Actitudinales" at bounding box center [398, 76] width 62 height 21
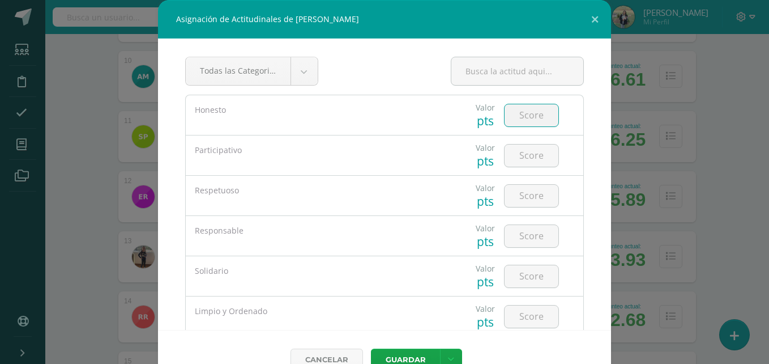
click at [522, 116] on input "number" at bounding box center [532, 115] width 54 height 22
type input "5"
click at [527, 157] on input "number" at bounding box center [532, 155] width 54 height 22
type input "5"
click at [533, 197] on input "number" at bounding box center [532, 196] width 54 height 22
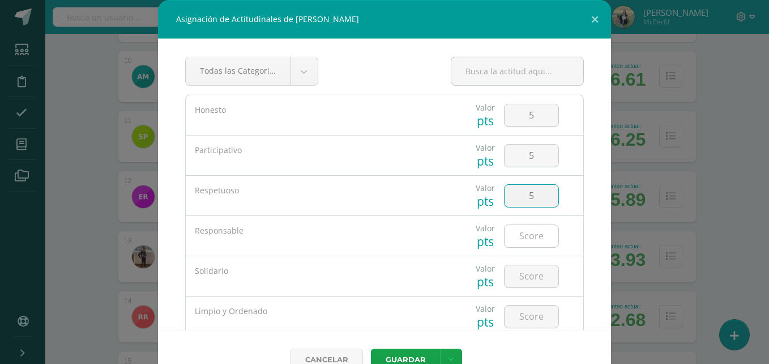
type input "5"
click at [514, 231] on input "number" at bounding box center [532, 236] width 54 height 22
type input "5"
click at [513, 270] on input "number" at bounding box center [532, 276] width 54 height 22
type input "5"
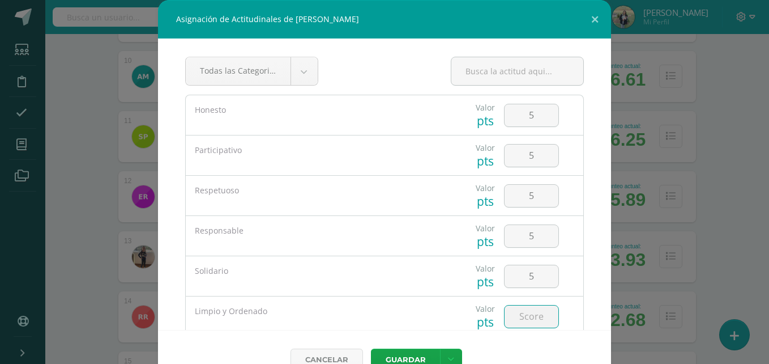
click at [506, 311] on input "number" at bounding box center [532, 316] width 54 height 22
type input "5"
click at [403, 352] on button "Guardar" at bounding box center [405, 359] width 69 height 22
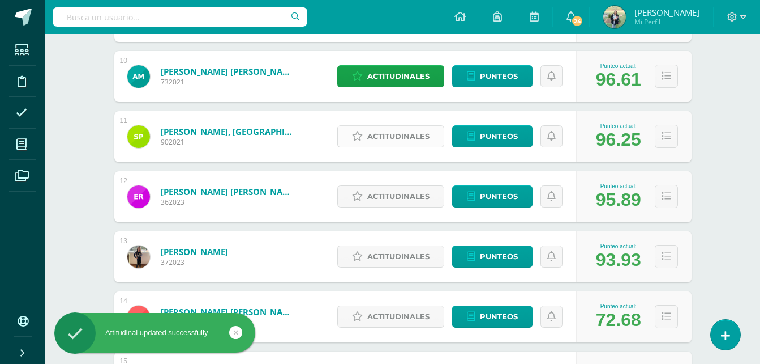
click at [388, 142] on span "Actitudinales" at bounding box center [398, 136] width 62 height 21
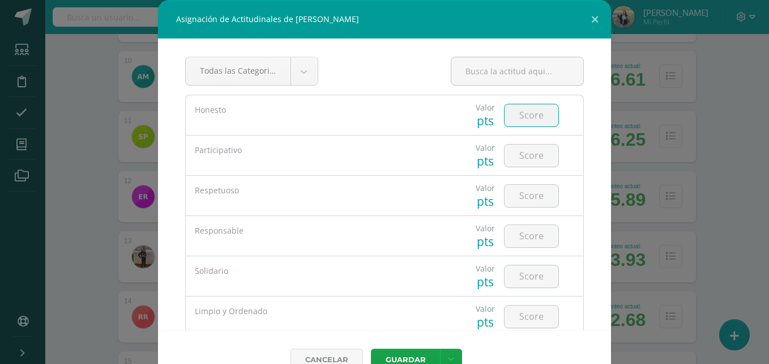
click at [513, 116] on input "number" at bounding box center [532, 115] width 54 height 22
type input "5"
click at [516, 148] on input "5" at bounding box center [532, 155] width 54 height 22
type input "5"
click at [519, 187] on input "5" at bounding box center [532, 196] width 54 height 22
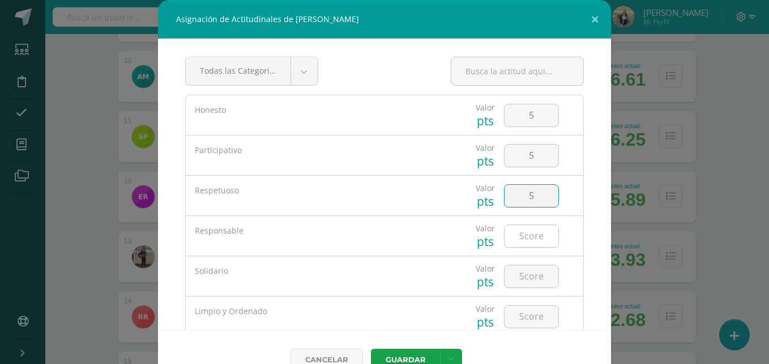
type input "5"
click at [525, 232] on input "5" at bounding box center [532, 236] width 54 height 22
type input "5"
click at [519, 271] on input "number" at bounding box center [532, 276] width 54 height 22
type input "5"
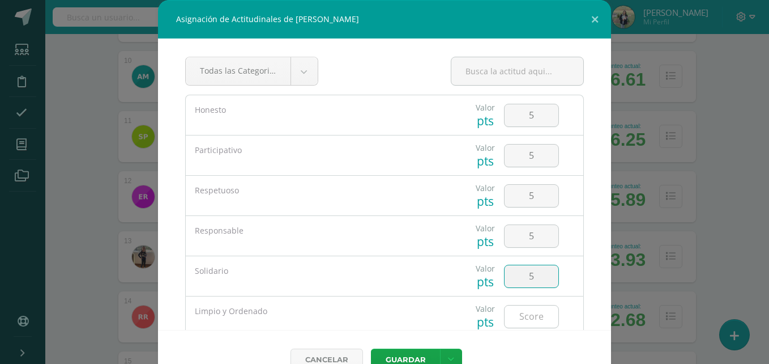
click at [520, 317] on input "number" at bounding box center [532, 316] width 54 height 22
type input "5"
click at [391, 357] on button "Guardar" at bounding box center [405, 359] width 69 height 22
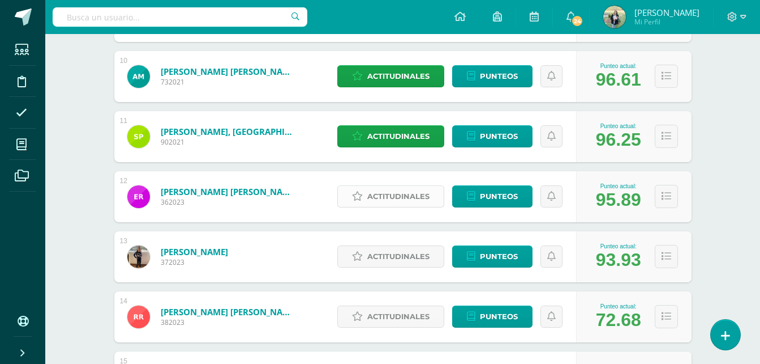
click at [392, 197] on span "Actitudinales" at bounding box center [398, 196] width 62 height 21
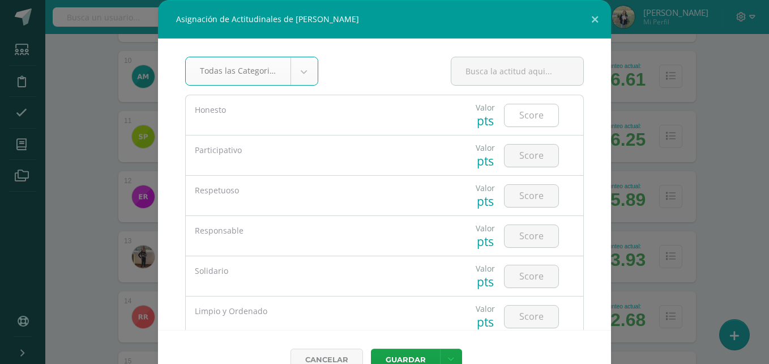
click at [524, 119] on input "number" at bounding box center [532, 115] width 54 height 22
type input "5"
click at [513, 161] on input "number" at bounding box center [532, 155] width 54 height 22
type input "5"
click at [516, 201] on input "number" at bounding box center [532, 196] width 54 height 22
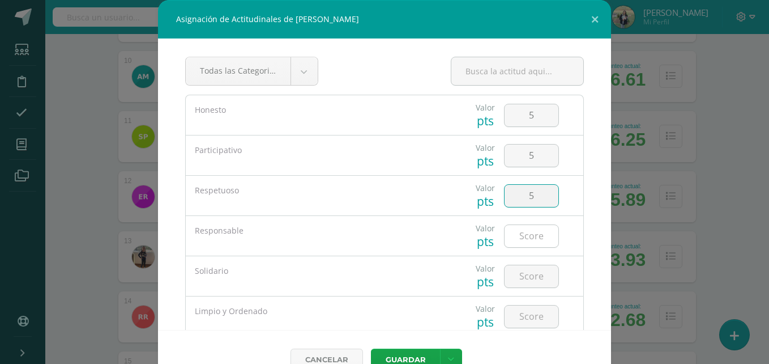
type input "5"
click at [520, 233] on input "number" at bounding box center [532, 236] width 54 height 22
type input "5"
click at [523, 276] on input "number" at bounding box center [532, 276] width 54 height 22
type input "5"
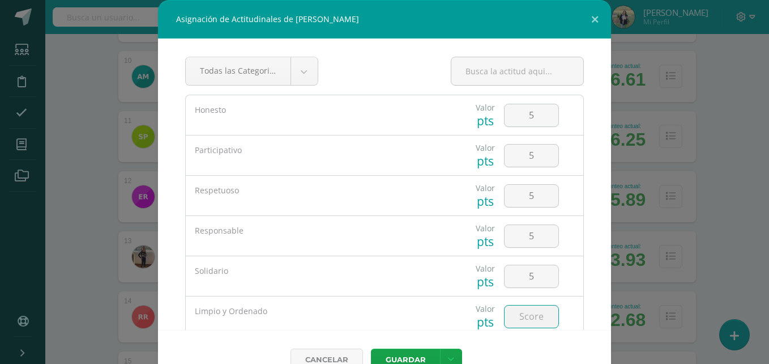
click at [522, 313] on input "number" at bounding box center [532, 316] width 54 height 22
type input "5"
click at [407, 352] on button "Guardar" at bounding box center [405, 359] width 69 height 22
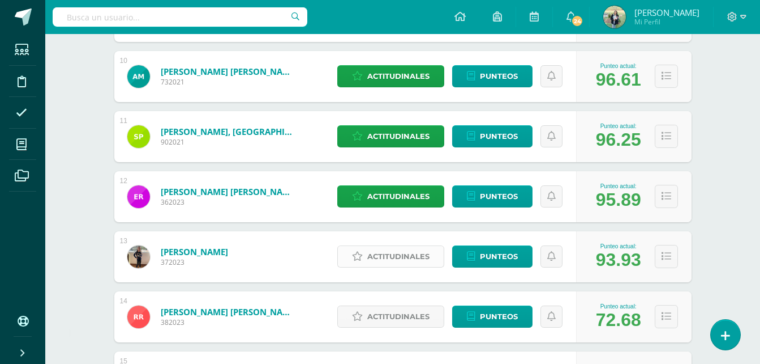
click at [394, 260] on span "Actitudinales" at bounding box center [398, 256] width 62 height 21
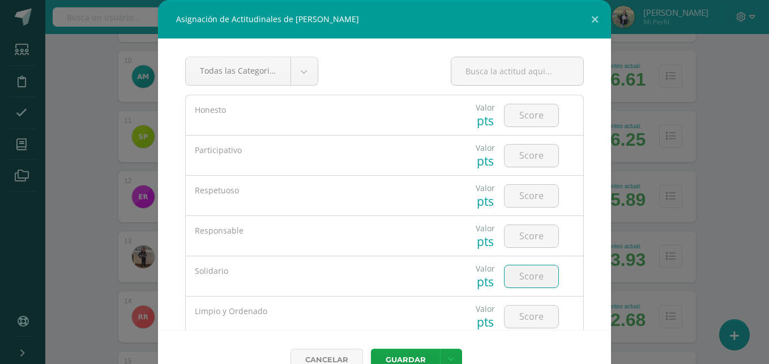
click at [524, 275] on input "number" at bounding box center [532, 276] width 54 height 22
click at [525, 111] on input "number" at bounding box center [532, 115] width 54 height 22
type input "5"
click at [523, 157] on input "number" at bounding box center [532, 155] width 54 height 22
type input "5"
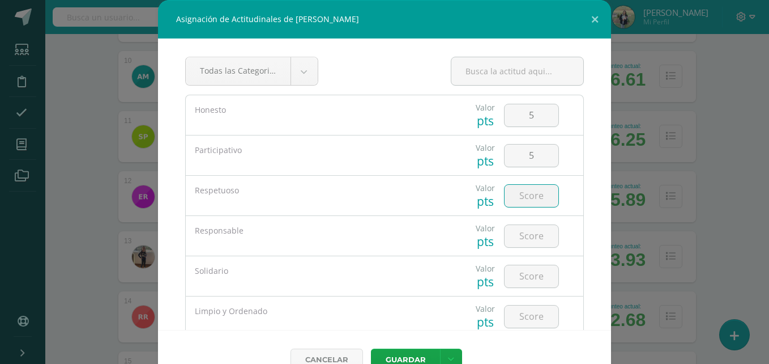
click at [527, 190] on input "number" at bounding box center [532, 196] width 54 height 22
type input "5"
click at [524, 230] on input "number" at bounding box center [532, 236] width 54 height 22
type input "5"
click at [523, 279] on input "number" at bounding box center [532, 276] width 54 height 22
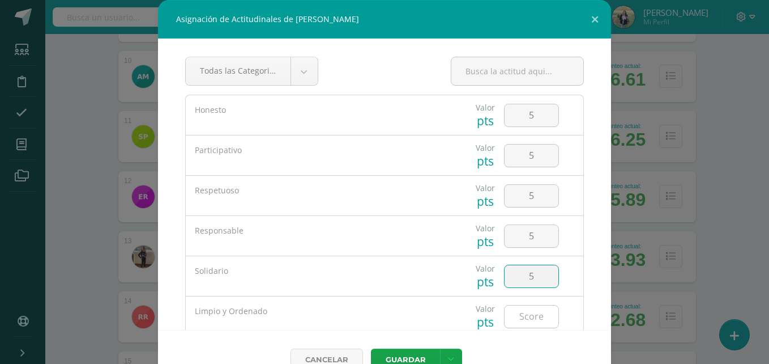
type input "5"
click at [518, 312] on input "number" at bounding box center [532, 316] width 54 height 22
type input "5"
click at [411, 353] on button "Guardar" at bounding box center [405, 359] width 69 height 22
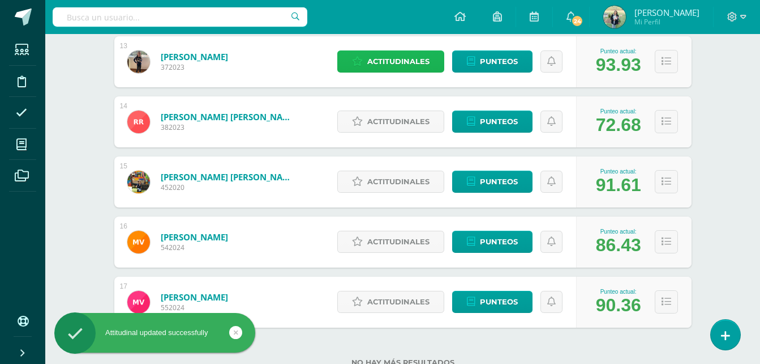
scroll to position [969, 0]
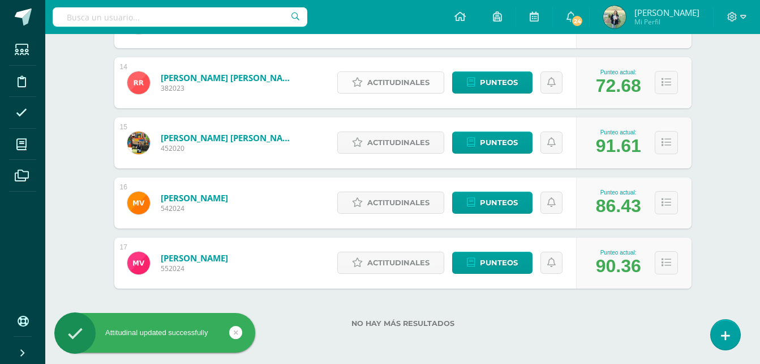
click at [403, 77] on span "Actitudinales" at bounding box center [398, 82] width 62 height 21
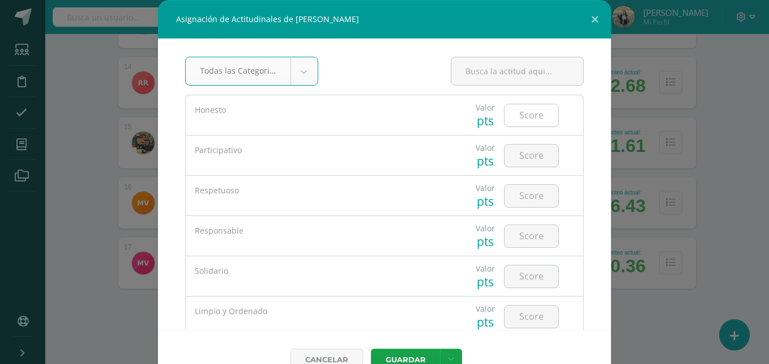
click at [516, 112] on input "number" at bounding box center [532, 115] width 54 height 22
type input "5"
click at [522, 155] on input "number" at bounding box center [532, 155] width 54 height 22
type input "5"
type input "4"
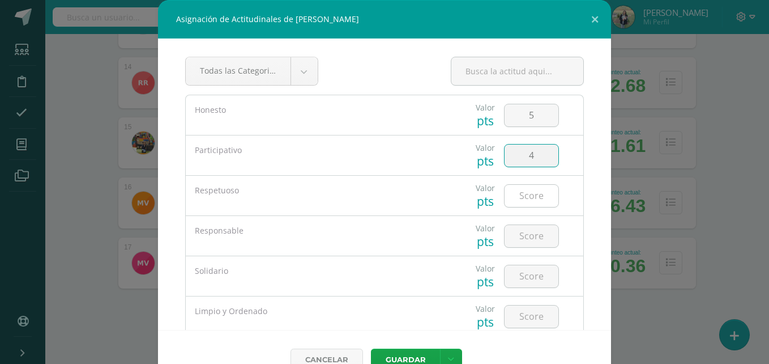
click at [521, 192] on input "number" at bounding box center [532, 196] width 54 height 22
type input "2"
click at [518, 237] on input "number" at bounding box center [532, 236] width 54 height 22
type input "2"
click at [523, 276] on input "number" at bounding box center [532, 276] width 54 height 22
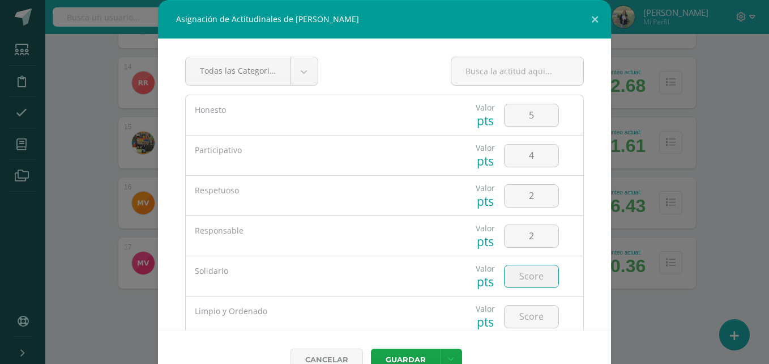
type input "2"
type input "3"
click at [519, 315] on input "number" at bounding box center [532, 316] width 54 height 22
type input "2"
click at [417, 356] on button "Guardar" at bounding box center [405, 359] width 69 height 22
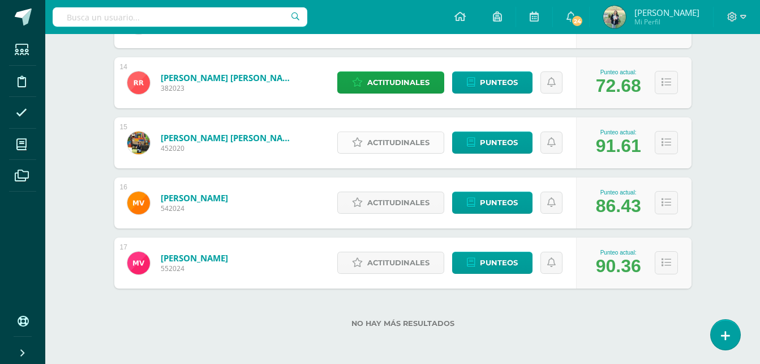
click at [381, 139] on span "Actitudinales" at bounding box center [398, 142] width 62 height 21
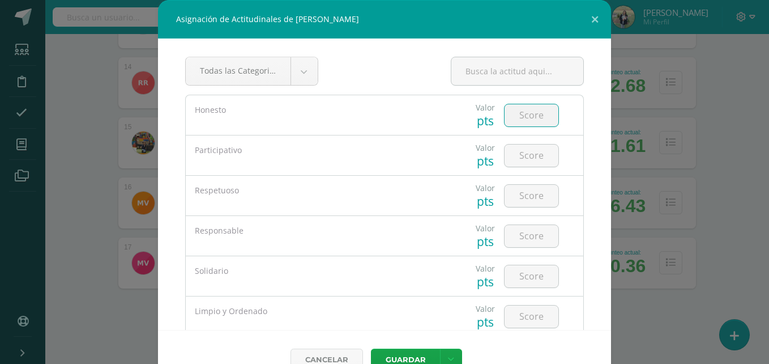
click at [513, 116] on input "number" at bounding box center [532, 115] width 54 height 22
type input "5"
click at [519, 150] on input "number" at bounding box center [532, 155] width 54 height 22
type input "5"
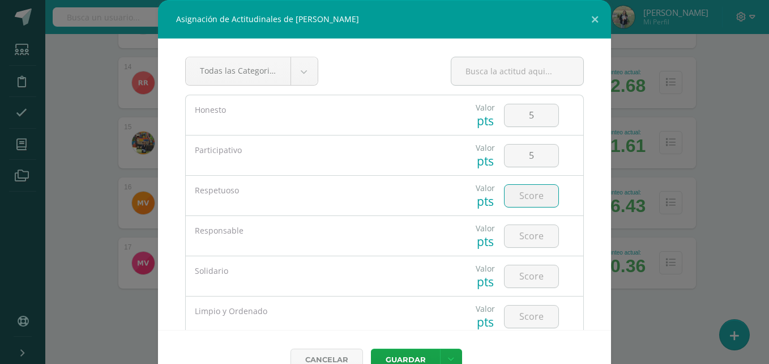
click at [529, 193] on input "number" at bounding box center [532, 196] width 54 height 22
type input "5"
click at [528, 236] on input "number" at bounding box center [532, 236] width 54 height 22
type input "5"
click at [523, 273] on input "number" at bounding box center [532, 276] width 54 height 22
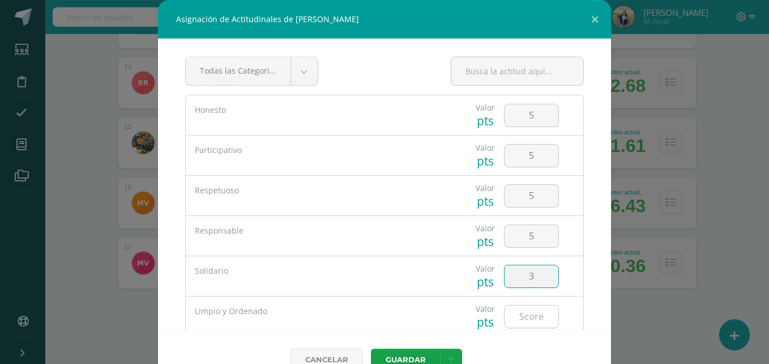
type input "3"
click at [525, 315] on input "number" at bounding box center [532, 316] width 54 height 22
type input "5"
click at [415, 352] on button "Guardar" at bounding box center [405, 359] width 69 height 22
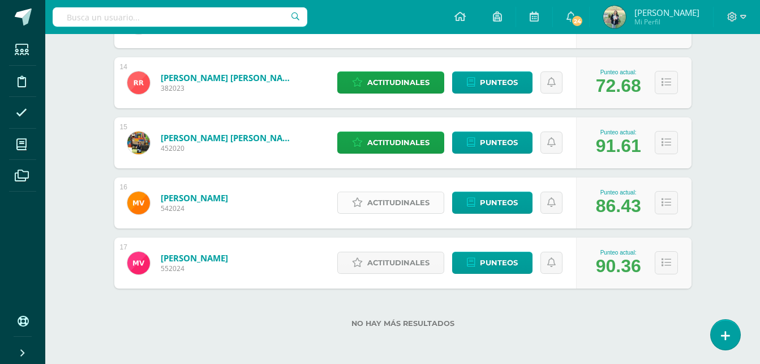
click at [398, 204] on span "Actitudinales" at bounding box center [398, 202] width 62 height 21
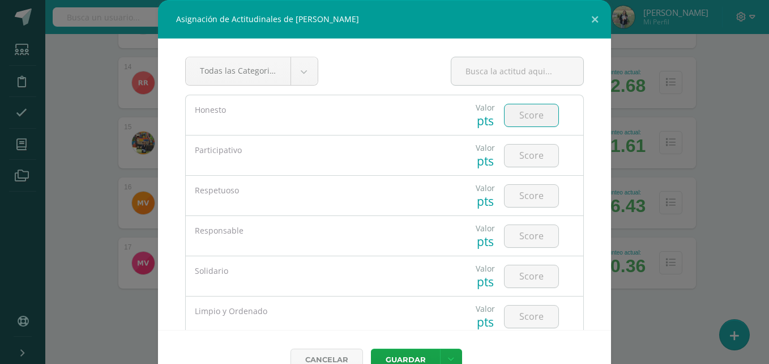
click at [525, 116] on input "number" at bounding box center [532, 115] width 54 height 22
type input "3"
click at [524, 151] on input "number" at bounding box center [532, 155] width 54 height 22
type input "3"
click at [521, 203] on input "number" at bounding box center [532, 196] width 54 height 22
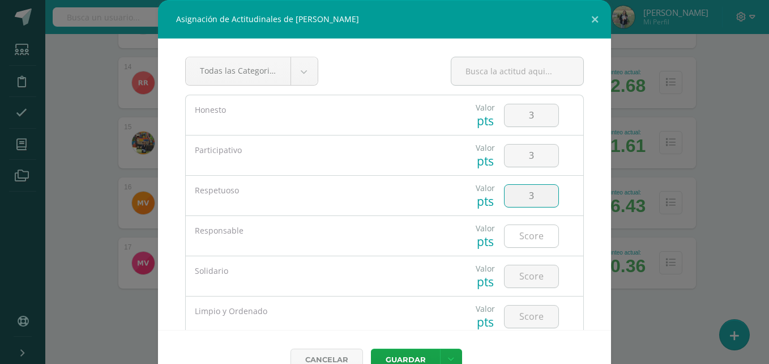
type input "3"
click at [523, 233] on input "number" at bounding box center [532, 236] width 54 height 22
type input "5"
click at [523, 275] on input "number" at bounding box center [532, 276] width 54 height 22
type input "3"
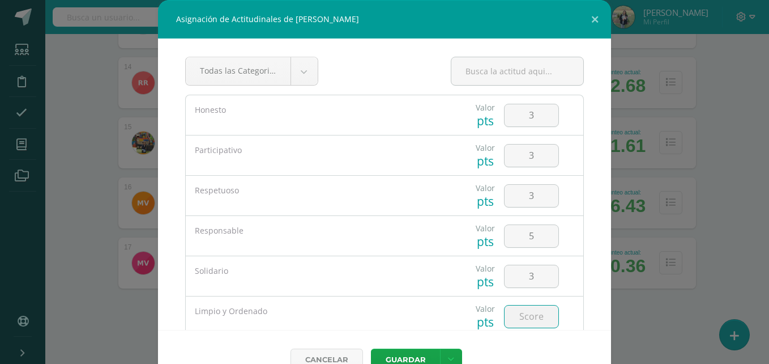
click at [522, 317] on input "number" at bounding box center [532, 316] width 54 height 22
type input "5"
click at [400, 353] on button "Guardar" at bounding box center [405, 359] width 69 height 22
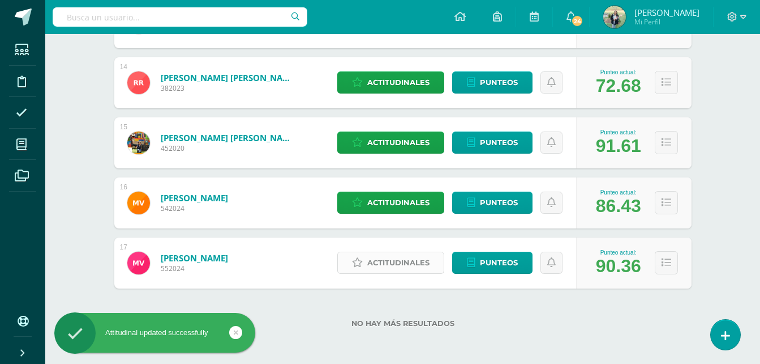
click at [382, 262] on span "Actitudinales" at bounding box center [398, 262] width 62 height 21
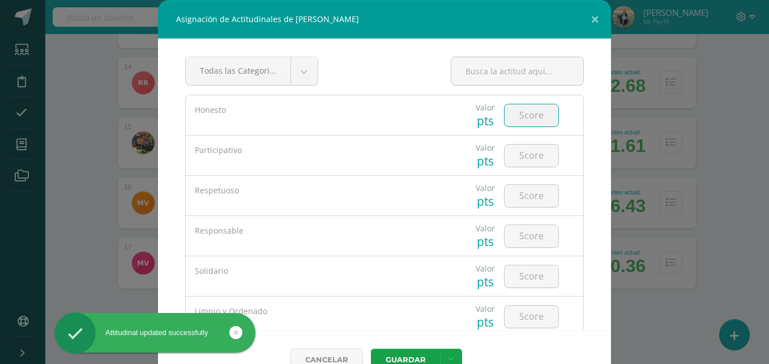
click at [522, 113] on input "number" at bounding box center [532, 115] width 54 height 22
type input "5"
click at [530, 157] on input "number" at bounding box center [532, 155] width 54 height 22
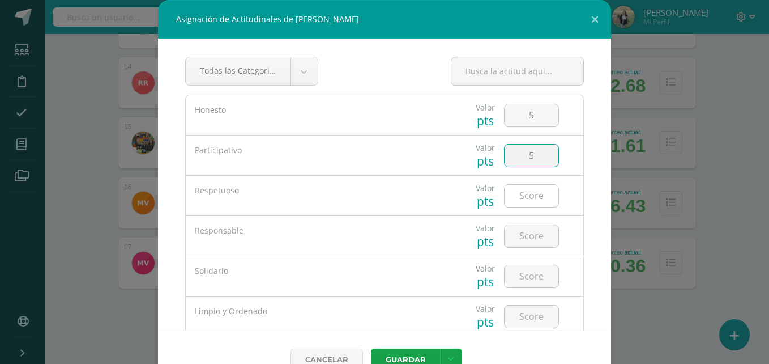
type input "5"
click at [524, 192] on input "number" at bounding box center [532, 196] width 54 height 22
type input "5"
click at [522, 233] on input "number" at bounding box center [532, 236] width 54 height 22
type input "5"
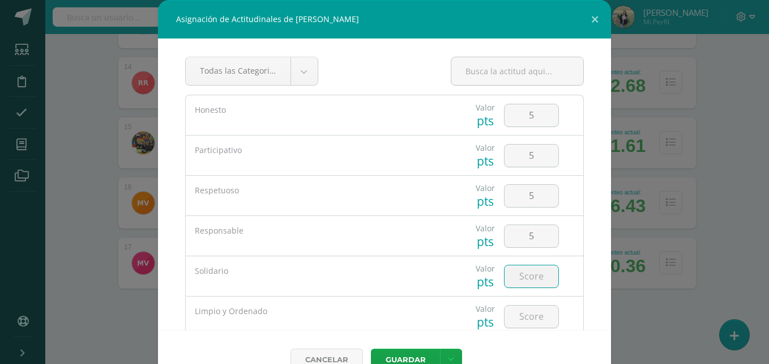
click at [519, 275] on input "number" at bounding box center [532, 276] width 54 height 22
type input "5"
click at [518, 312] on input "number" at bounding box center [532, 316] width 54 height 22
type input "5"
click at [413, 357] on button "Guardar" at bounding box center [405, 359] width 69 height 22
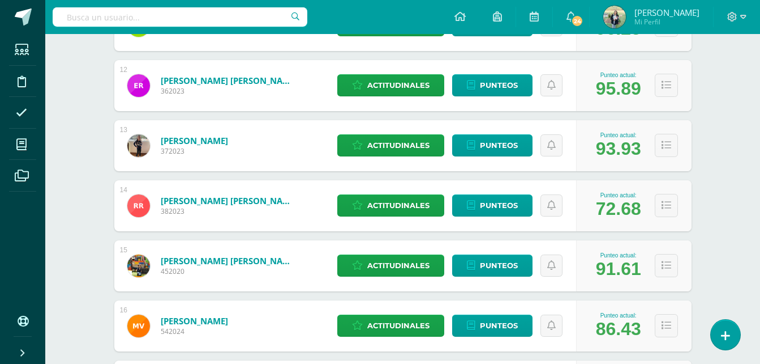
scroll to position [0, 0]
